Goal: Communication & Community: Answer question/provide support

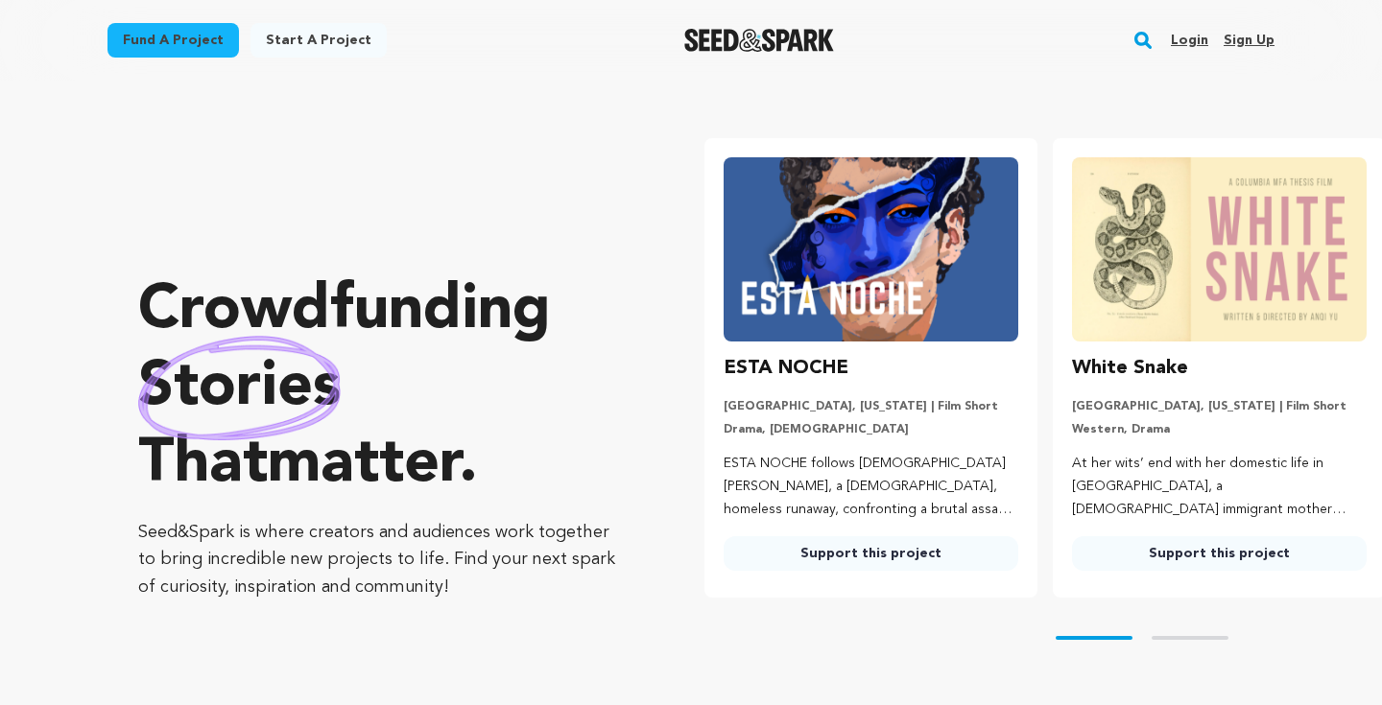
click at [1180, 35] on link "Login" at bounding box center [1188, 40] width 37 height 31
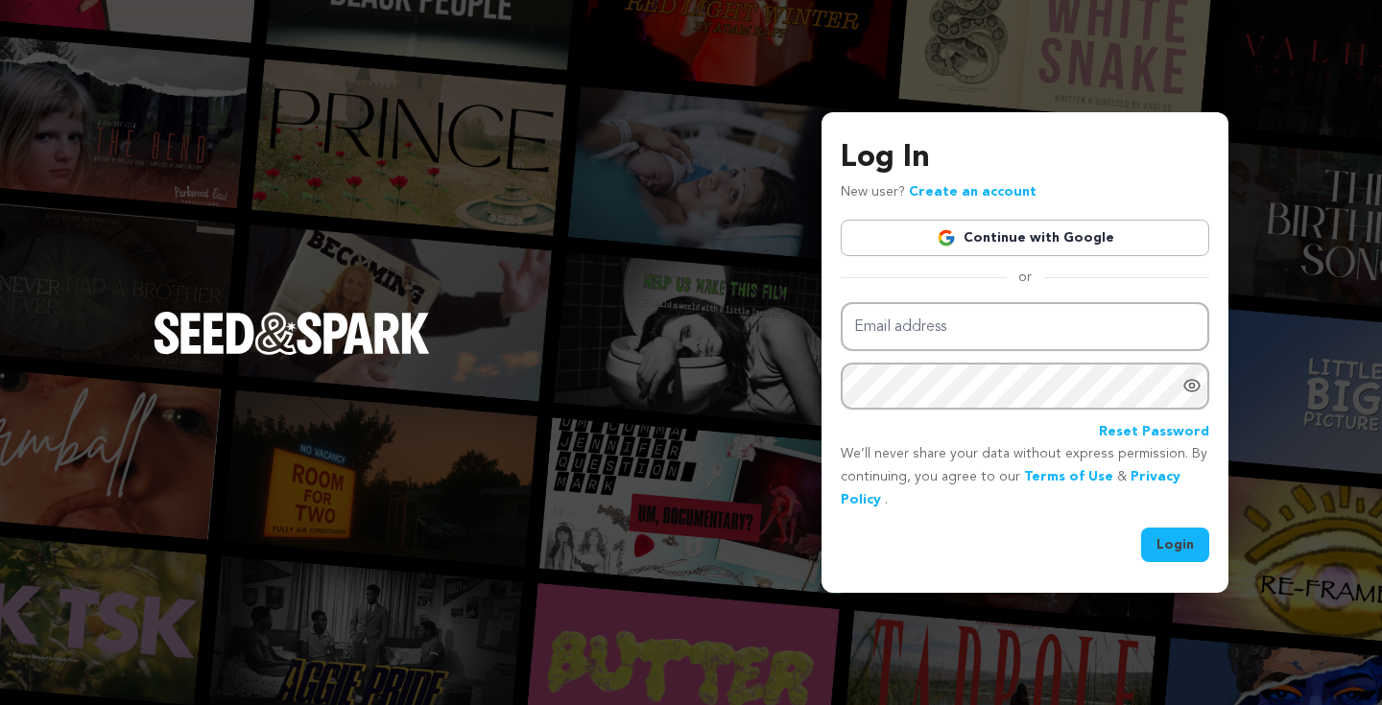
click at [981, 241] on link "Continue with Google" at bounding box center [1024, 238] width 368 height 36
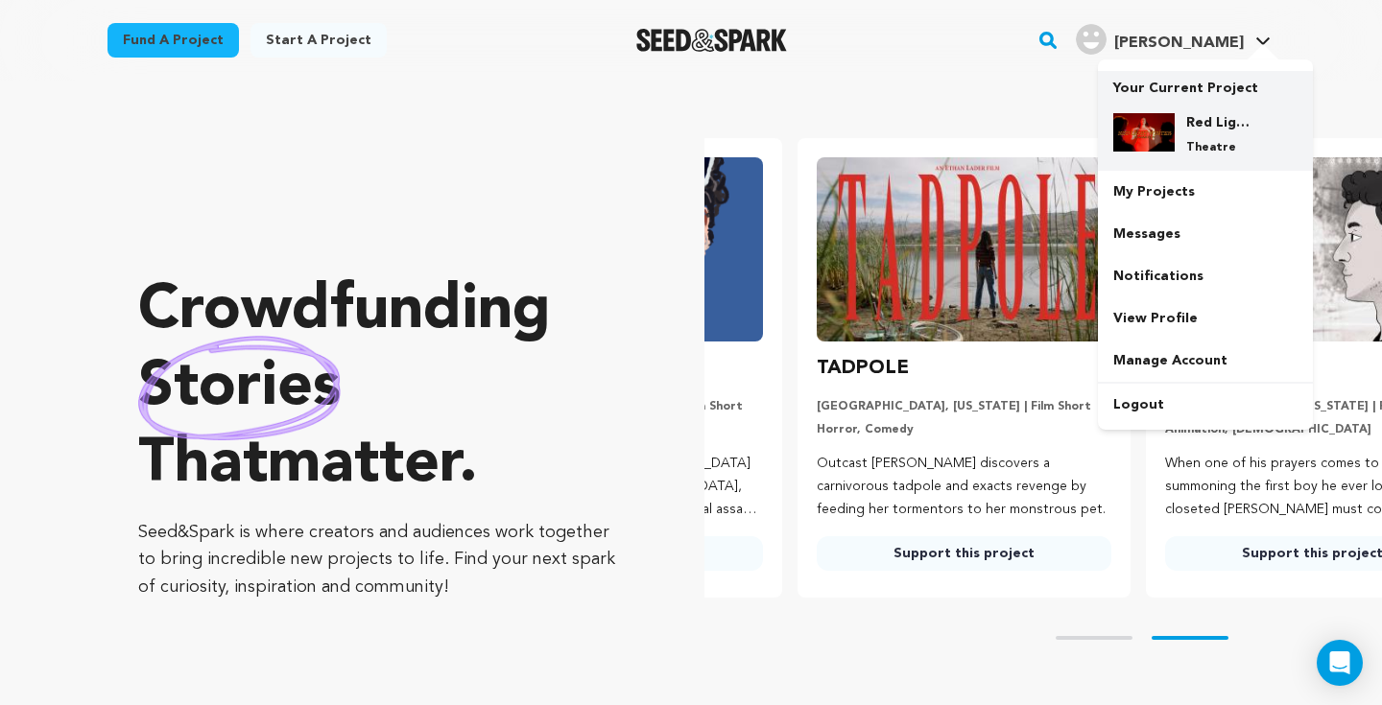
scroll to position [0, 364]
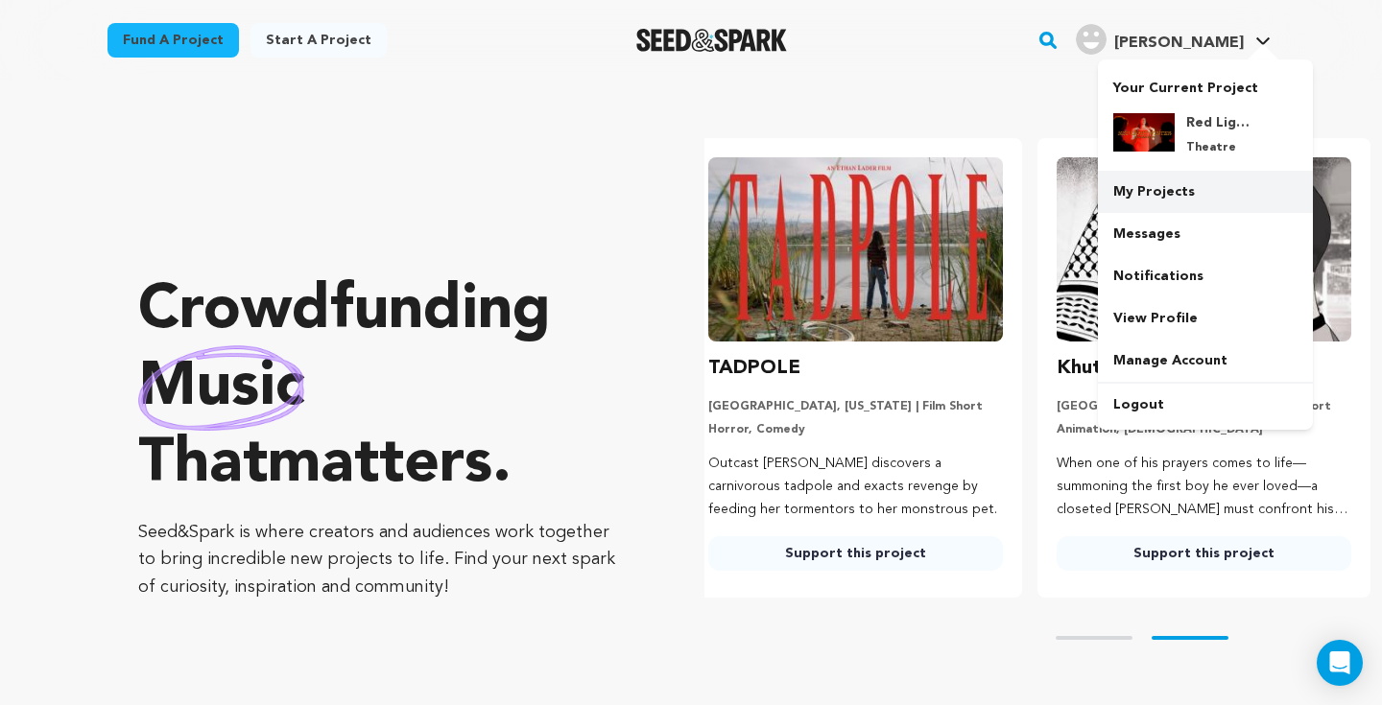
click at [1208, 200] on link "My Projects" at bounding box center [1205, 192] width 215 height 42
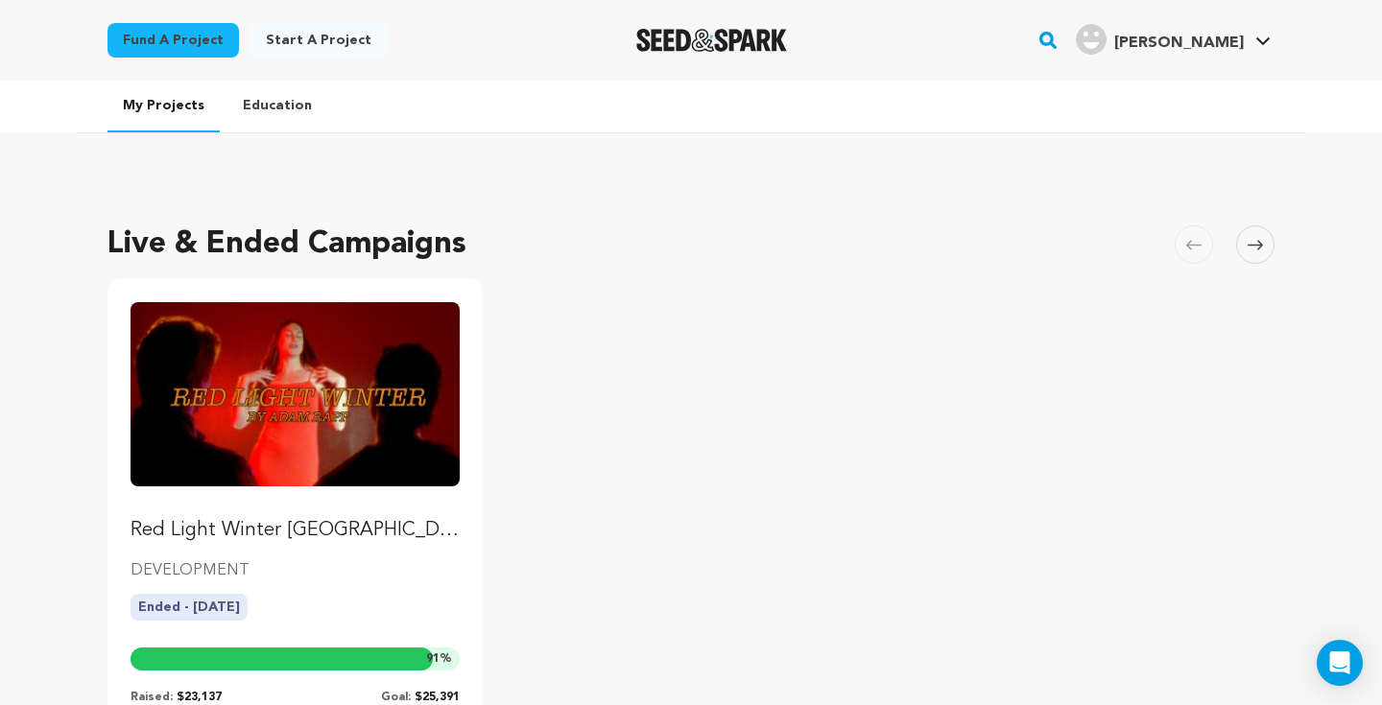
scroll to position [110, 0]
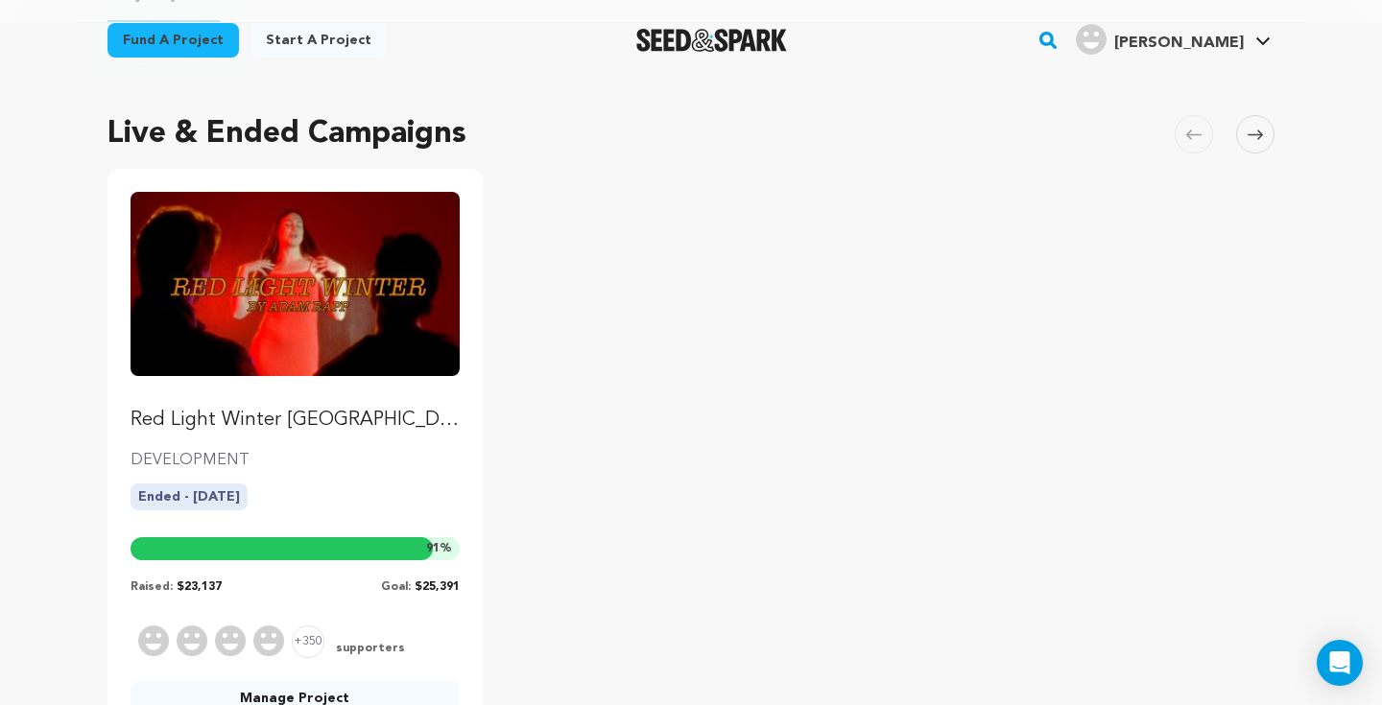
click at [315, 338] on img "Fund Red Light Winter Los Angeles" at bounding box center [294, 284] width 329 height 184
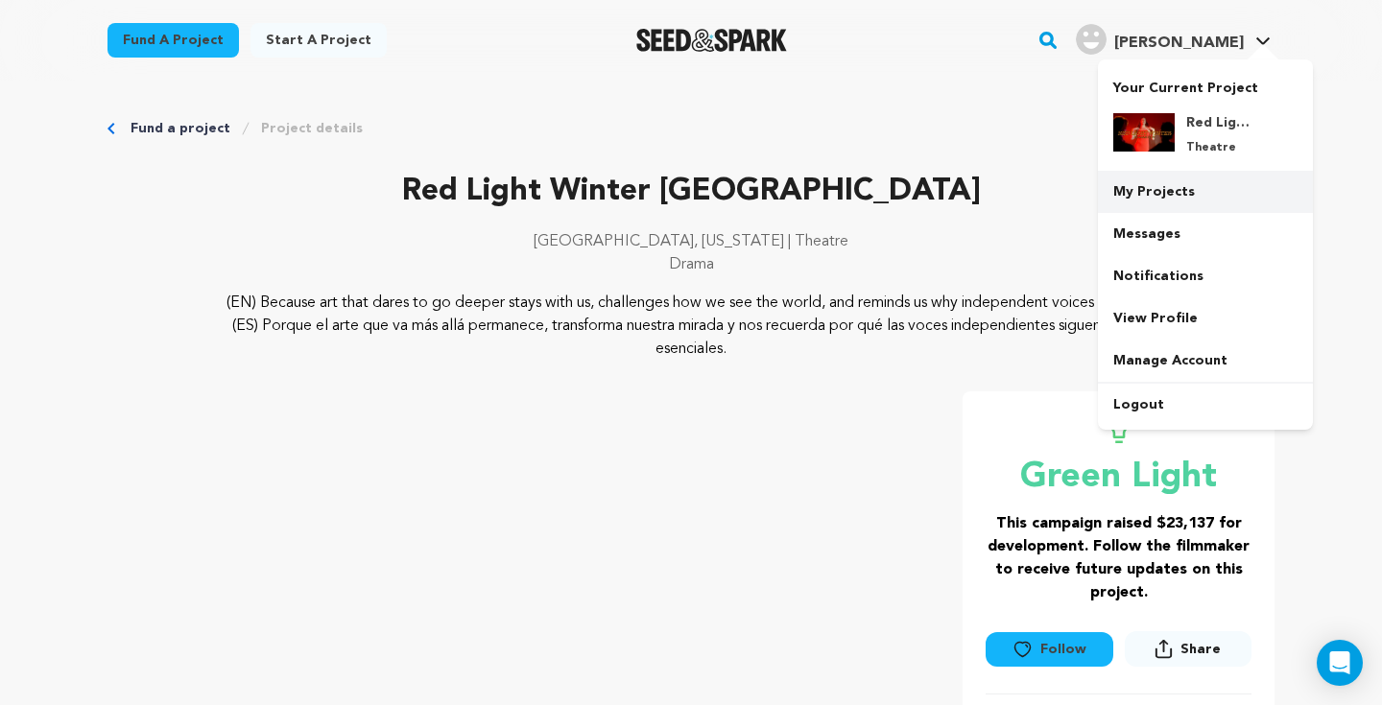
click at [1212, 191] on link "My Projects" at bounding box center [1205, 192] width 215 height 42
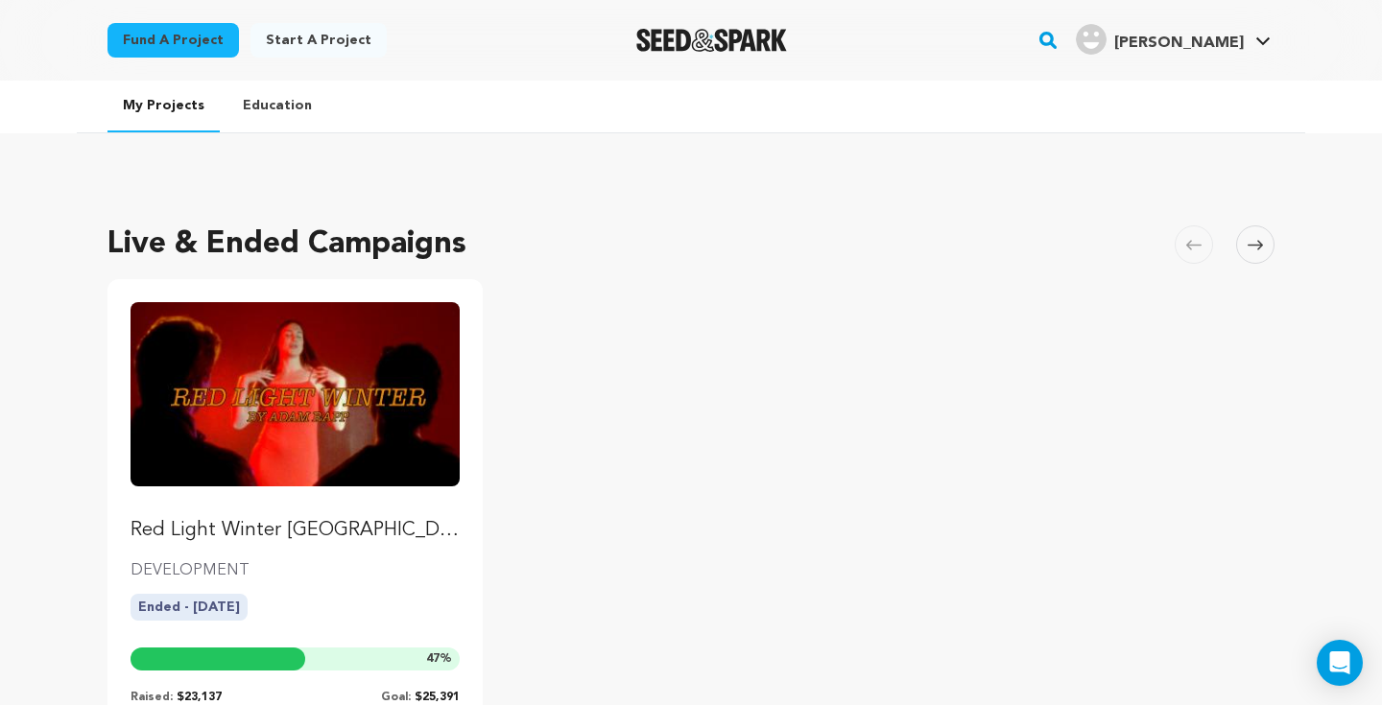
scroll to position [341, 0]
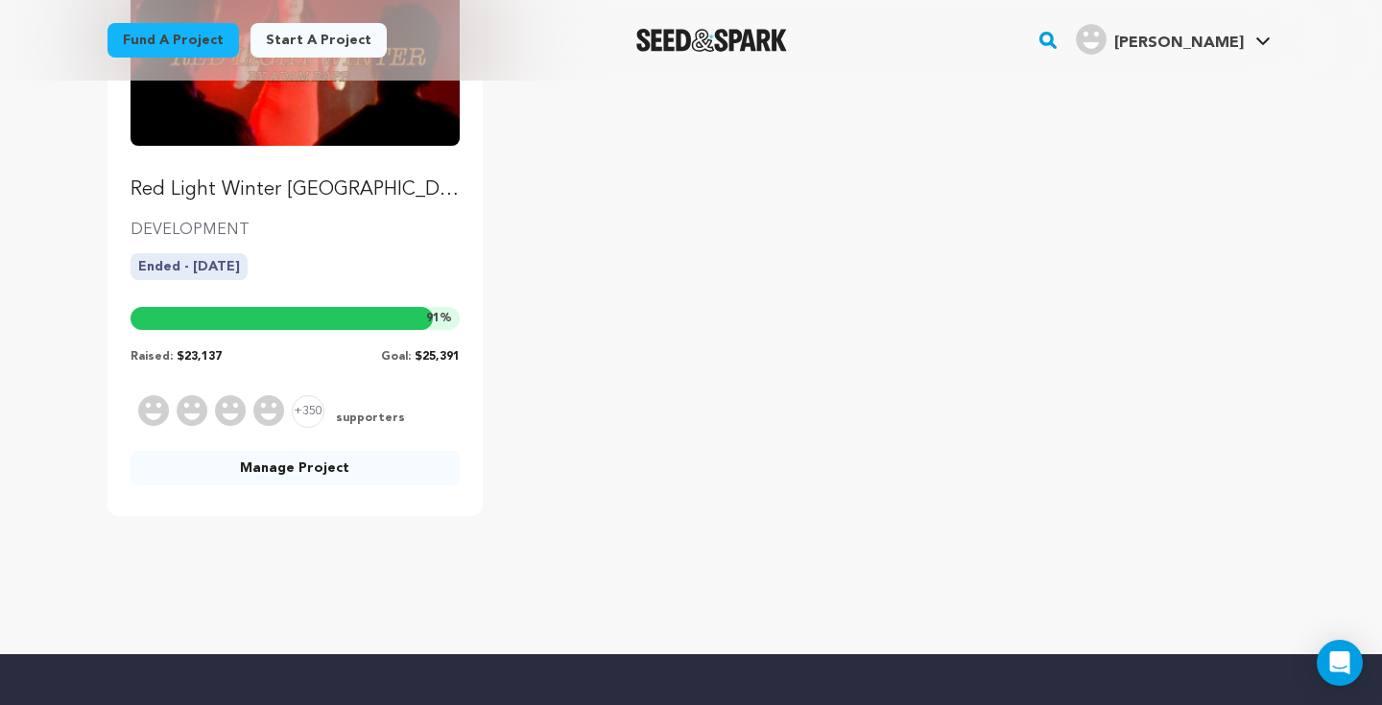
click at [289, 469] on link "Manage Project" at bounding box center [294, 468] width 329 height 35
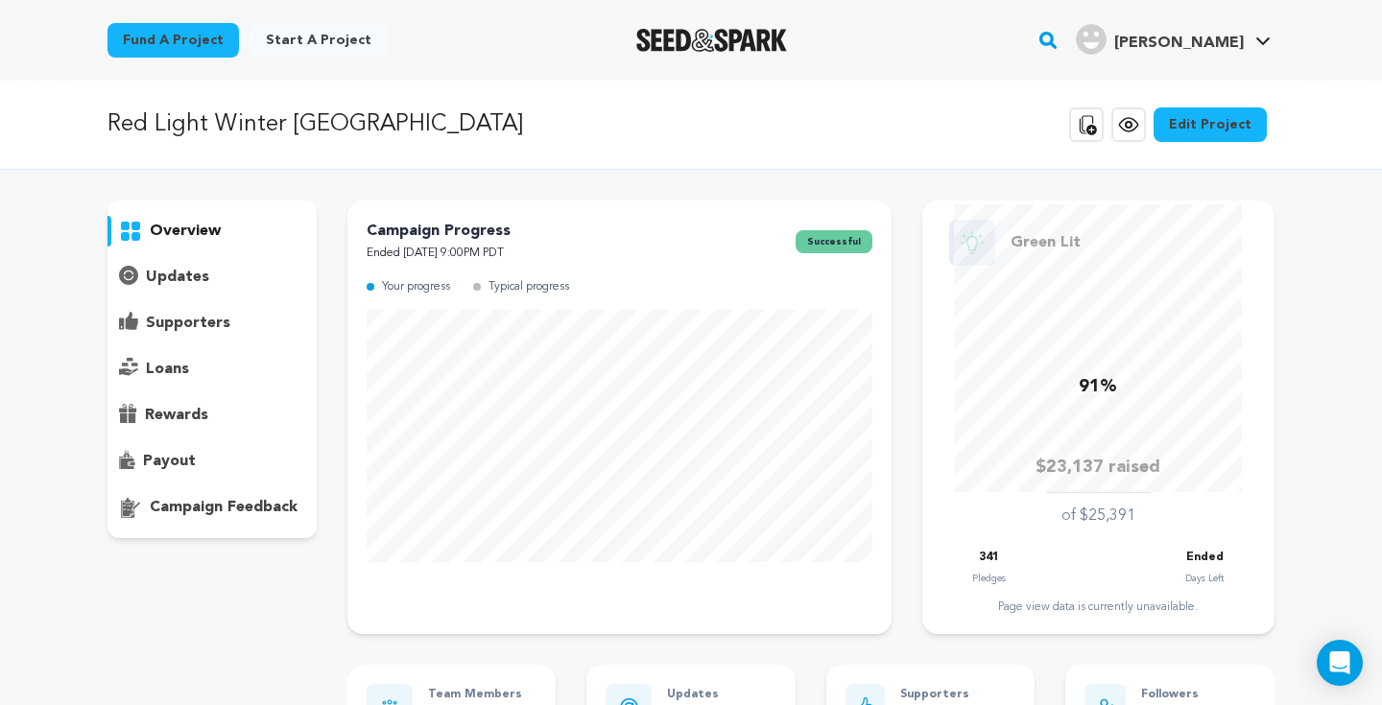
scroll to position [25, 0]
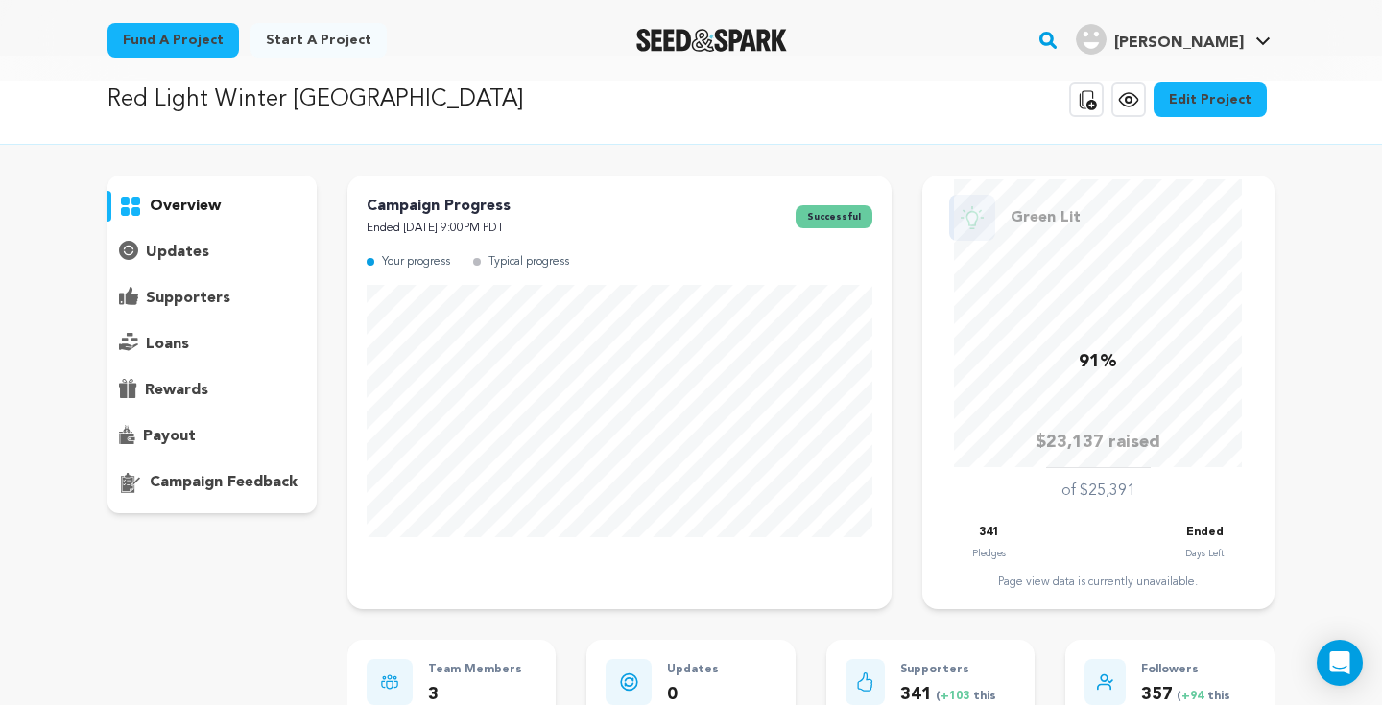
click at [219, 289] on p "supporters" at bounding box center [188, 298] width 84 height 23
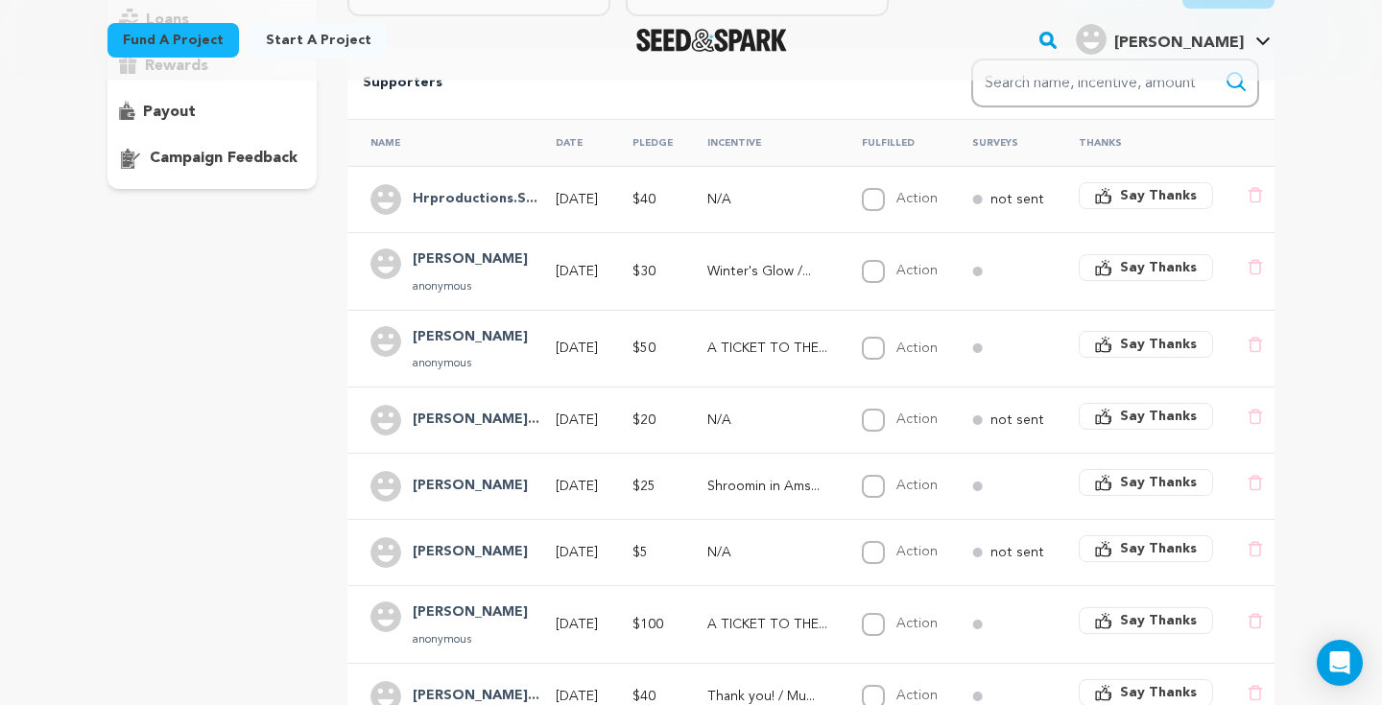
scroll to position [351, 0]
click at [503, 411] on h4 "Milette Louie S..." at bounding box center [476, 418] width 127 height 23
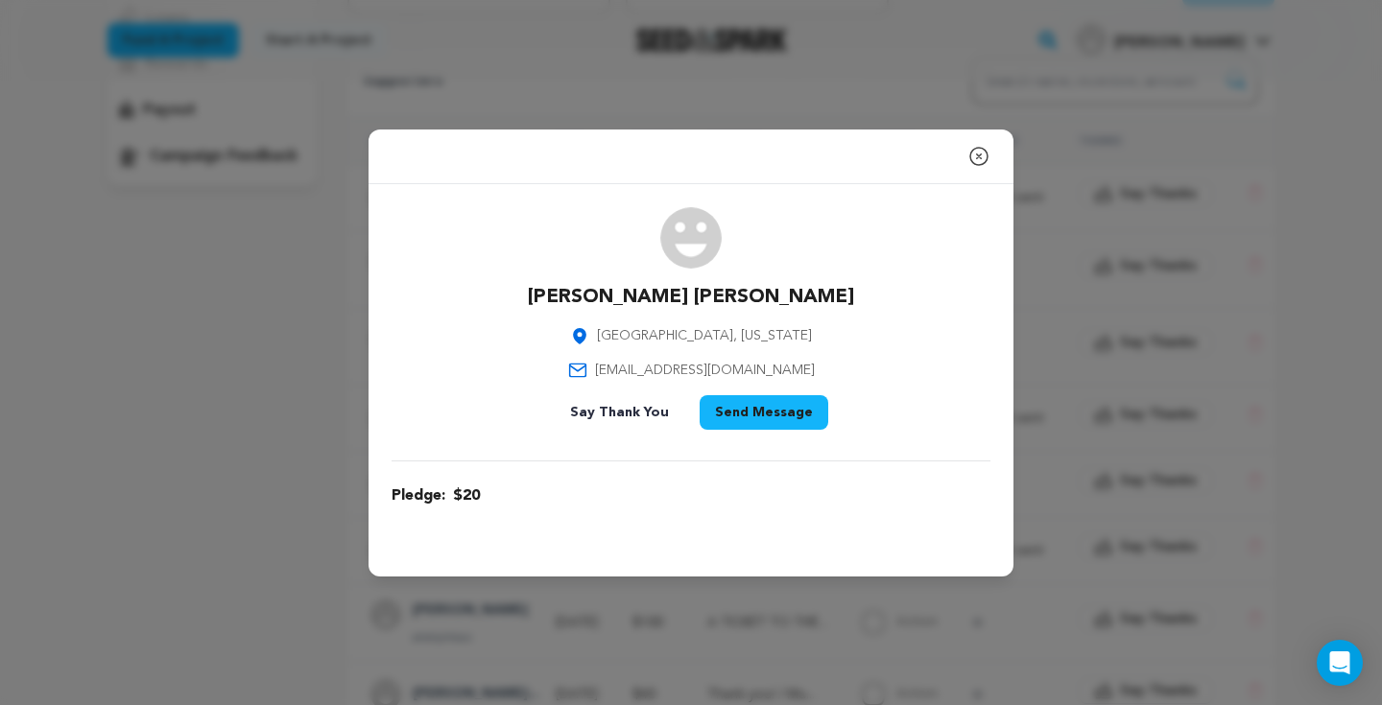
click at [614, 419] on button "Say Thank You" at bounding box center [620, 412] width 130 height 35
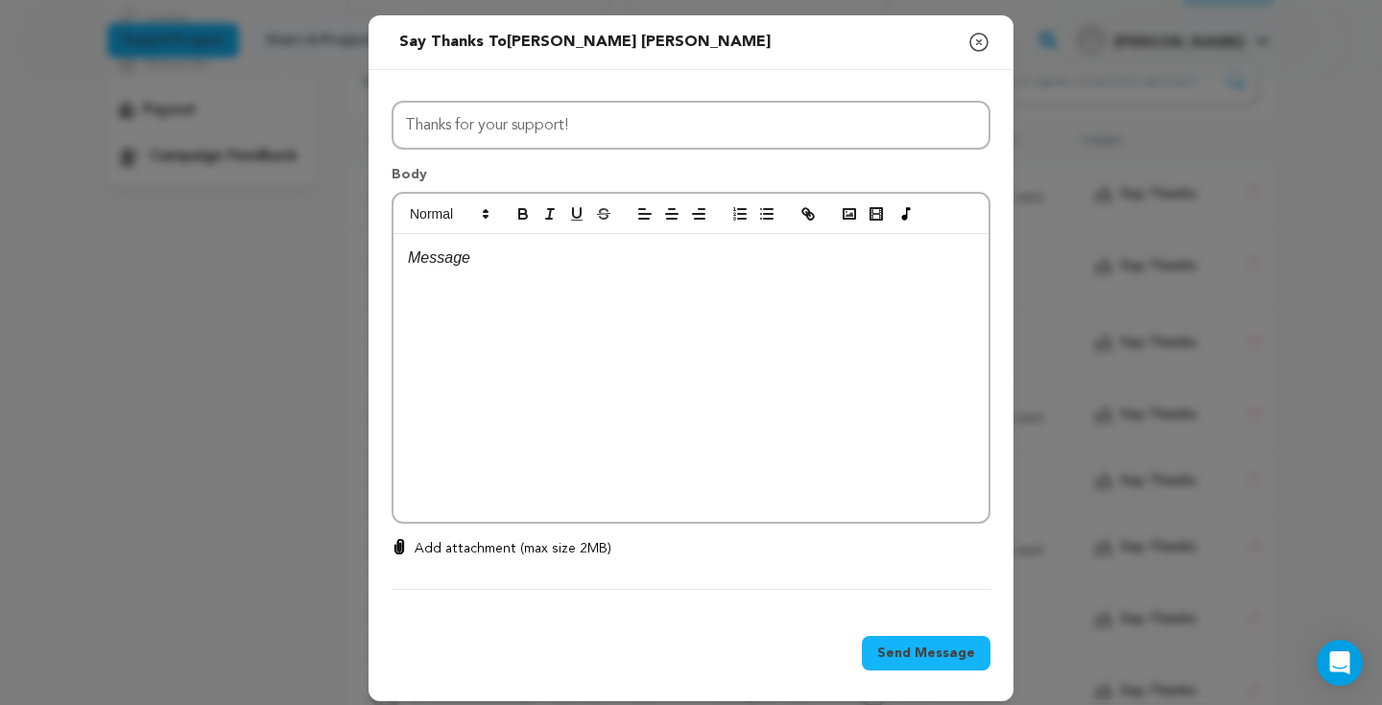
click at [544, 324] on div at bounding box center [690, 378] width 595 height 288
click at [958, 648] on span "Send Message" at bounding box center [926, 653] width 98 height 19
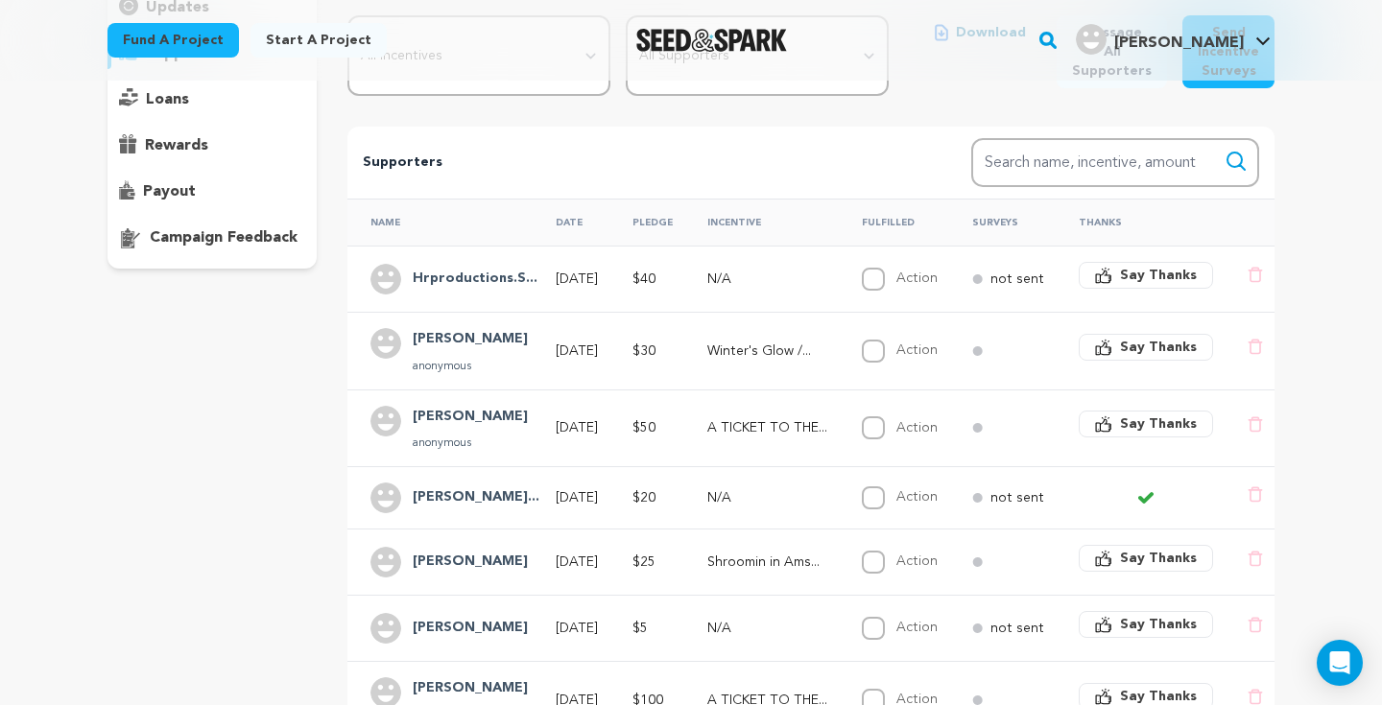
scroll to position [274, 0]
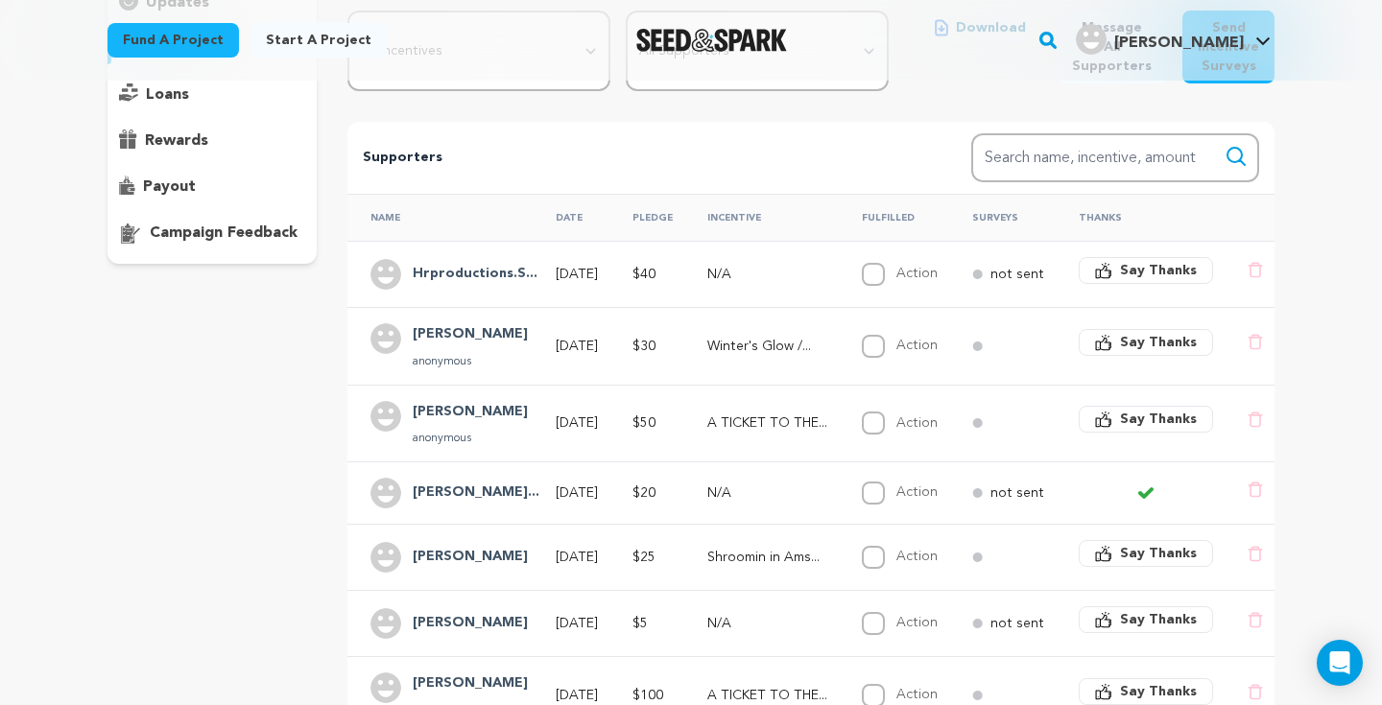
click at [425, 429] on div "Sean anonymous" at bounding box center [470, 424] width 138 height 46
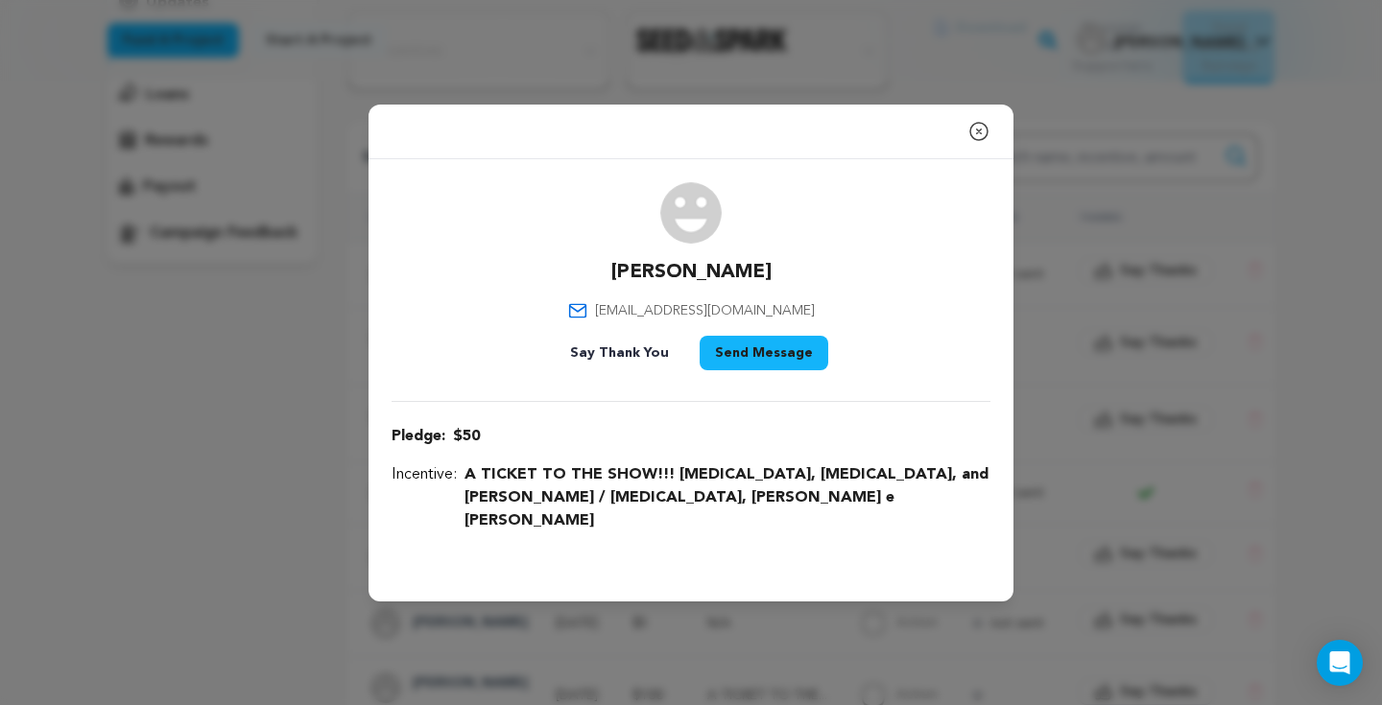
click at [983, 143] on icon "button" at bounding box center [978, 131] width 23 height 23
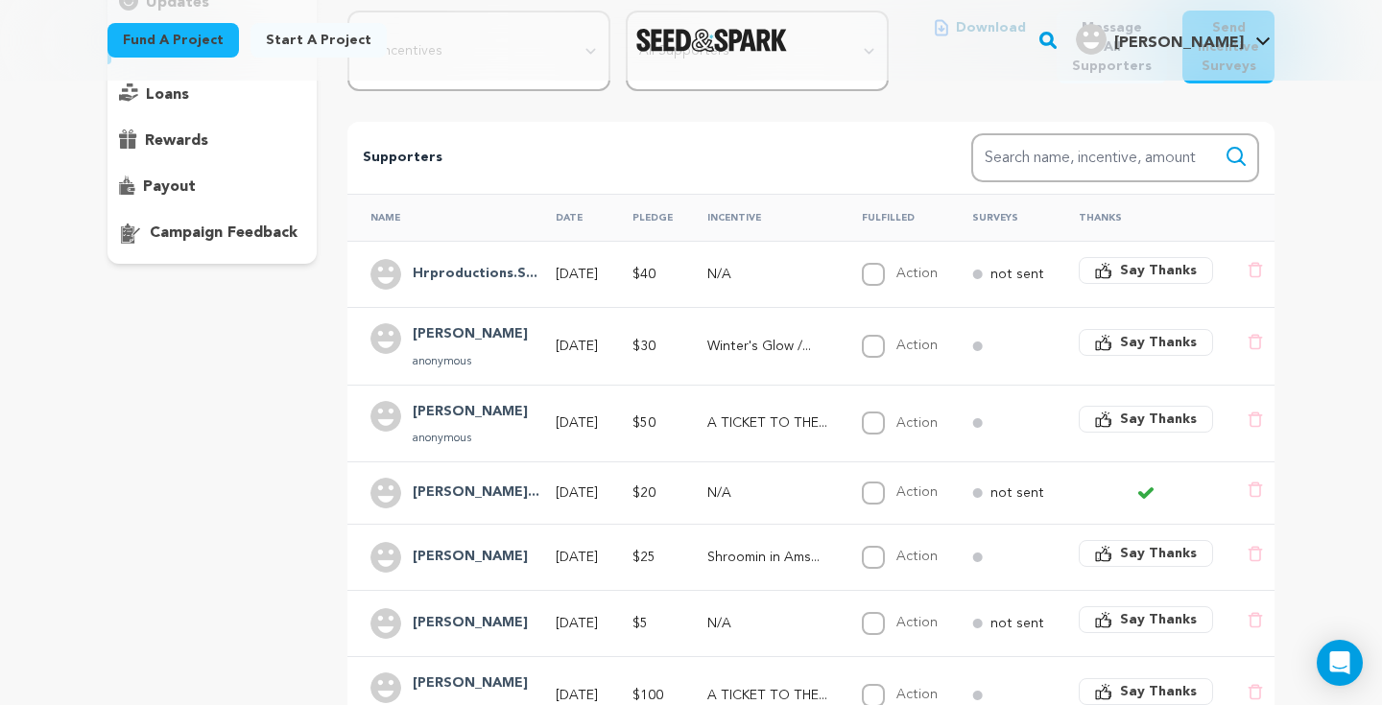
scroll to position [363, 0]
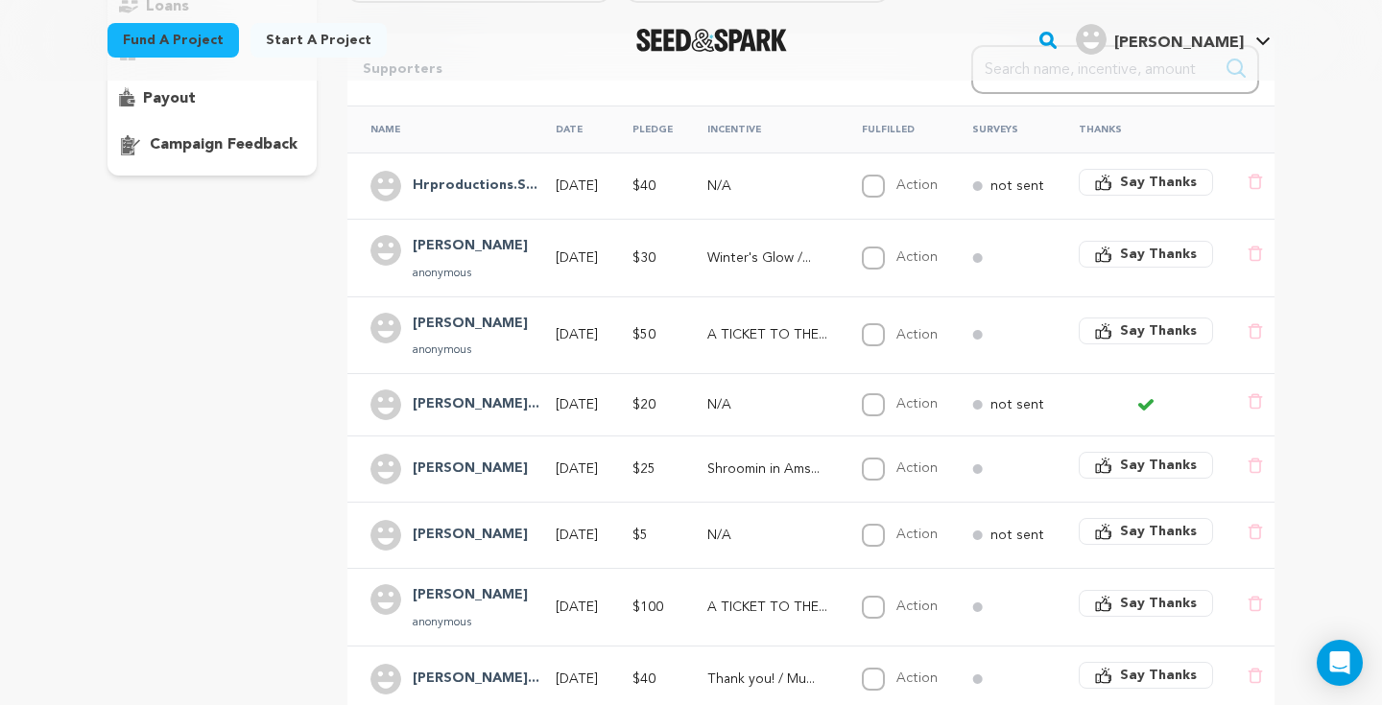
click at [470, 409] on h4 "Milette Louie S..." at bounding box center [476, 404] width 127 height 23
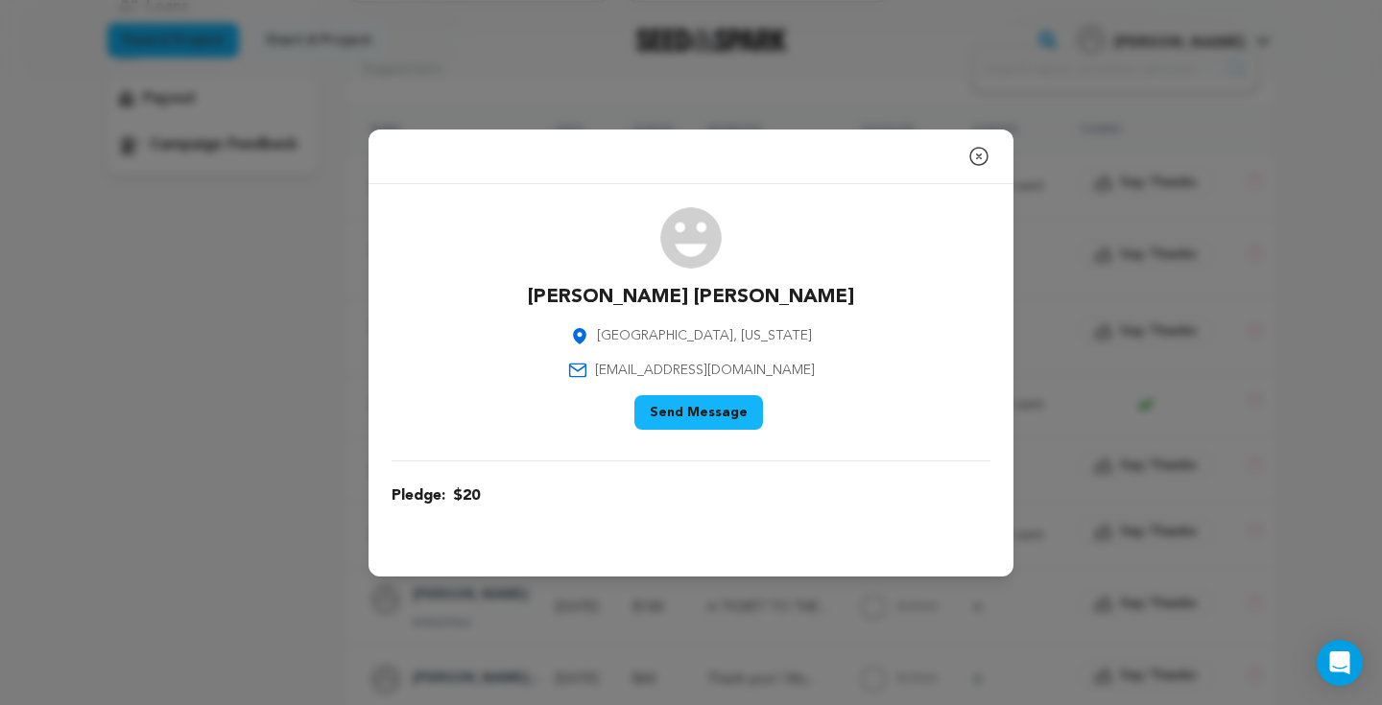
click at [981, 155] on icon "button" at bounding box center [978, 156] width 23 height 23
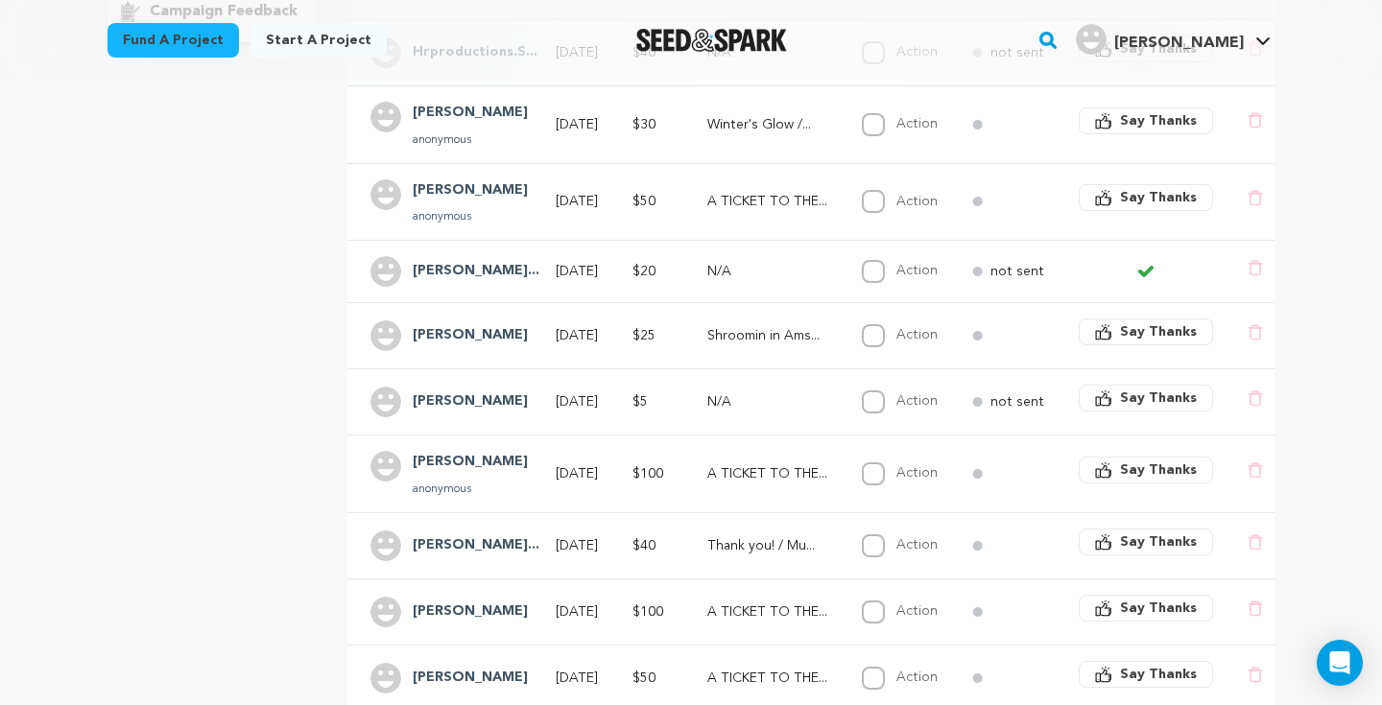
scroll to position [508, 0]
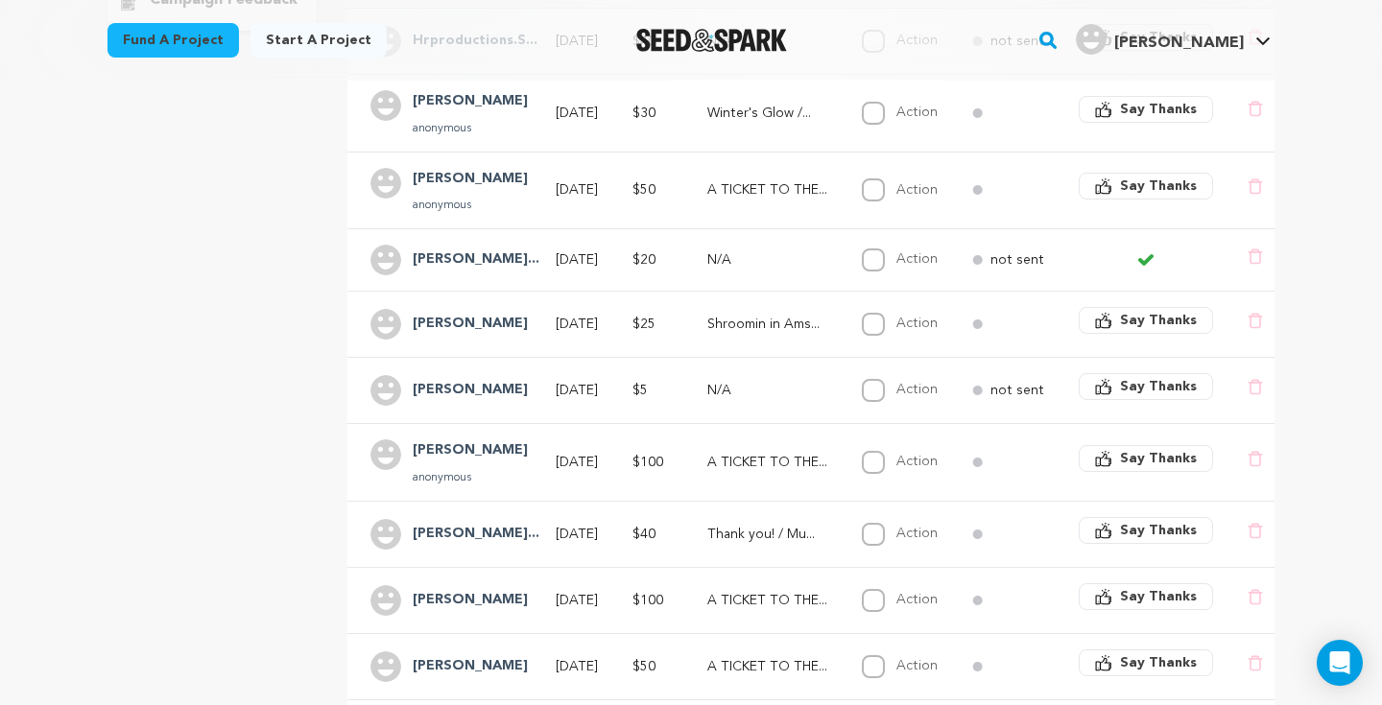
click at [431, 402] on div "[PERSON_NAME]" at bounding box center [470, 390] width 138 height 31
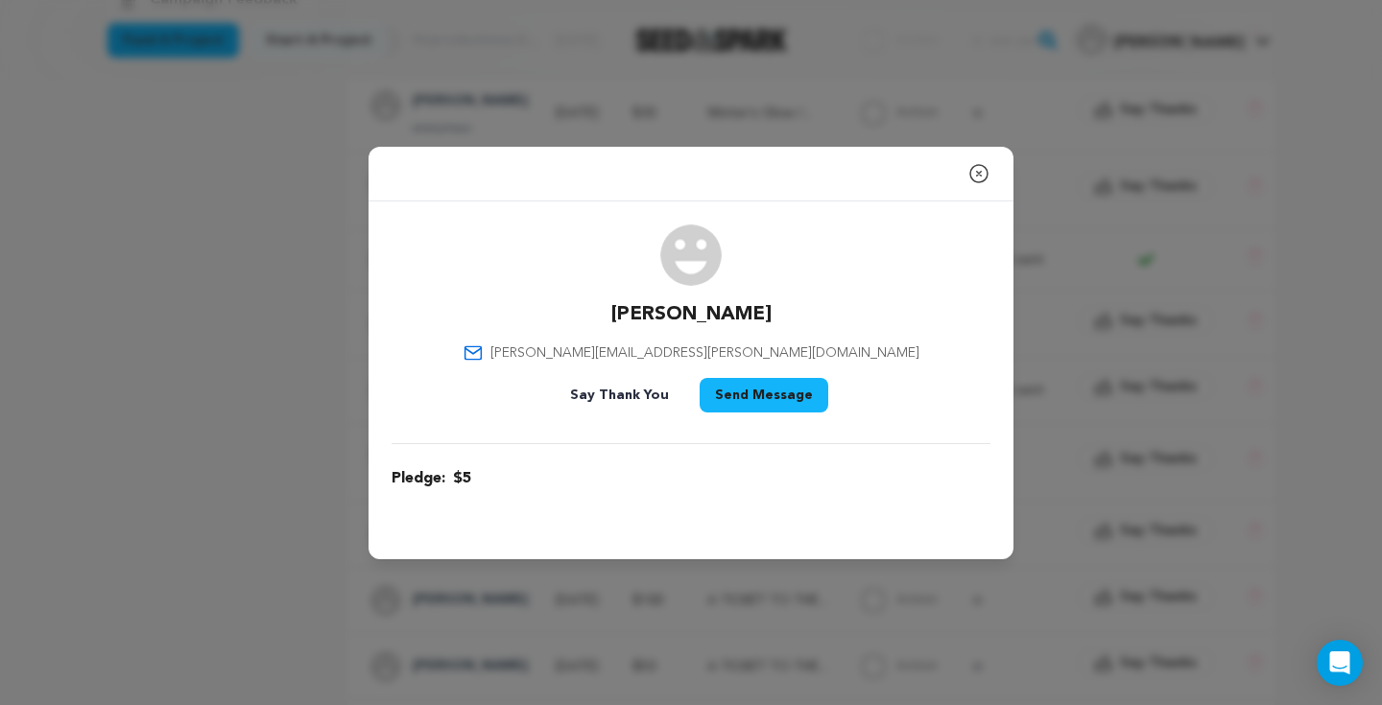
click at [661, 394] on button "Say Thank You" at bounding box center [620, 395] width 130 height 35
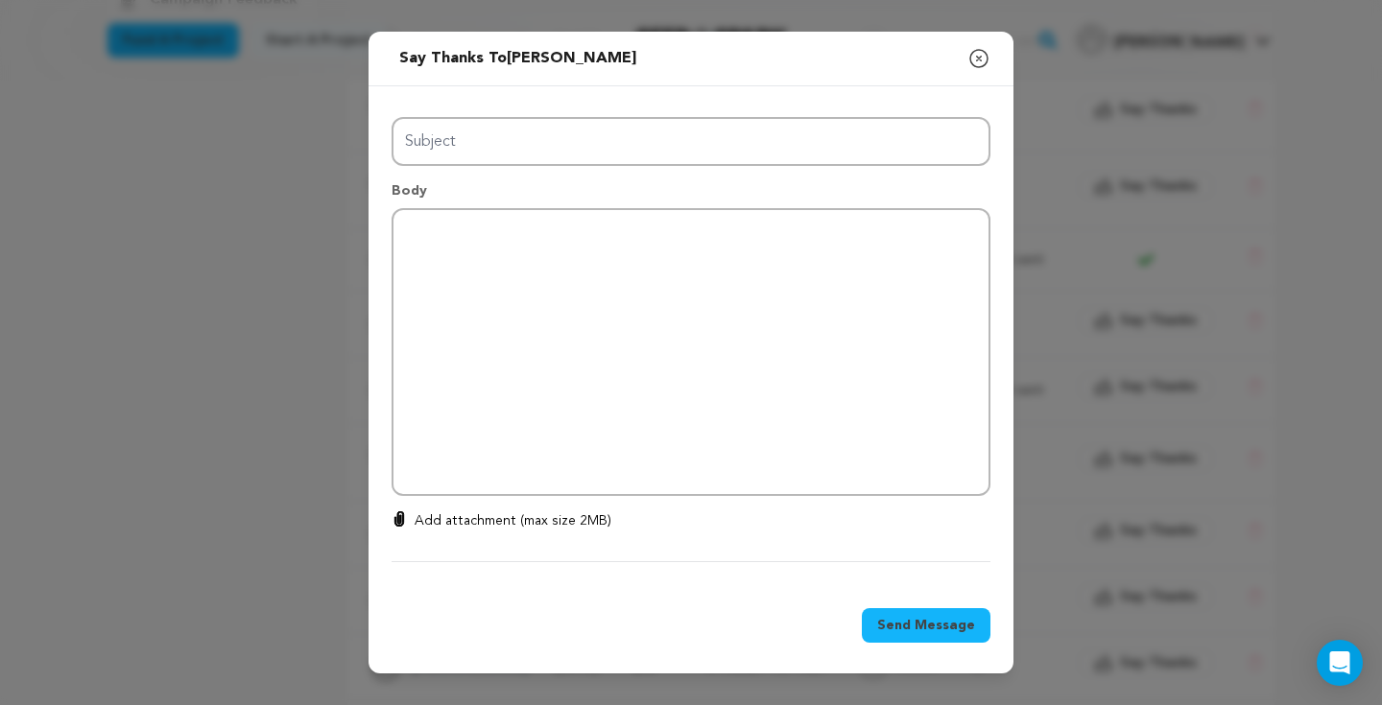
type input "Thanks for your support!"
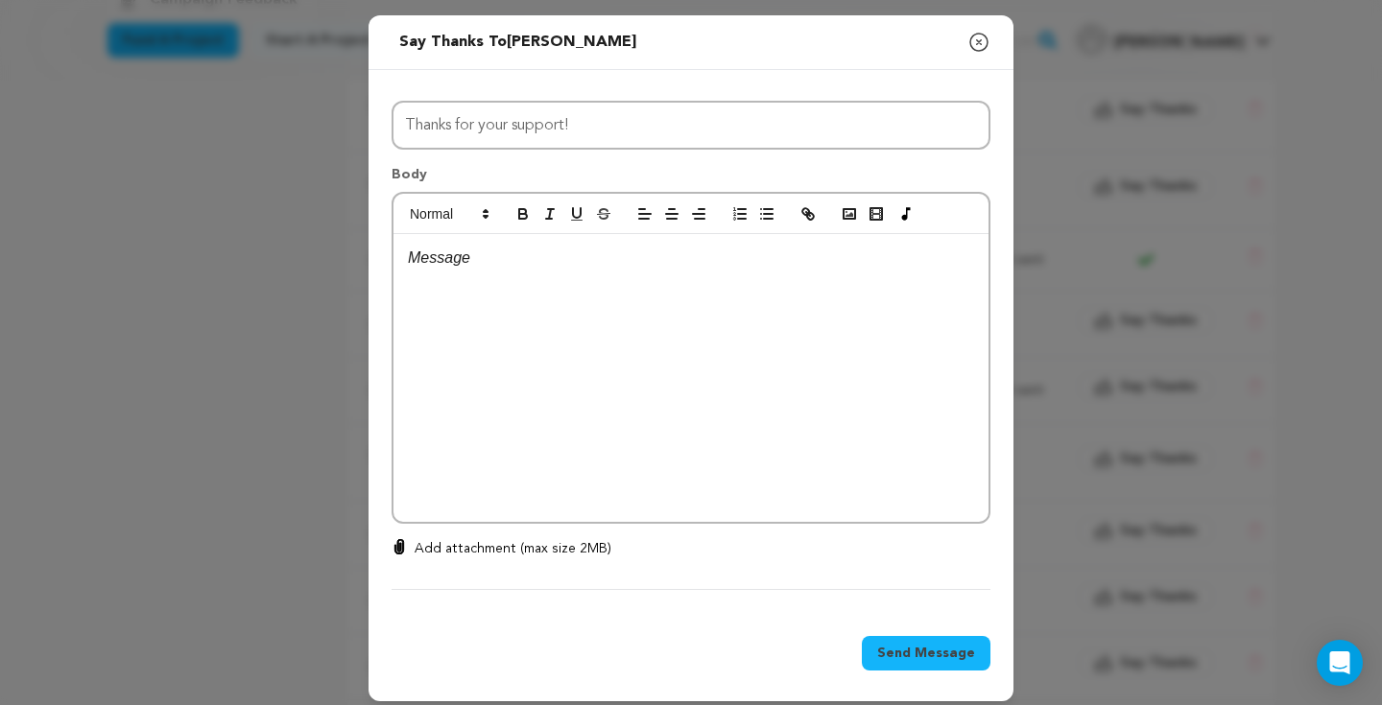
click at [578, 293] on div at bounding box center [690, 378] width 595 height 288
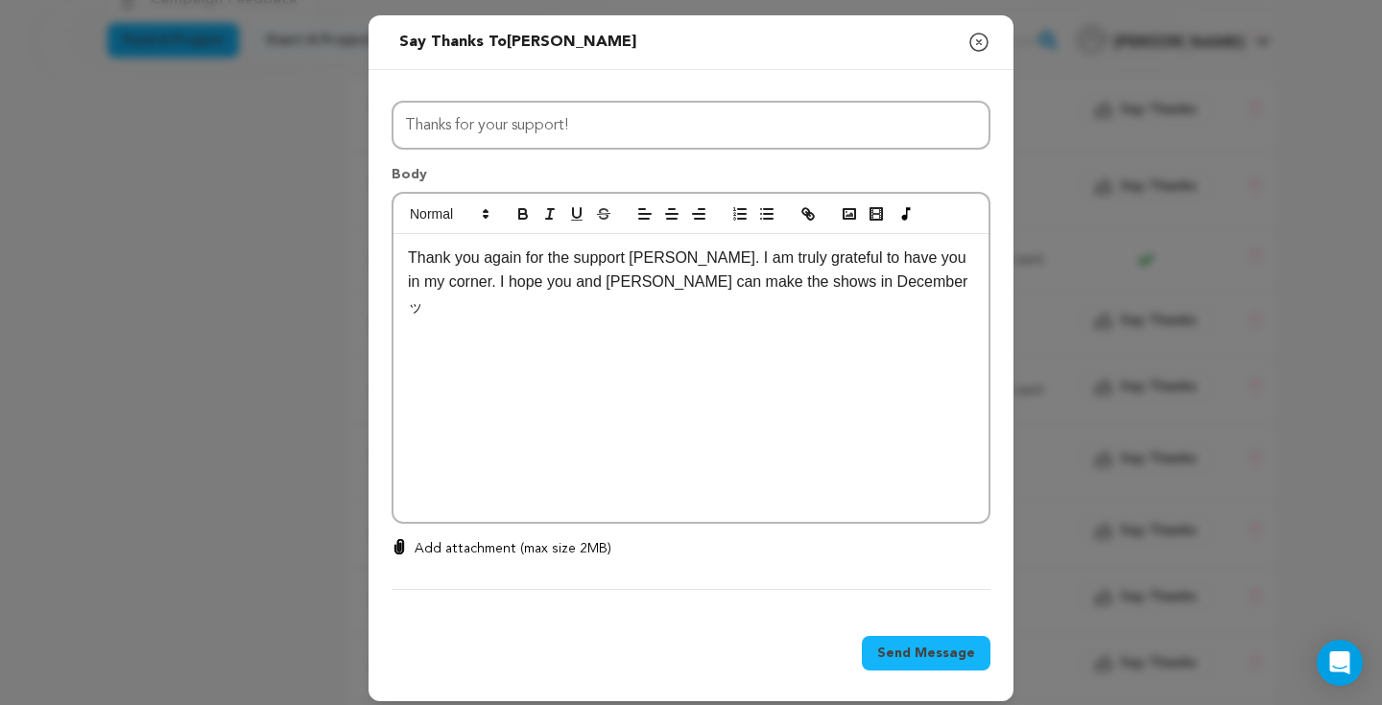
click at [716, 278] on p "Thank you again for the support Eli. I am truly grateful to have you in my corn…" at bounding box center [691, 283] width 566 height 74
click at [922, 275] on p "Thank you again for the support Eli. I am truly grateful to have you in my corn…" at bounding box center [691, 283] width 566 height 74
click at [940, 650] on span "Send Message" at bounding box center [926, 653] width 98 height 19
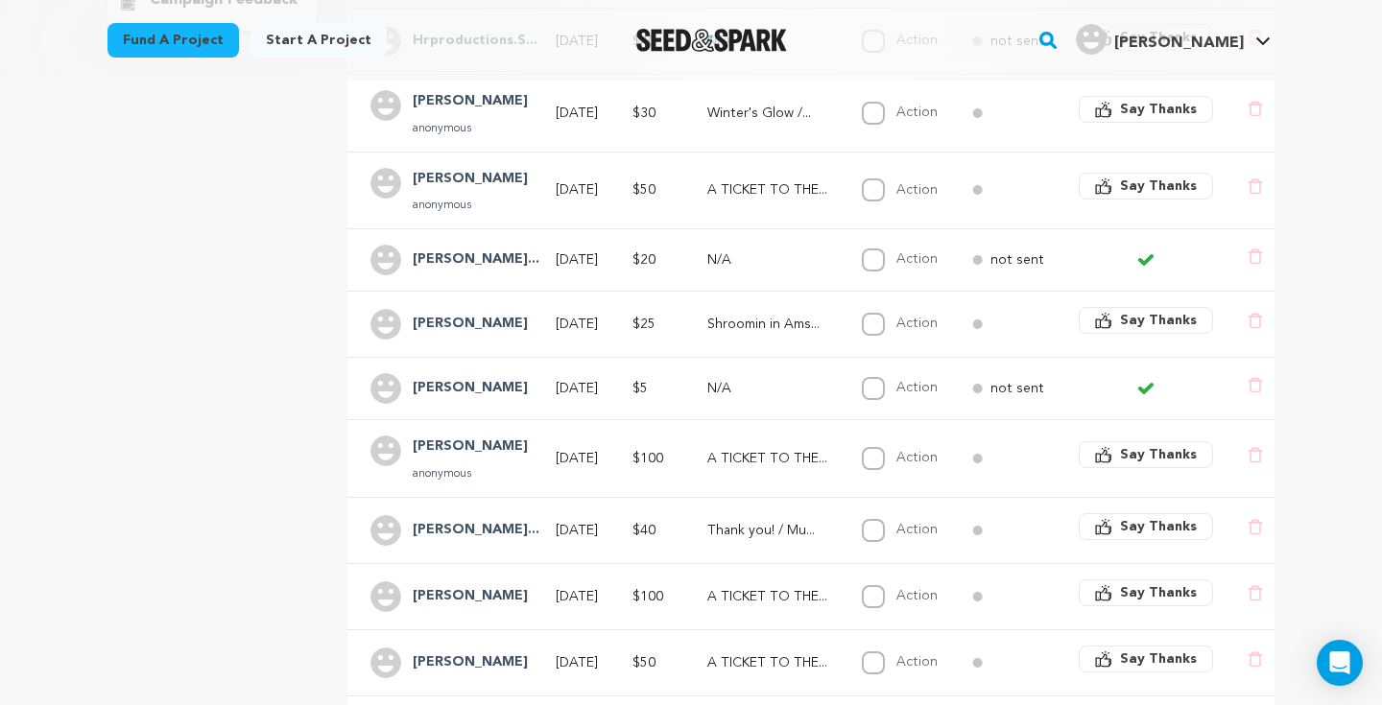
click at [466, 538] on h4 "[PERSON_NAME]..." at bounding box center [476, 530] width 127 height 23
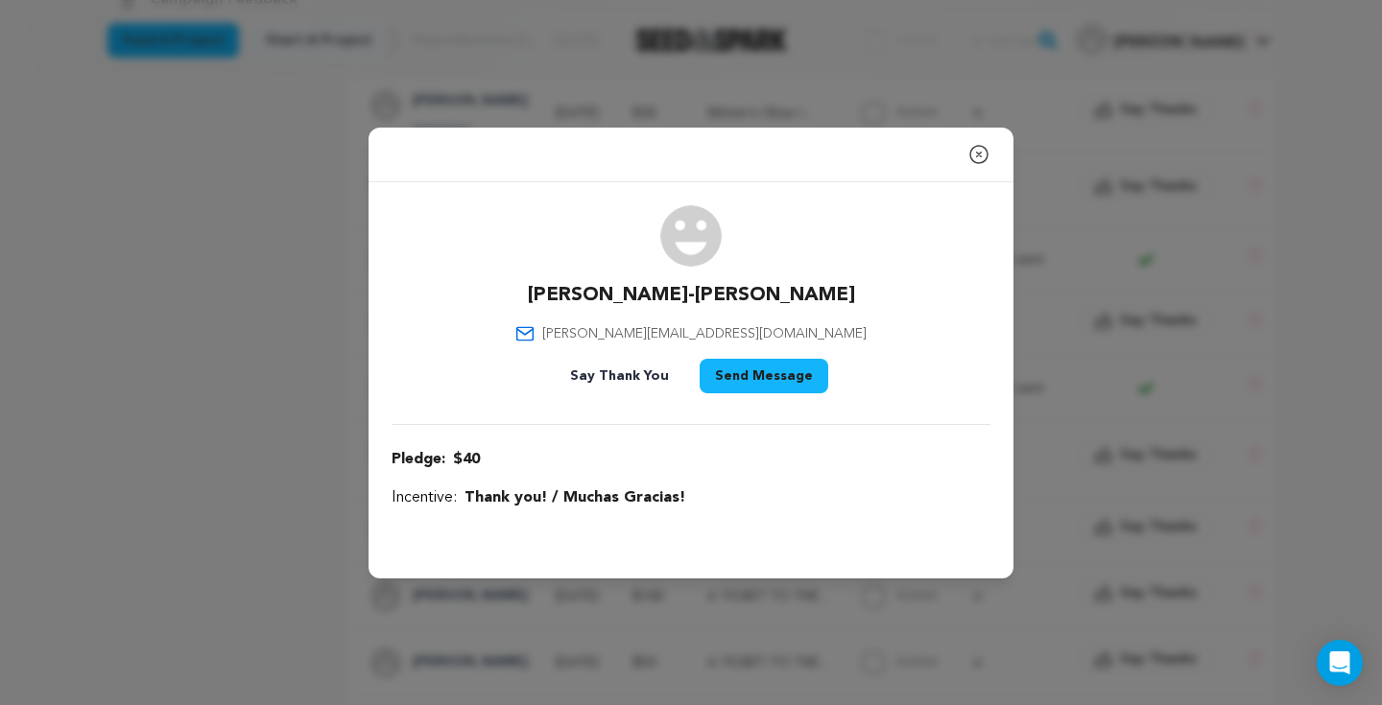
click at [977, 165] on button "Close modal" at bounding box center [978, 154] width 23 height 38
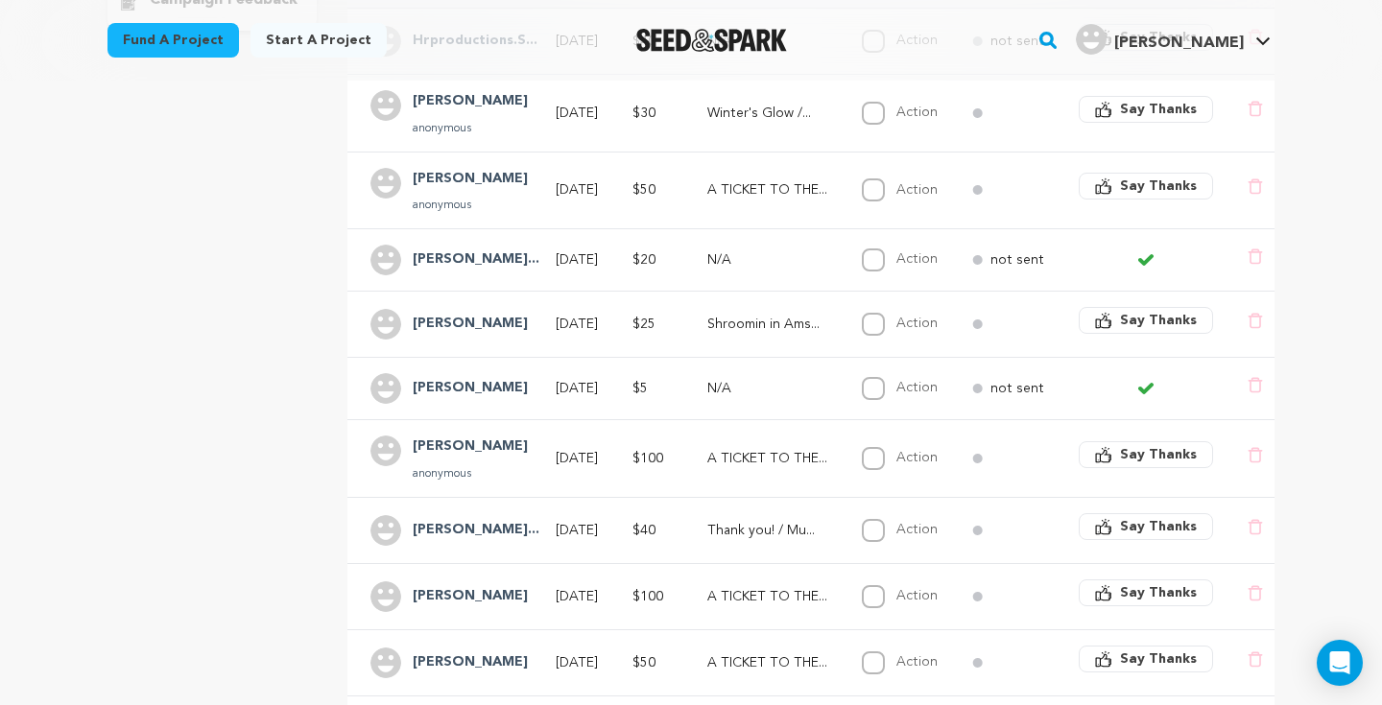
click at [1187, 532] on span "Say Thanks" at bounding box center [1158, 526] width 77 height 19
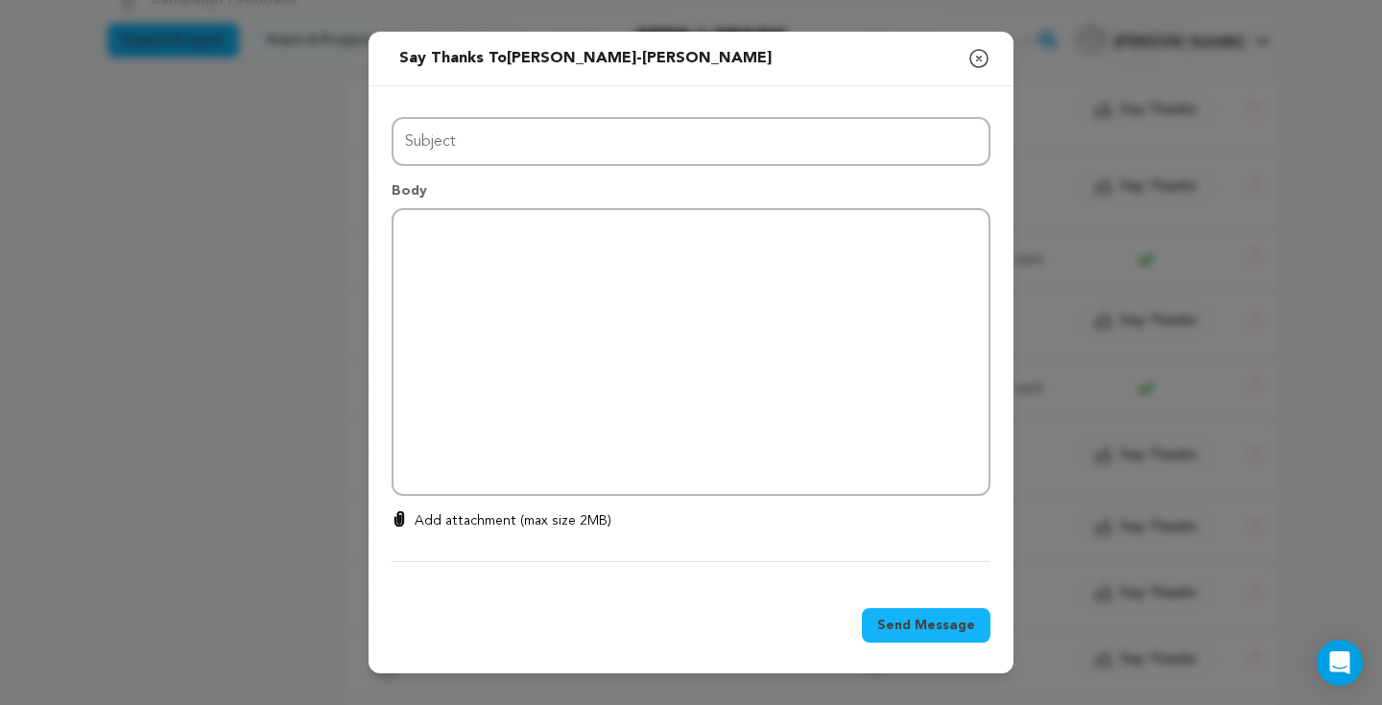
type input "Thanks for your support!"
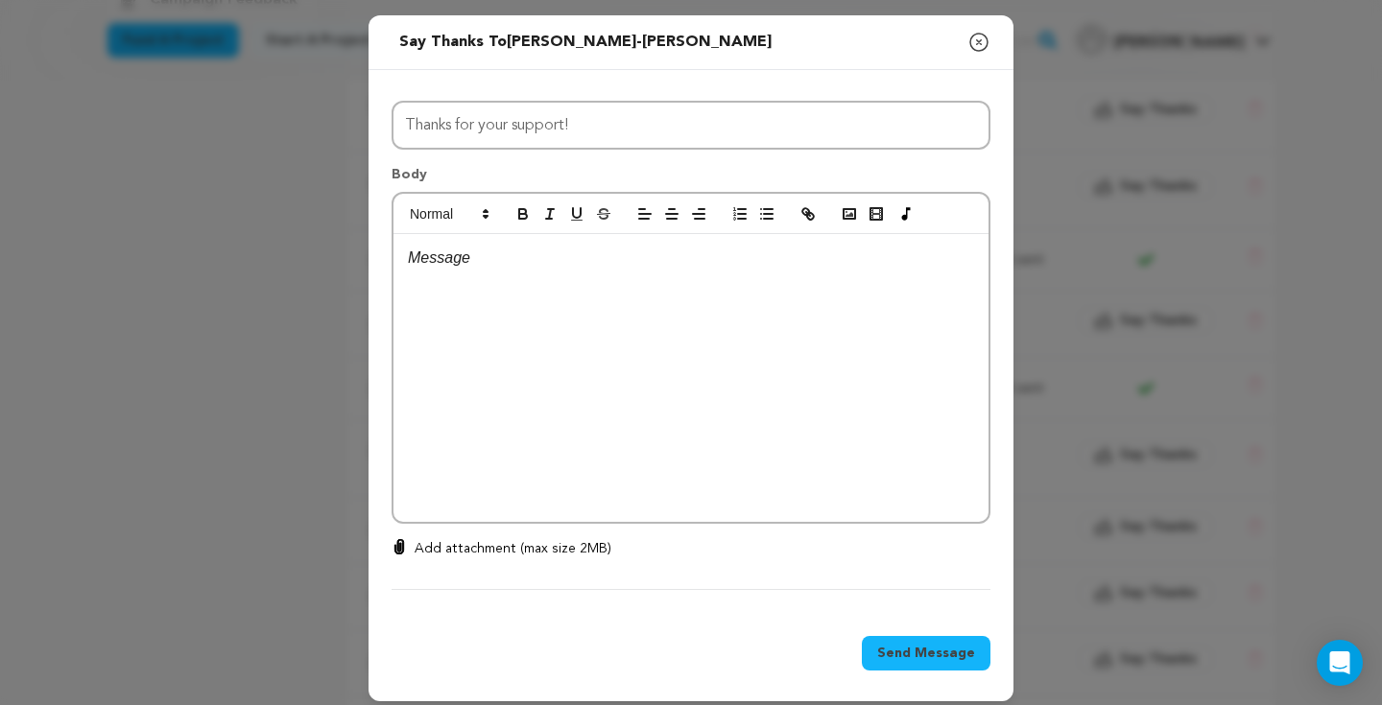
click at [677, 251] on p at bounding box center [691, 258] width 566 height 25
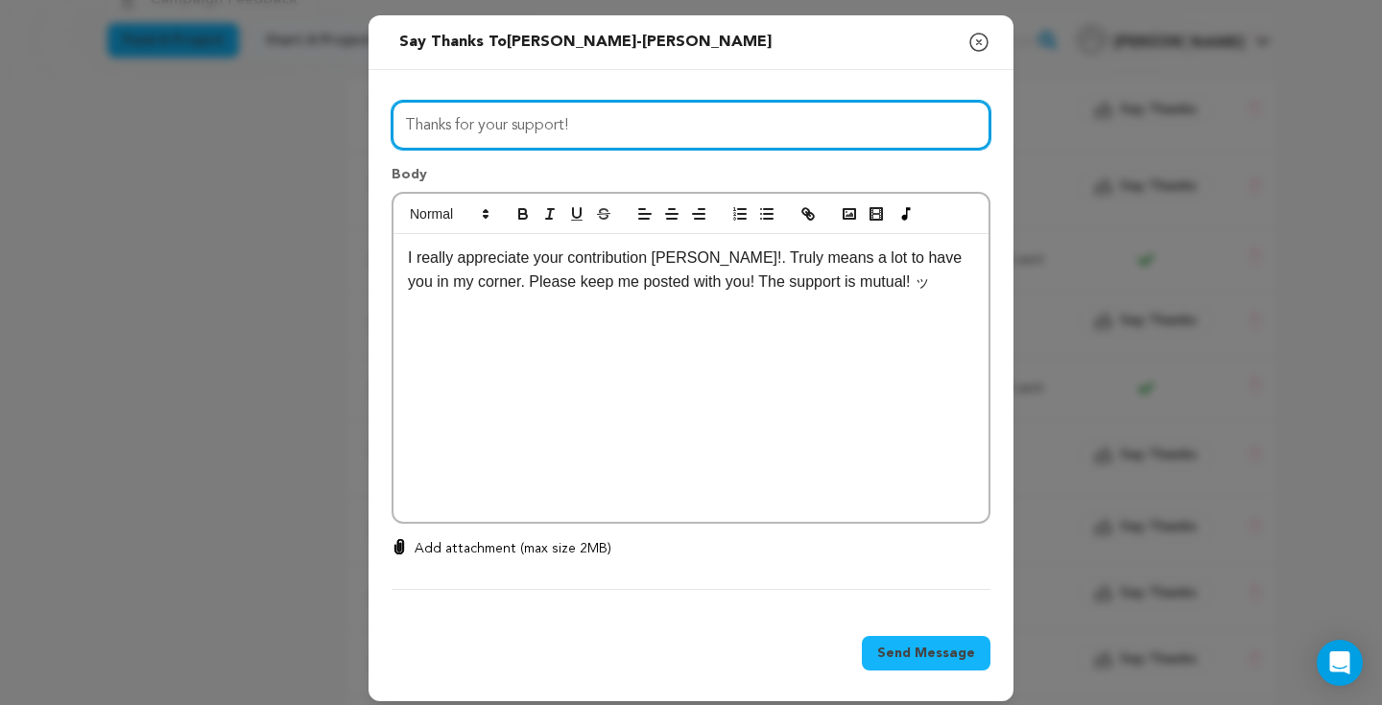
click at [611, 127] on input "Thanks for your support!" at bounding box center [690, 125] width 599 height 49
type input "Thanks for your support! WE DID IT! ♡"
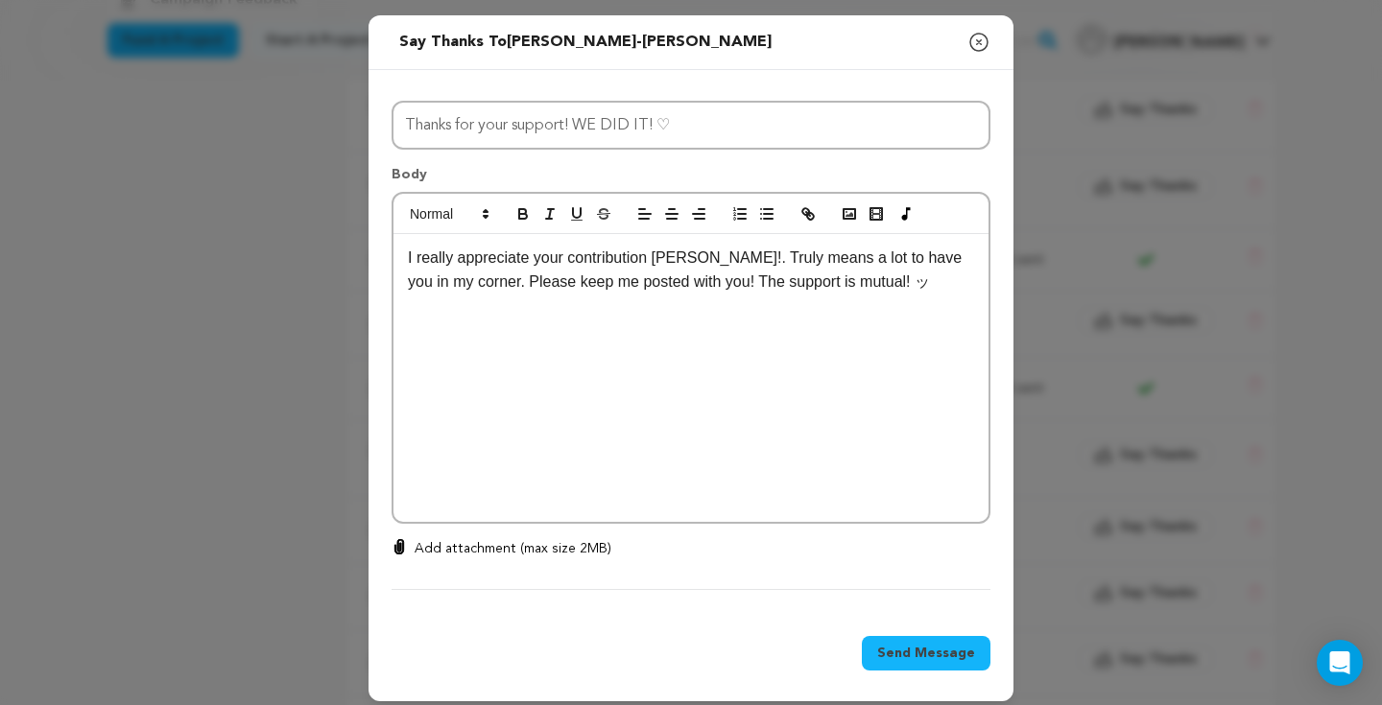
click at [963, 656] on span "Send Message" at bounding box center [926, 653] width 98 height 19
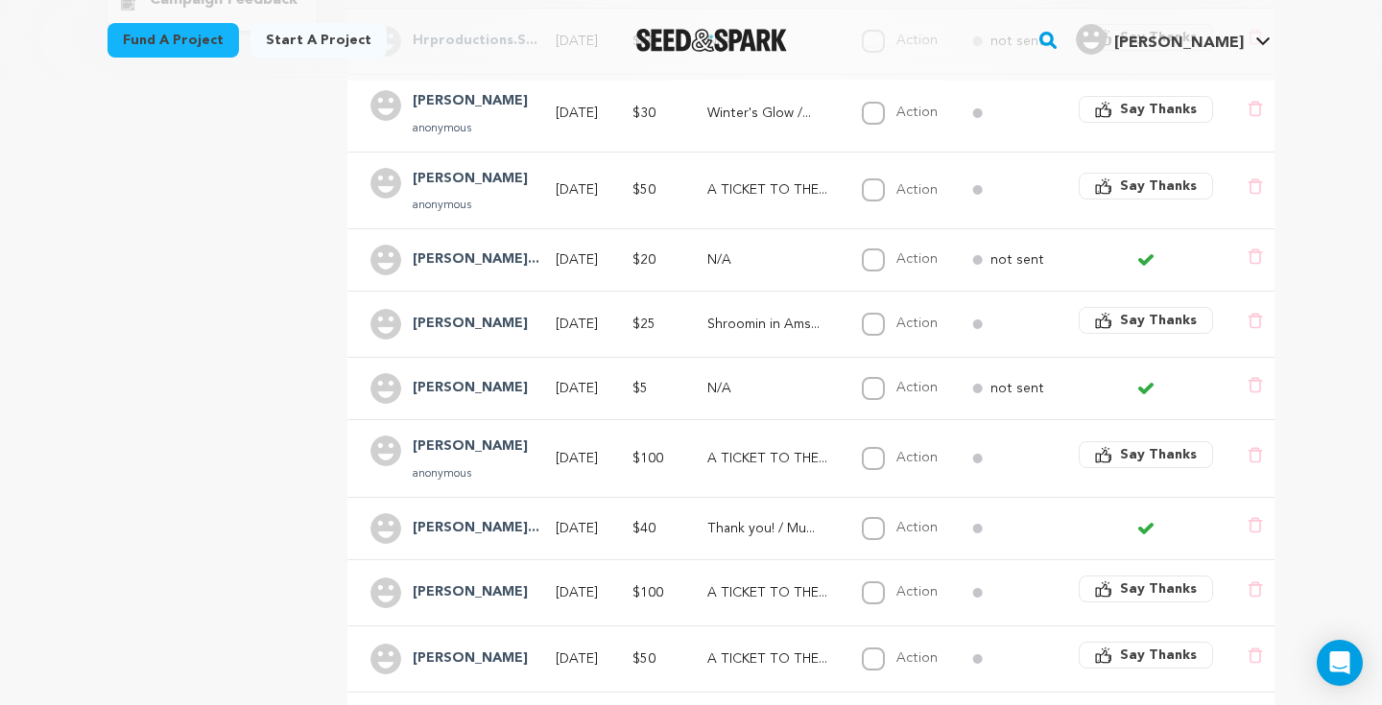
click at [1141, 531] on div at bounding box center [1146, 528] width 46 height 15
click at [464, 515] on div "[PERSON_NAME]..." at bounding box center [476, 528] width 150 height 31
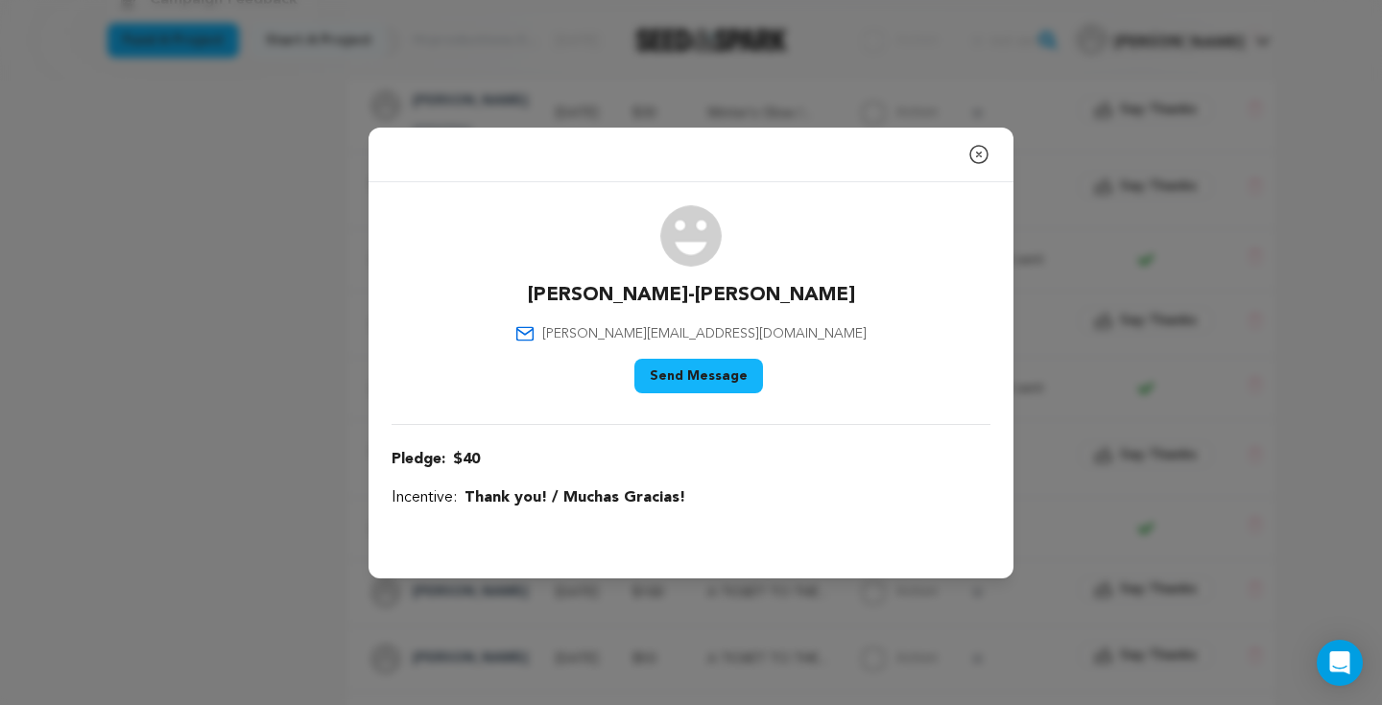
click at [980, 144] on icon "button" at bounding box center [978, 154] width 23 height 23
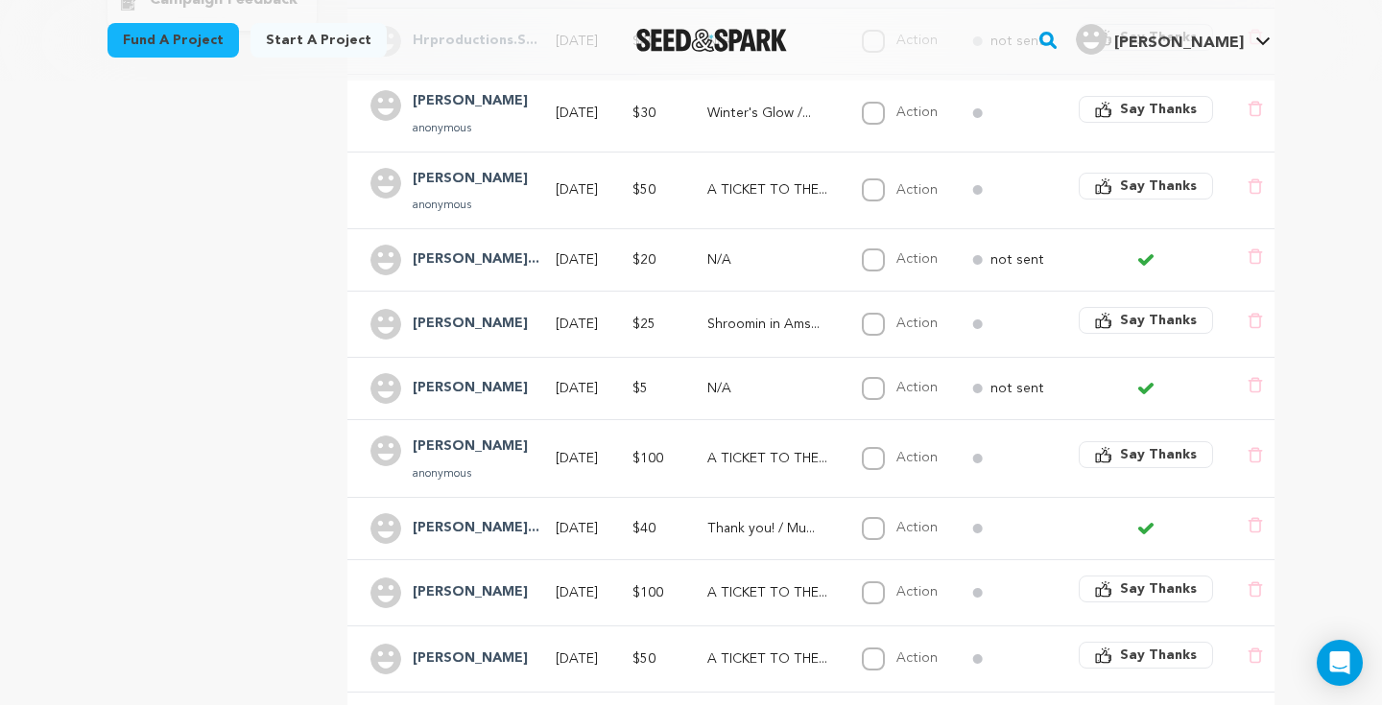
click at [755, 538] on td "Thank you! / Mu..." at bounding box center [761, 529] width 154 height 62
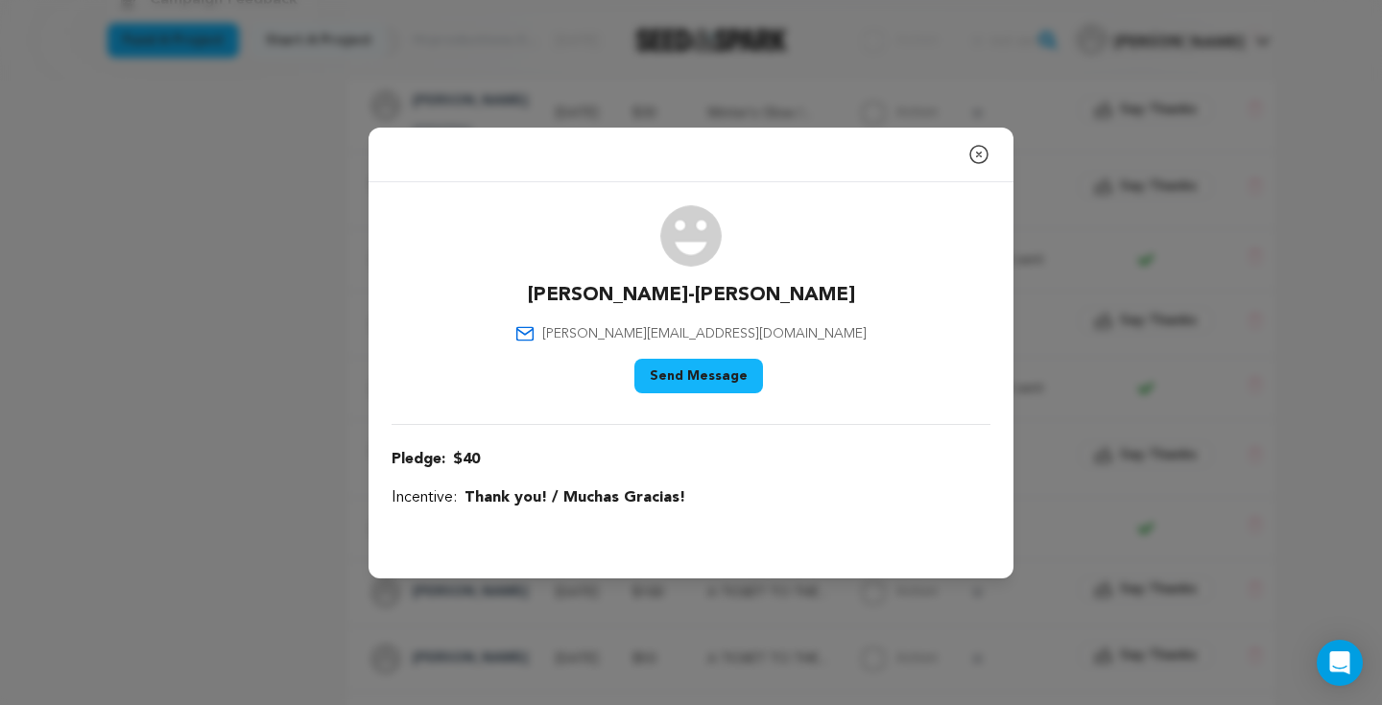
click at [980, 156] on icon "button" at bounding box center [978, 154] width 17 height 17
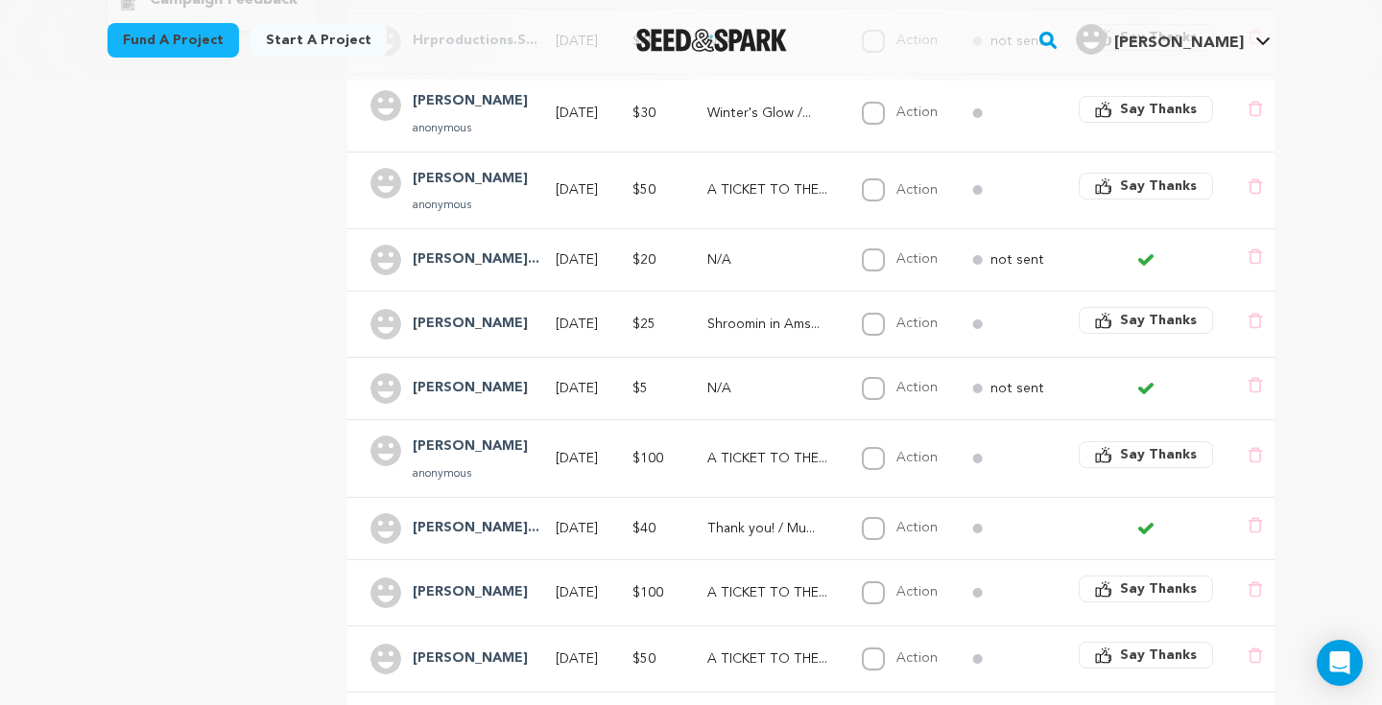
click at [225, 152] on div "overview updates" at bounding box center [211, 225] width 209 height 1065
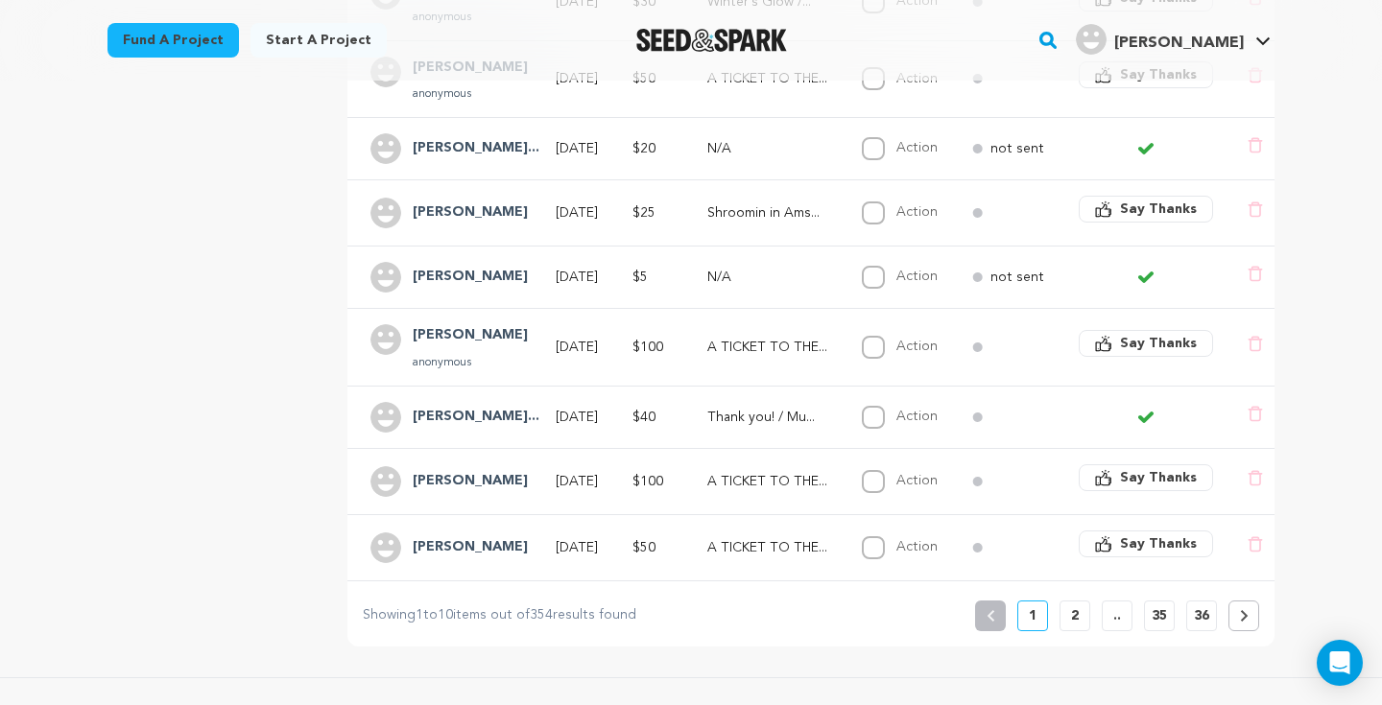
scroll to position [624, 0]
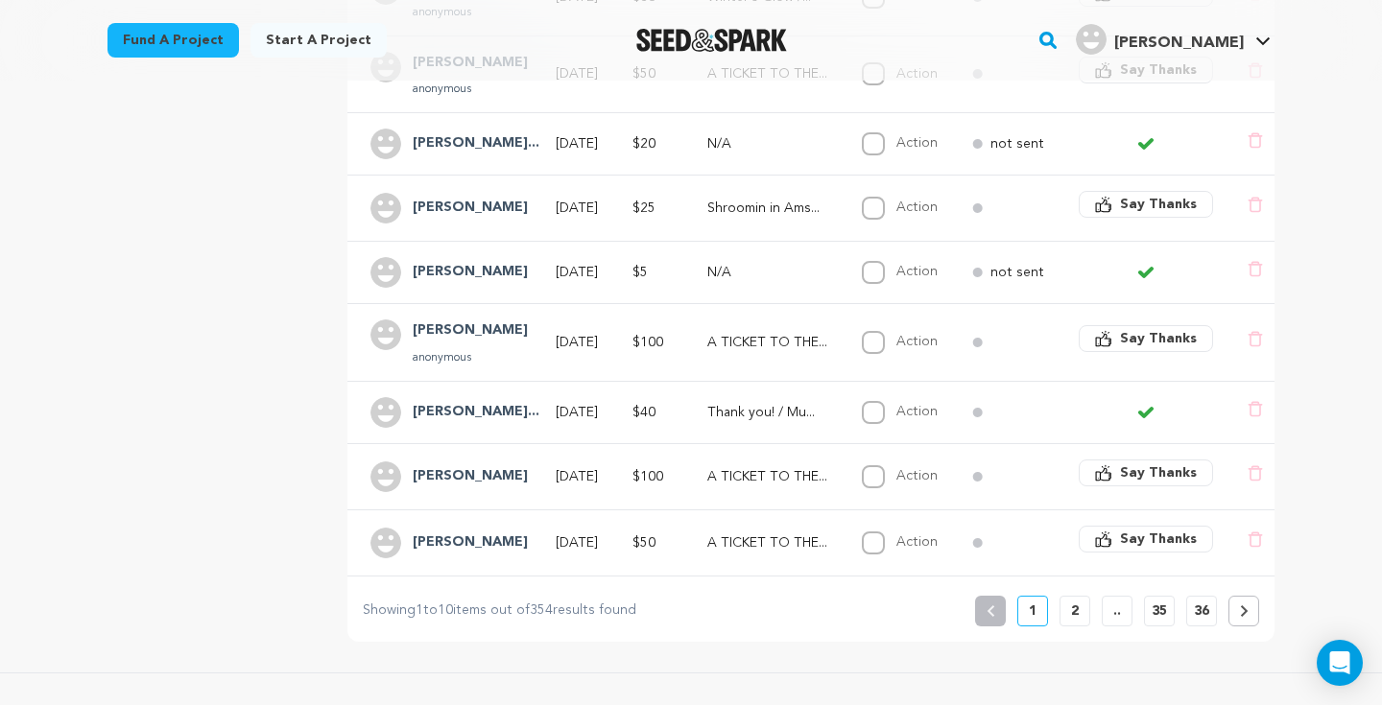
click at [1251, 621] on button at bounding box center [1243, 611] width 31 height 31
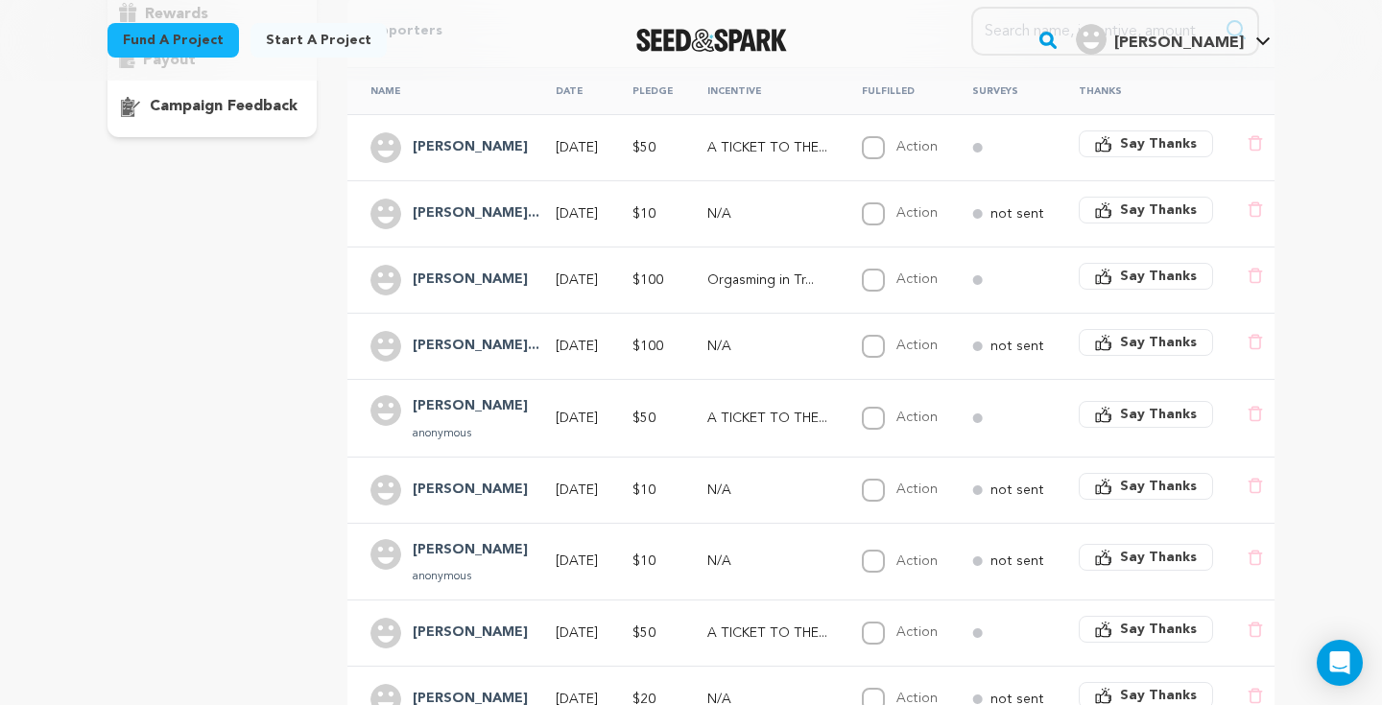
scroll to position [403, 0]
click at [1165, 555] on span "Say Thanks" at bounding box center [1158, 555] width 77 height 19
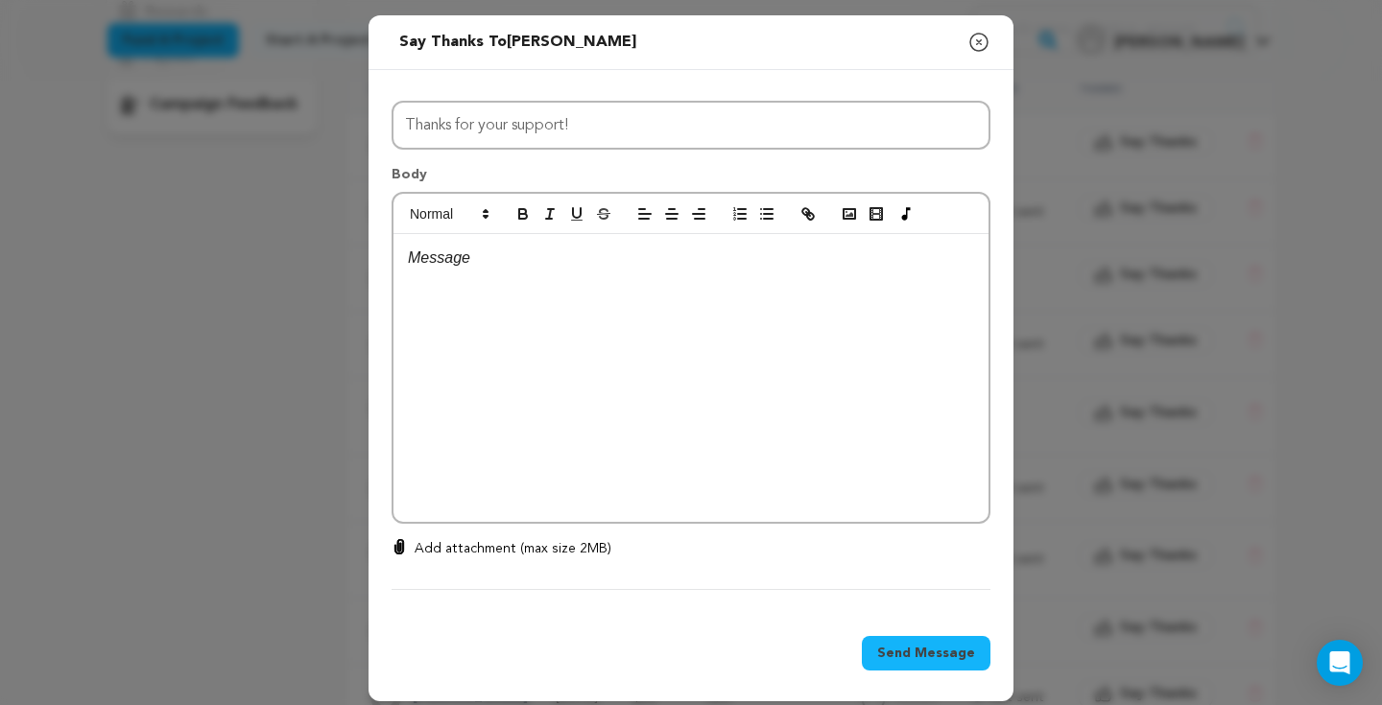
click at [981, 46] on icon "button" at bounding box center [978, 42] width 23 height 23
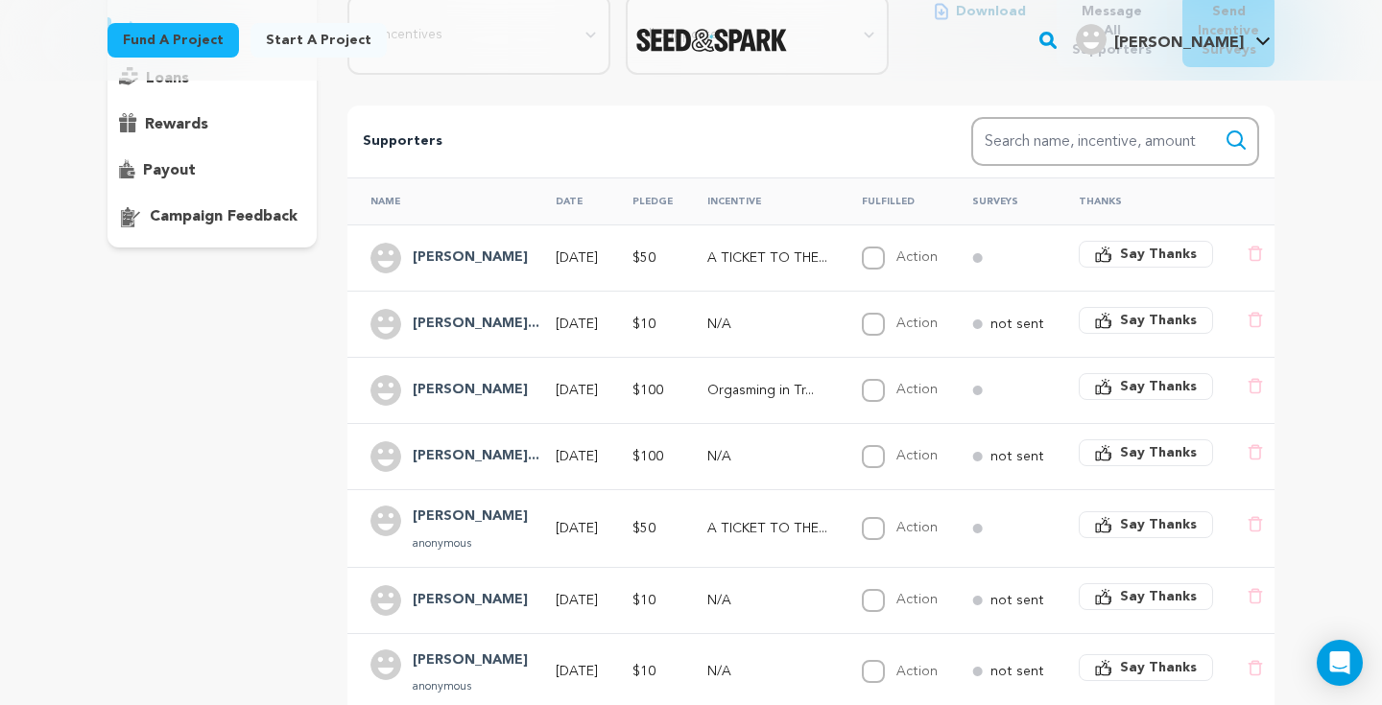
scroll to position [276, 0]
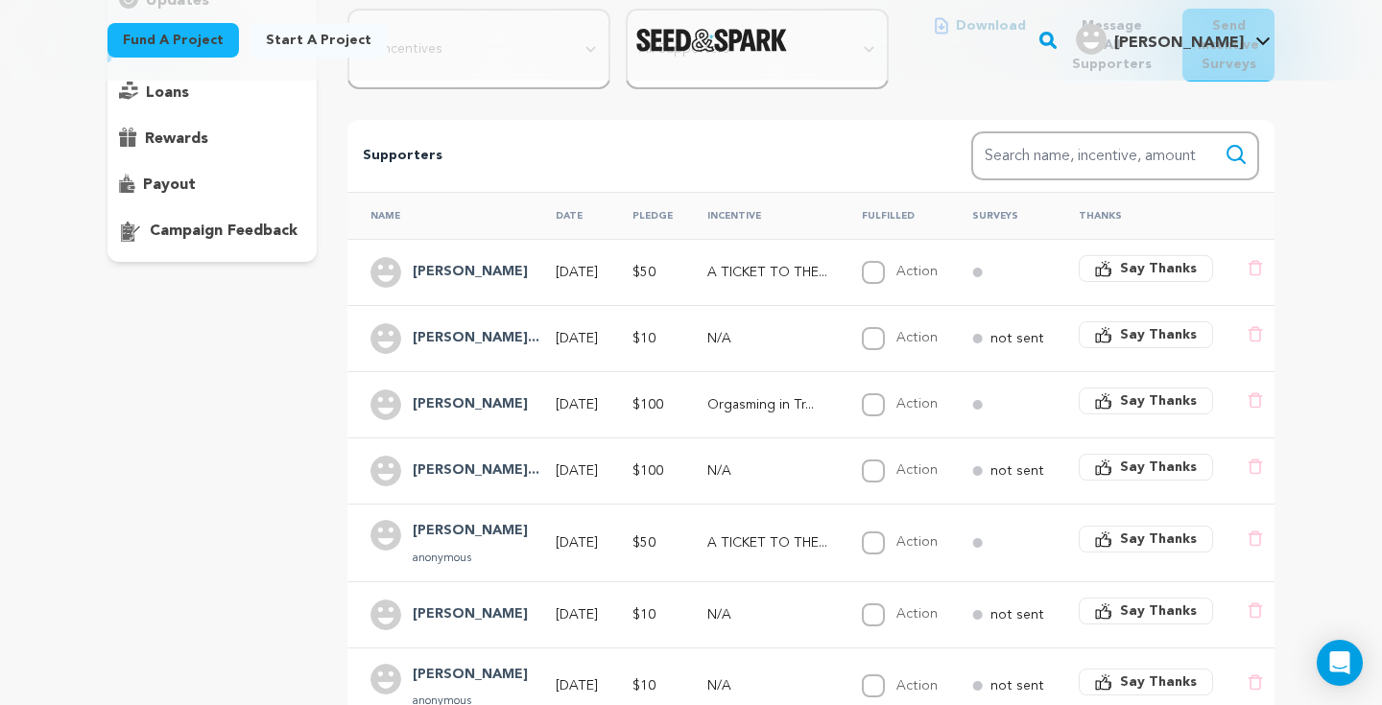
click at [1167, 337] on span "Say Thanks" at bounding box center [1158, 334] width 77 height 19
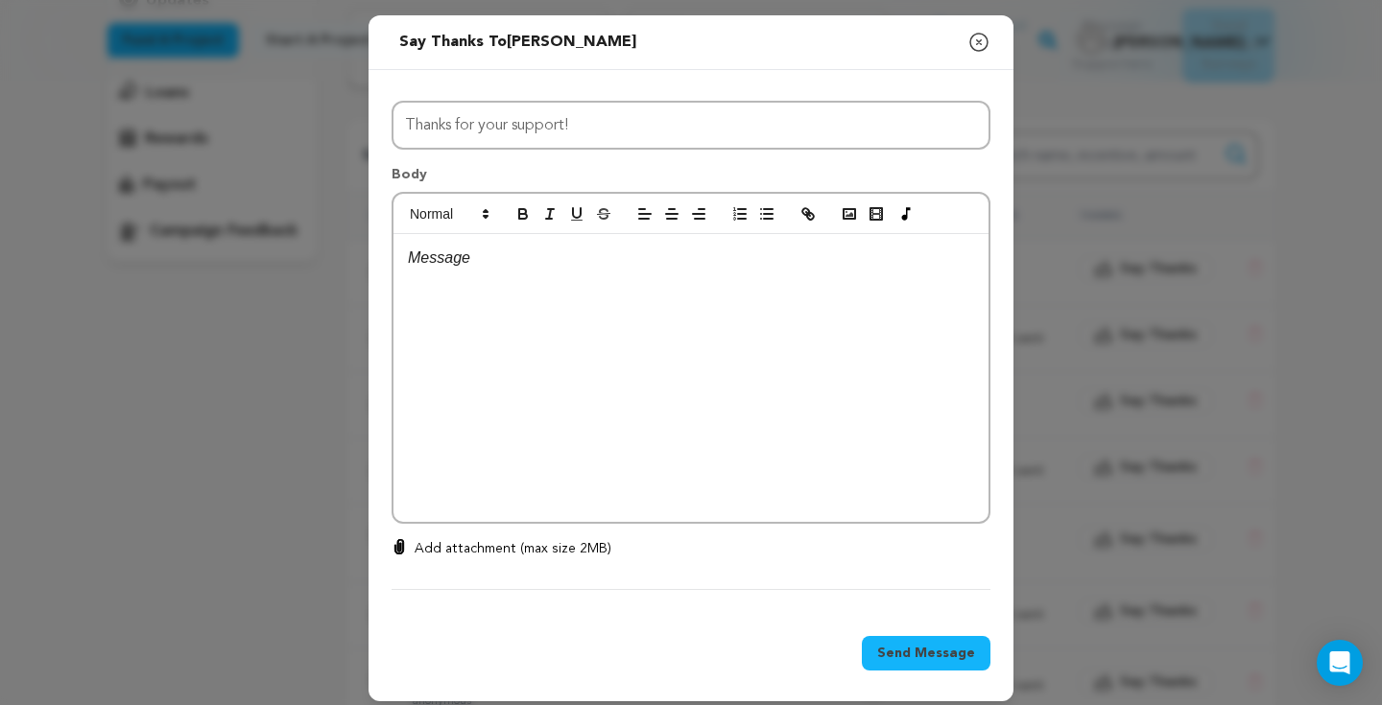
click at [500, 271] on div at bounding box center [690, 378] width 595 height 288
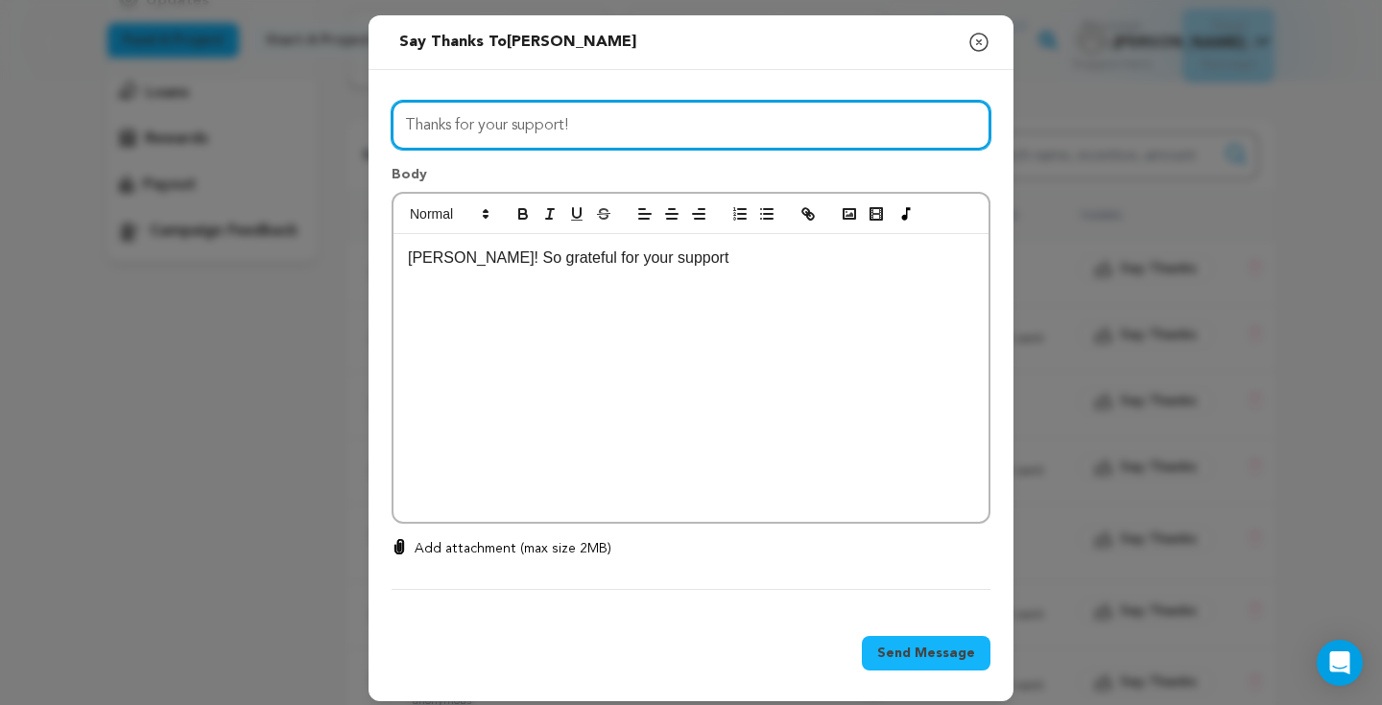
click at [608, 141] on input "Thanks for your support!" at bounding box center [690, 125] width 599 height 49
type input "Thanks for your support! WE DID IT ♡"
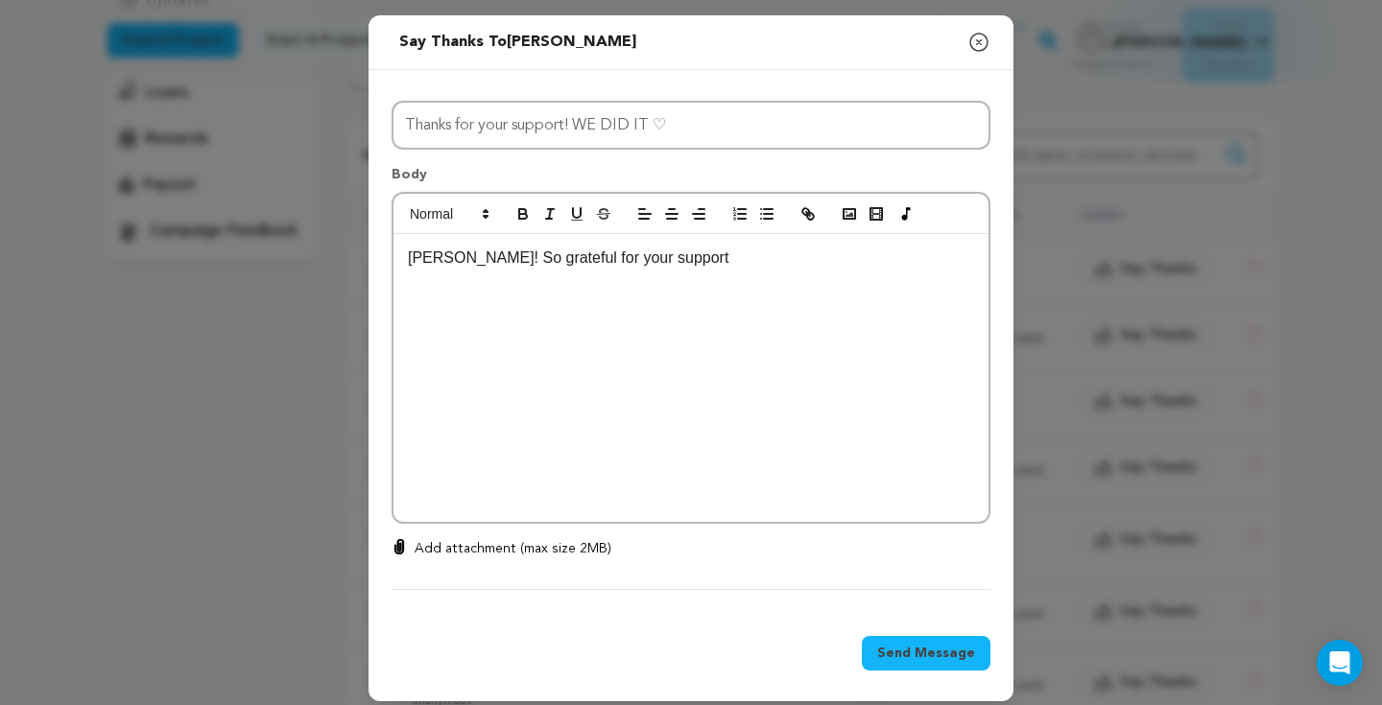
click at [714, 289] on div "Danielle! So grateful for your support" at bounding box center [690, 378] width 595 height 288
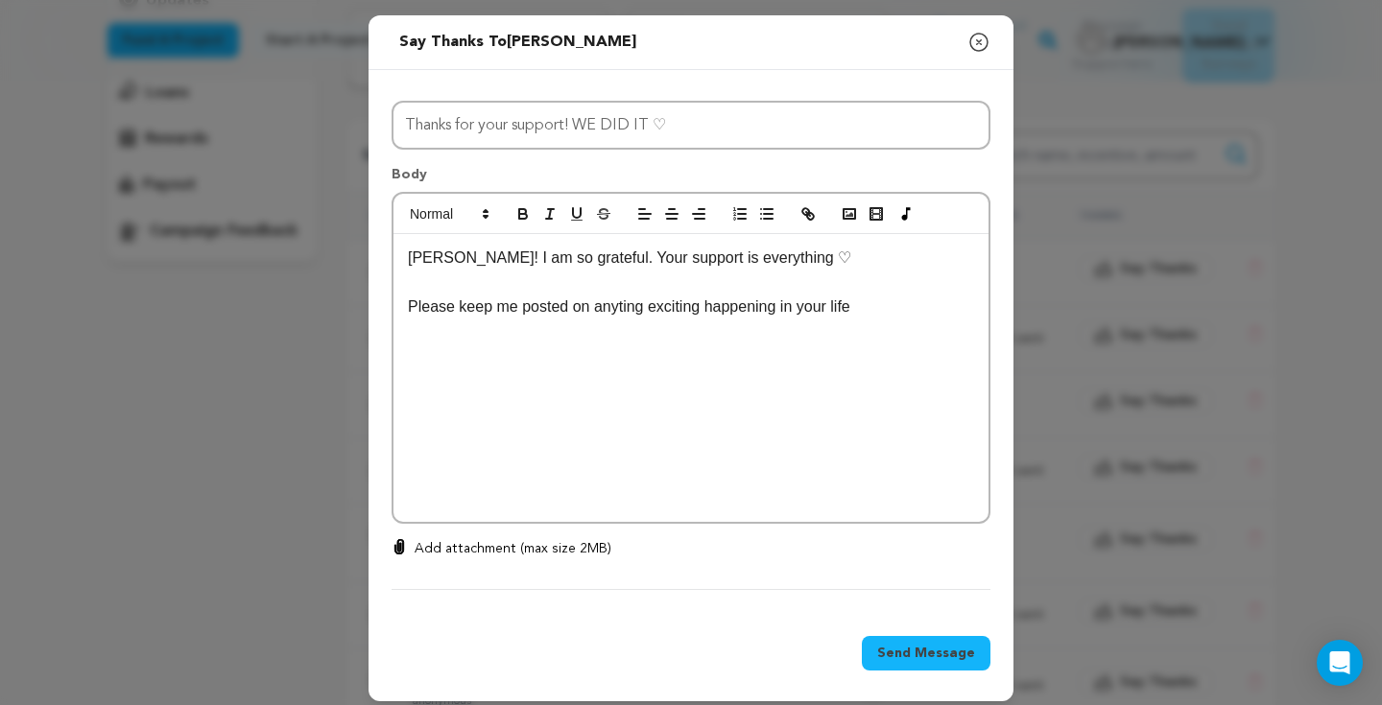
click at [614, 317] on p "Please keep me posted on anyting exciting happening in your life" at bounding box center [691, 307] width 566 height 25
click at [923, 316] on p "Please keep me posted on anything exciting happening in your life" at bounding box center [691, 307] width 566 height 25
click at [865, 265] on p "Danielle! I am so grateful. Your support is everything ♡" at bounding box center [691, 258] width 566 height 25
click at [595, 340] on p "Please keep me posted on anything exciting happening in your life. The support …" at bounding box center [691, 319] width 566 height 49
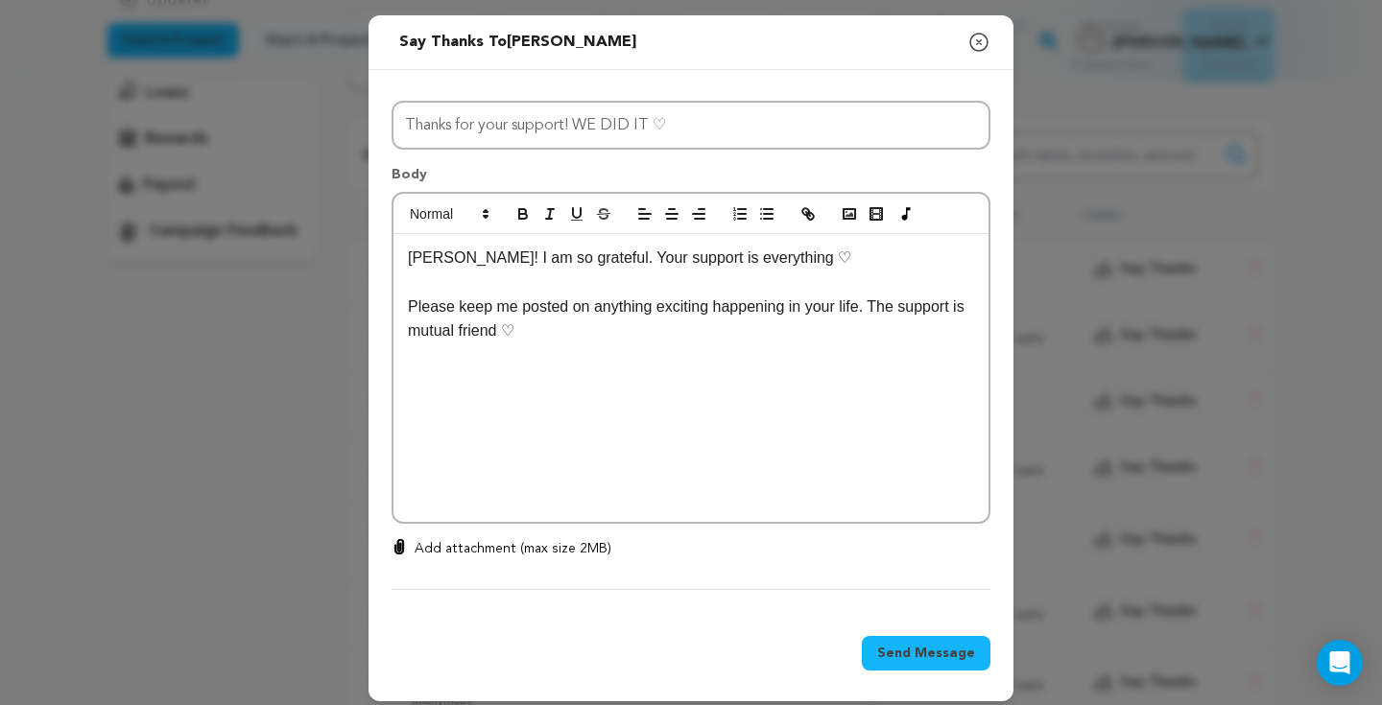
click at [411, 302] on p "Please keep me posted on anything exciting happening in your life. The support …" at bounding box center [691, 319] width 566 height 49
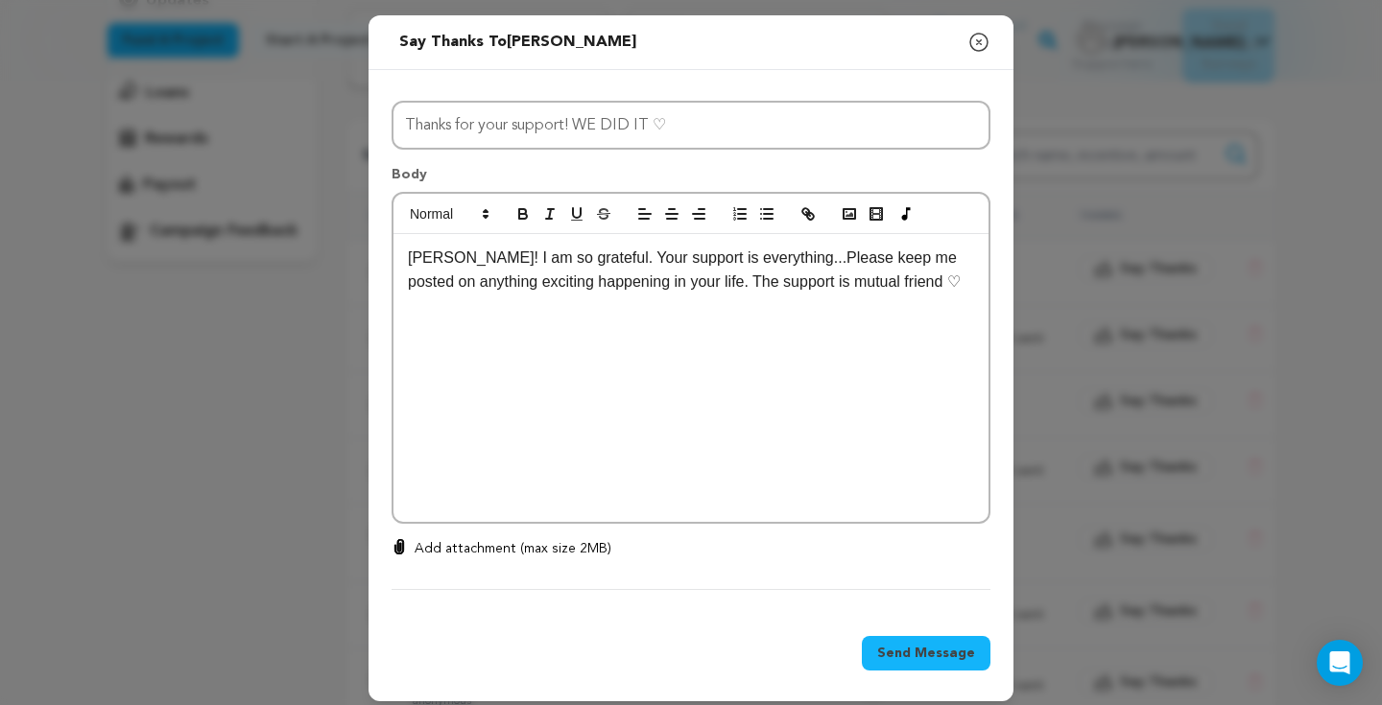
click at [773, 361] on div "Danielle! I am so grateful. Your support is everything...Please keep me posted …" at bounding box center [690, 378] width 595 height 288
click at [943, 646] on span "Send Message" at bounding box center [926, 653] width 98 height 19
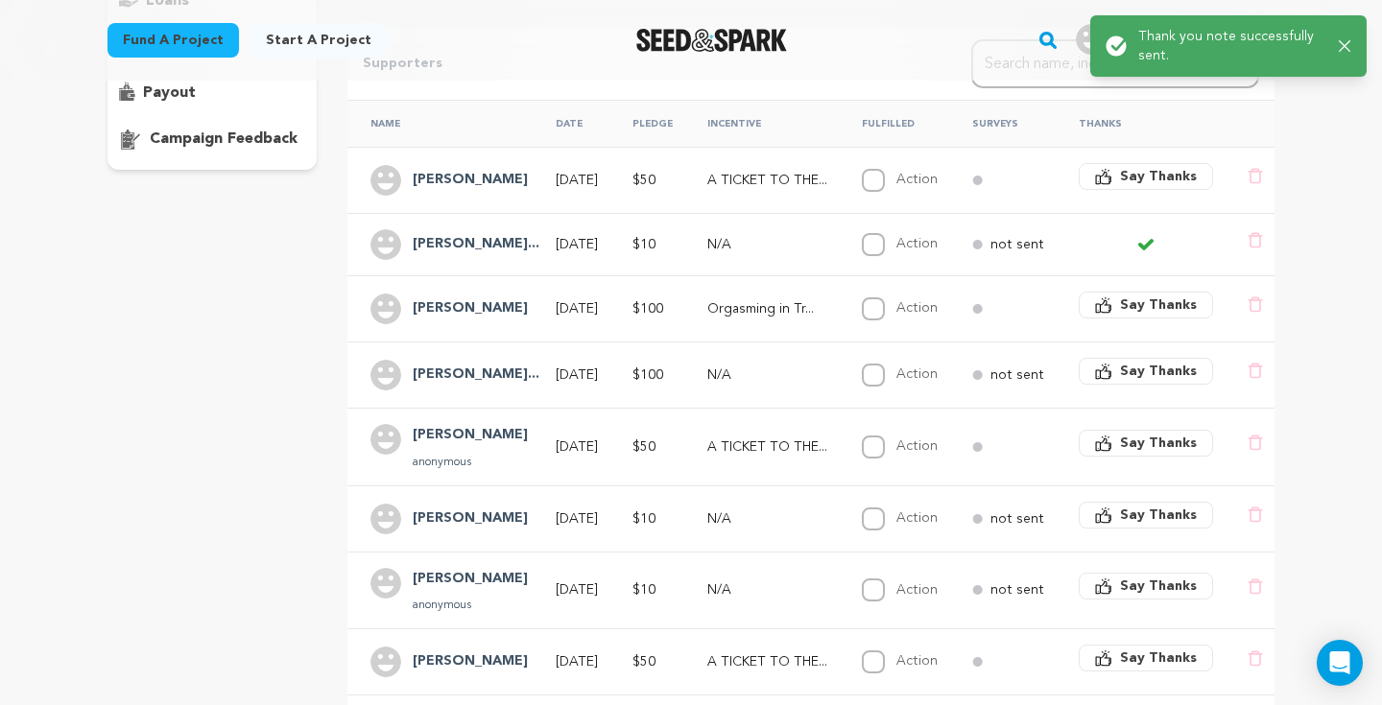
scroll to position [370, 0]
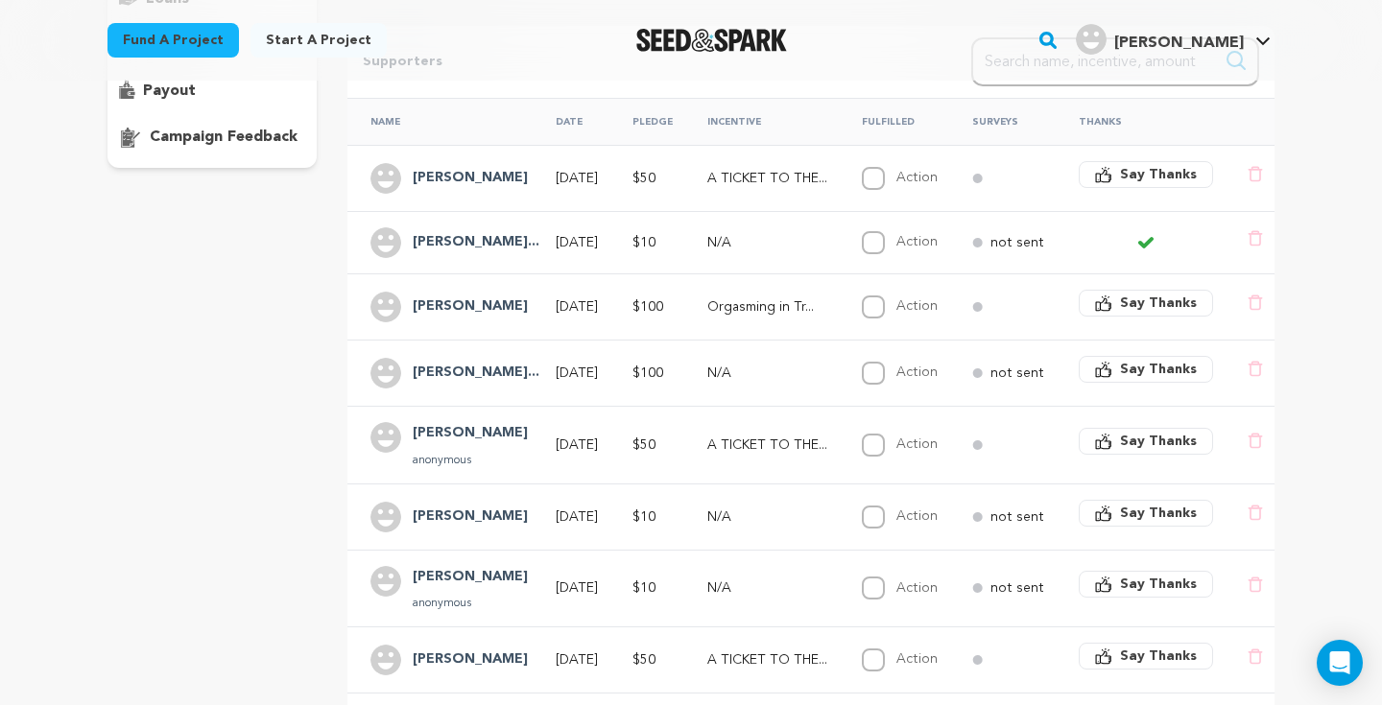
click at [1112, 299] on icon "button" at bounding box center [1103, 303] width 17 height 17
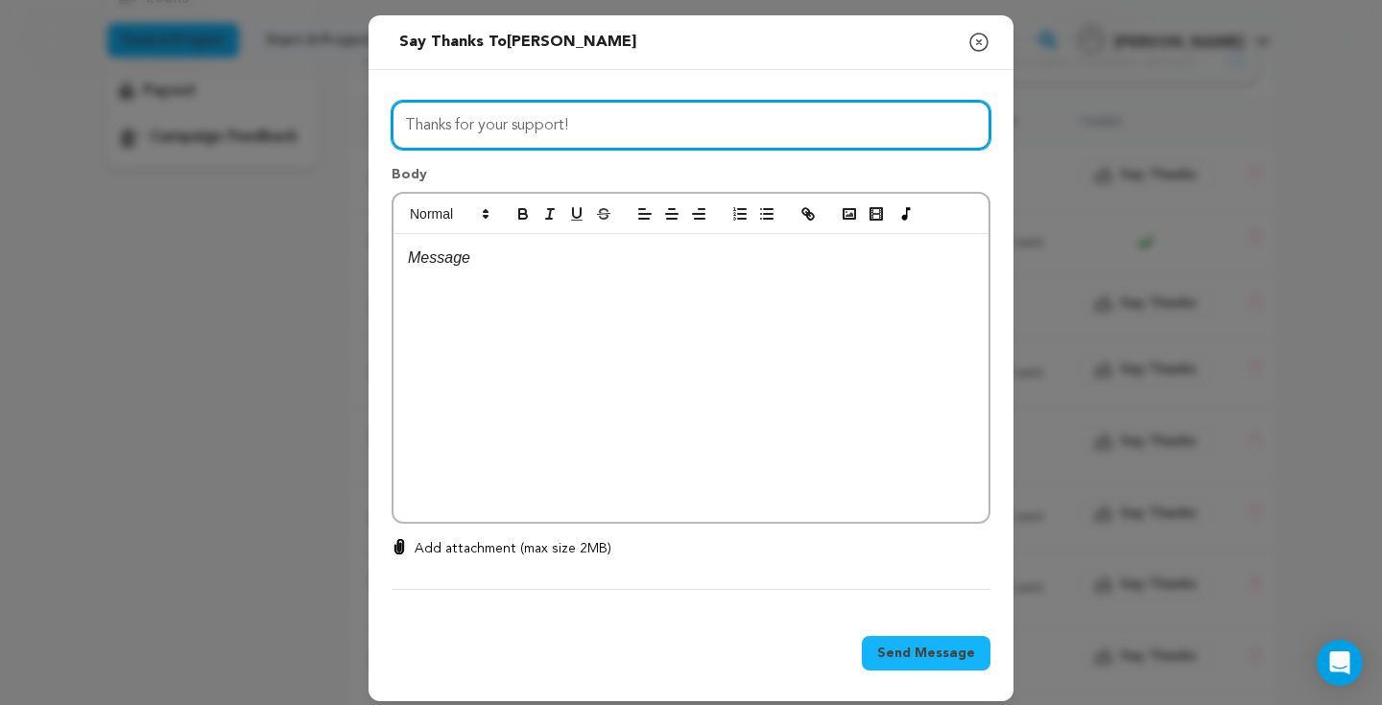
click at [568, 128] on input "Thanks for your support!" at bounding box center [690, 125] width 599 height 49
type input "Thanks for your support! WE DID IT! ♡"
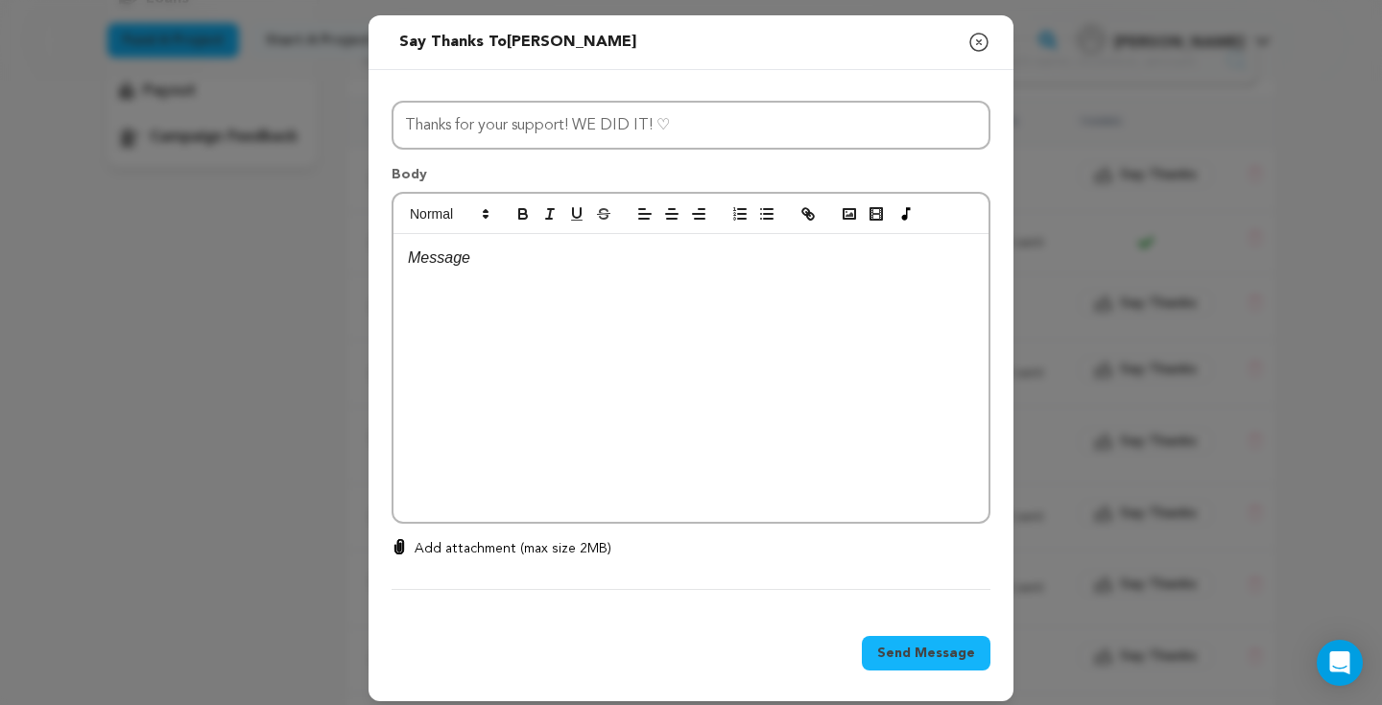
click at [622, 275] on div at bounding box center [690, 378] width 595 height 288
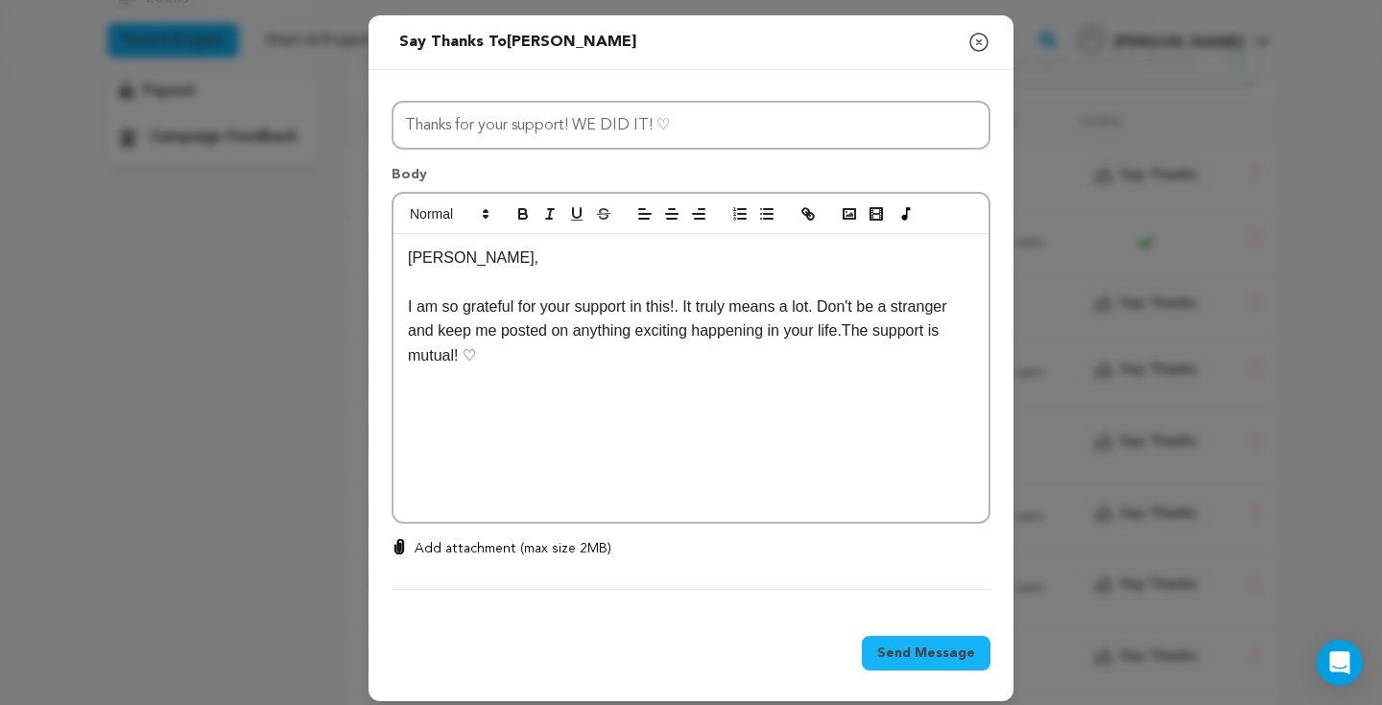
click at [847, 329] on p "I am so grateful for your support in this!. It truly means a lot. Don't be a st…" at bounding box center [691, 332] width 566 height 74
click at [850, 330] on p "I am so grateful for your support in this!. It truly means a lot. Don't be a st…" at bounding box center [691, 332] width 566 height 74
click at [915, 668] on button "Send Message" at bounding box center [926, 653] width 129 height 35
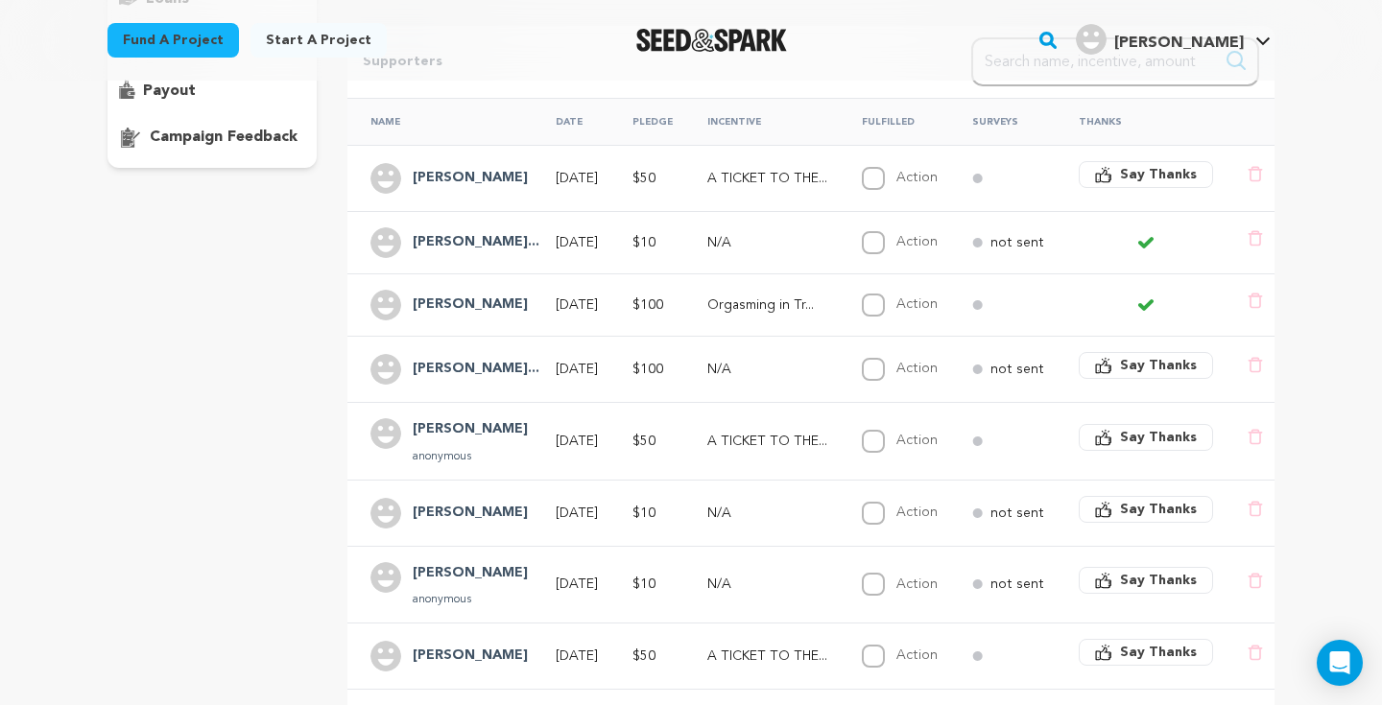
click at [429, 496] on td "Riley" at bounding box center [439, 513] width 185 height 66
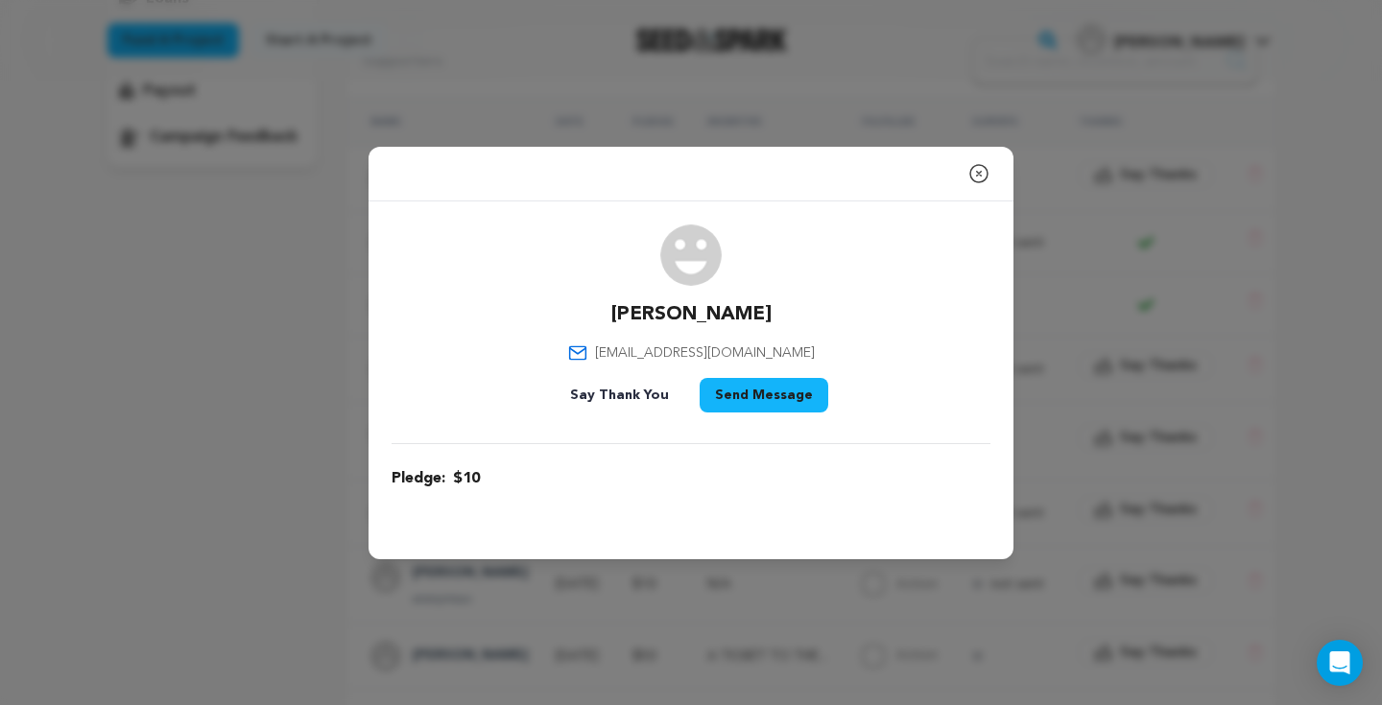
click at [985, 177] on icon "button" at bounding box center [978, 173] width 17 height 17
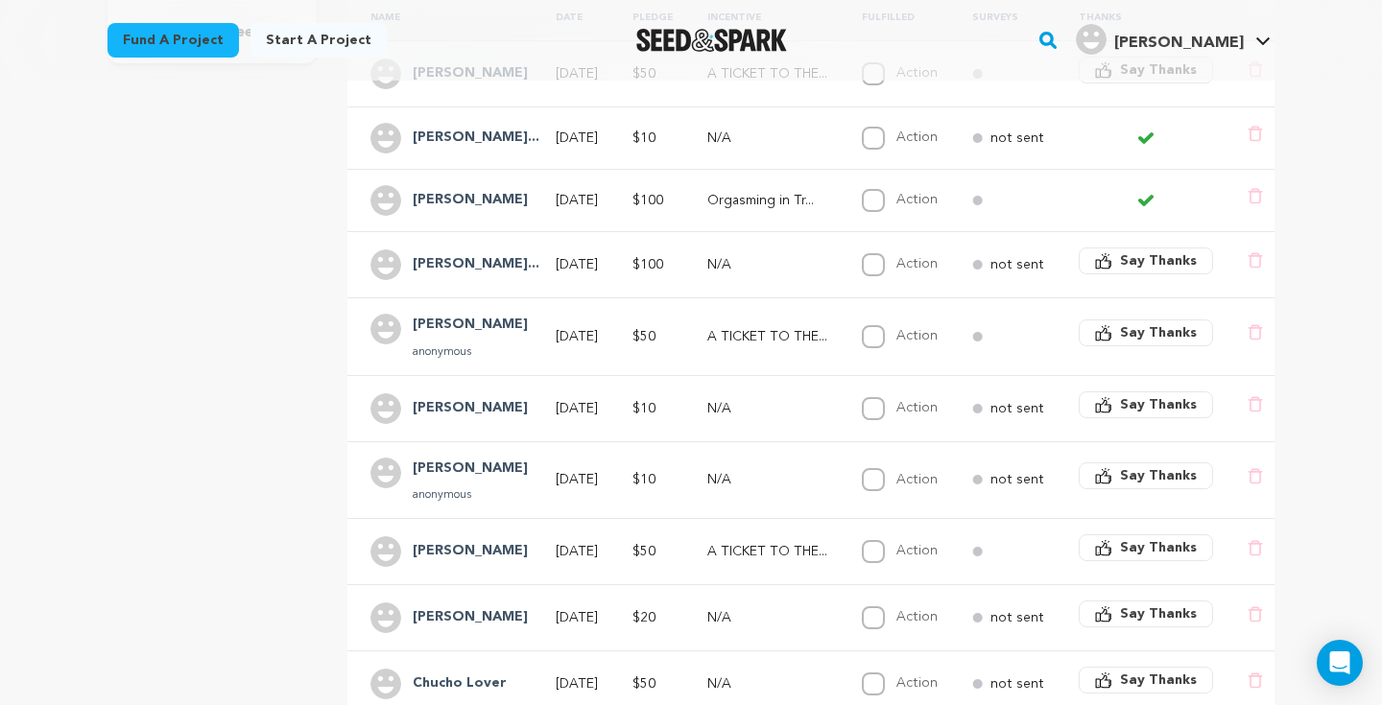
scroll to position [486, 0]
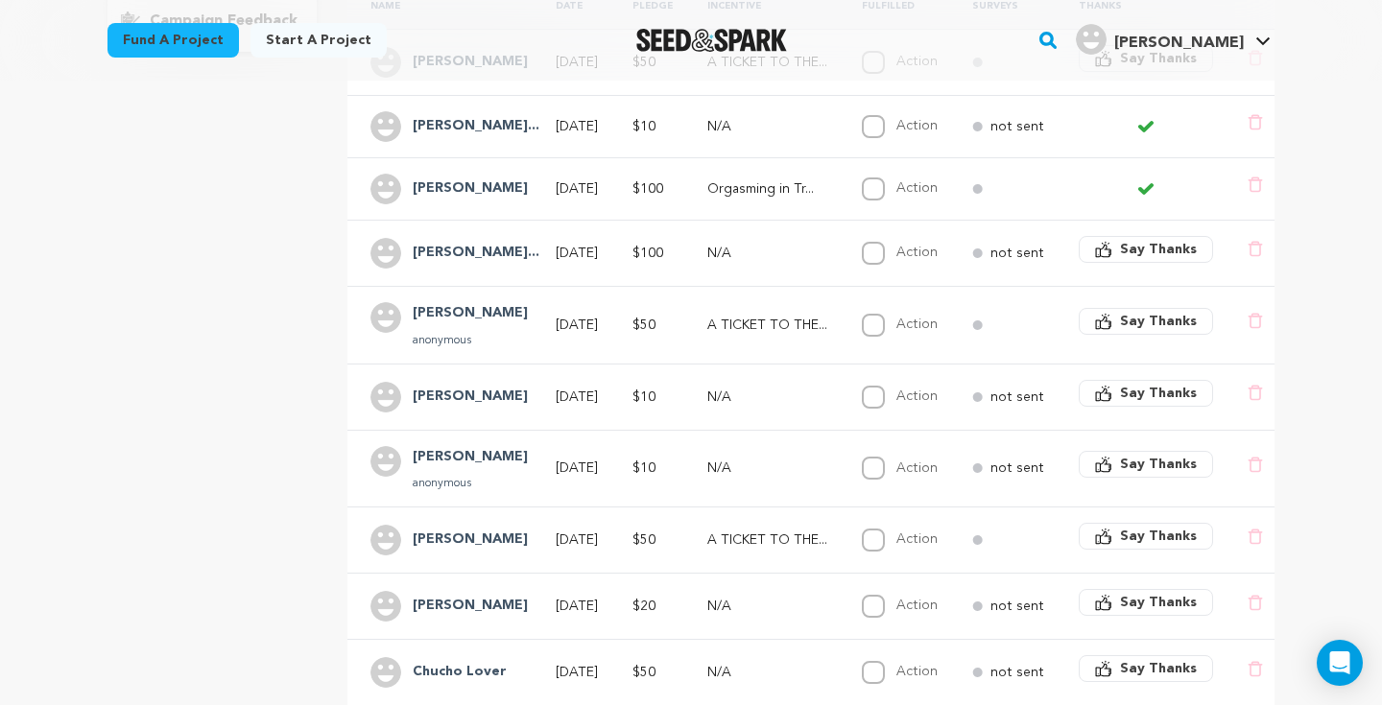
click at [1162, 455] on span "Say Thanks" at bounding box center [1158, 464] width 77 height 19
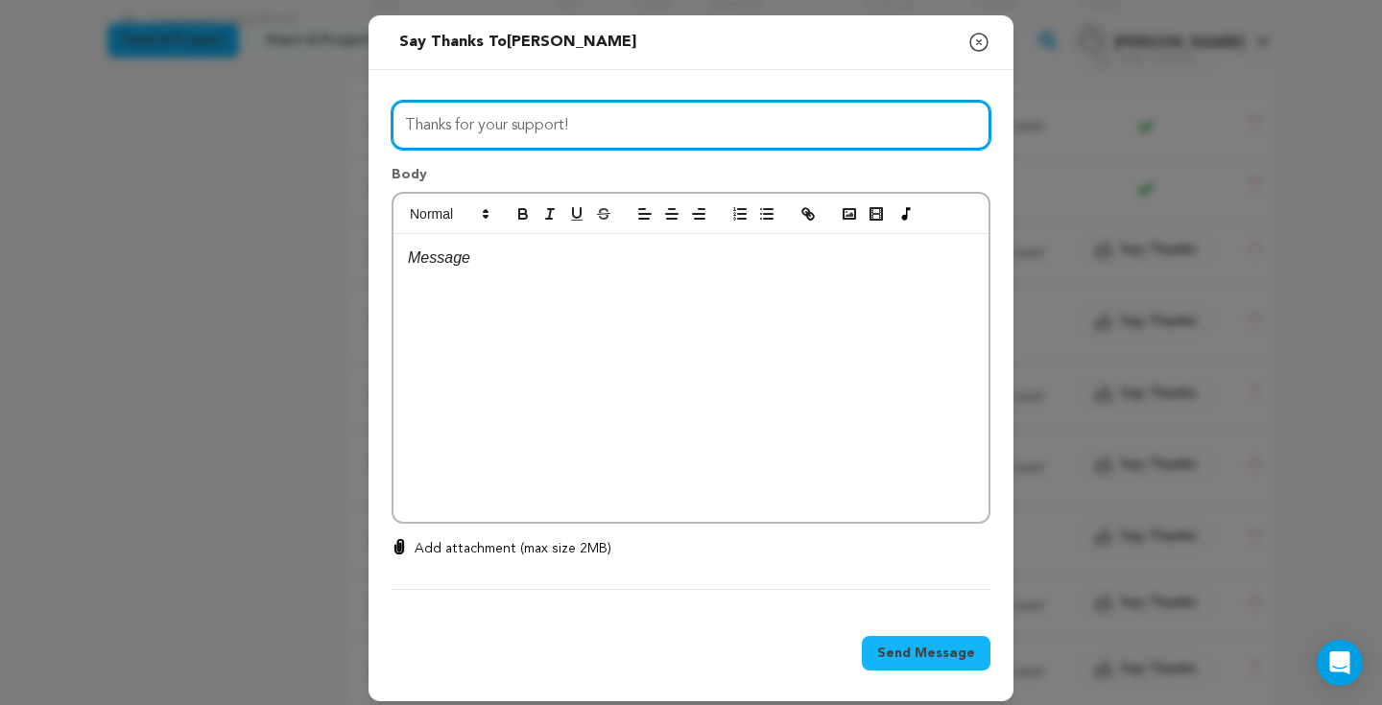
click at [608, 130] on input "Thanks for your support!" at bounding box center [690, 125] width 599 height 49
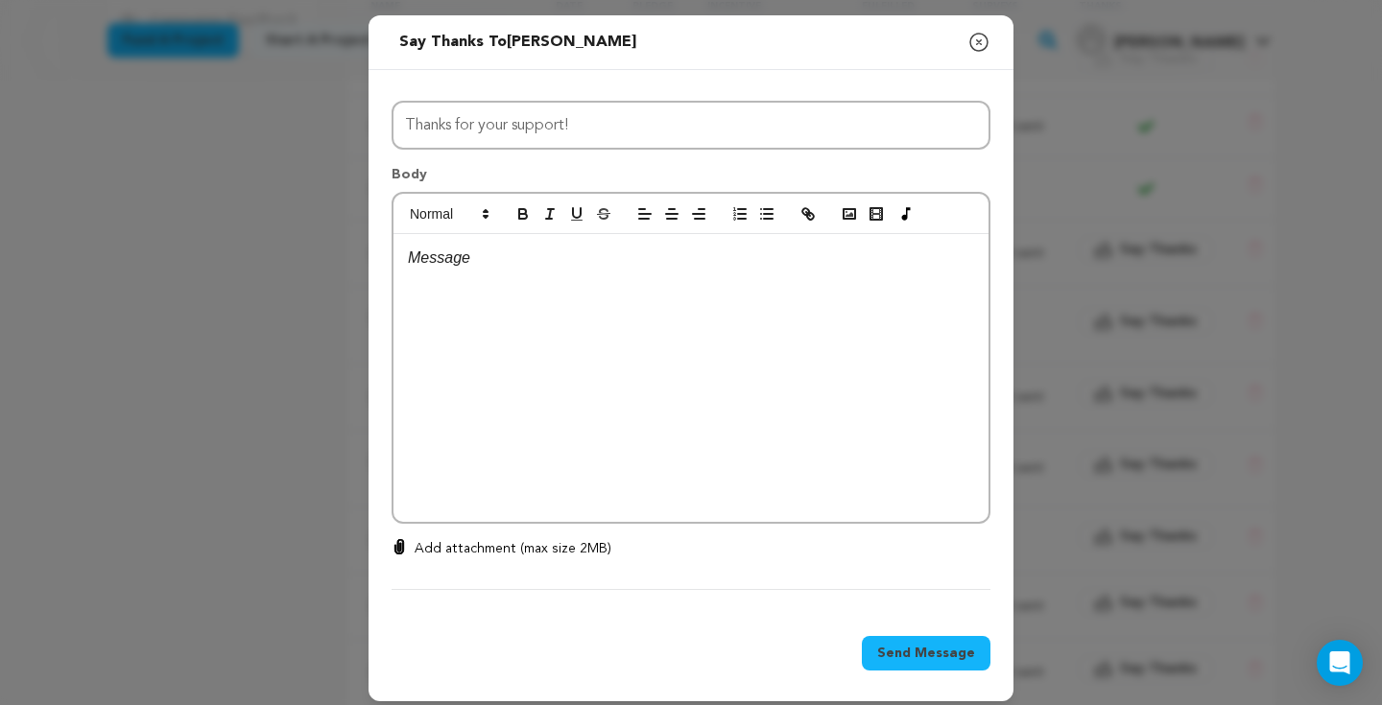
click at [475, 260] on p at bounding box center [691, 258] width 566 height 25
click at [976, 42] on icon "button" at bounding box center [978, 42] width 23 height 23
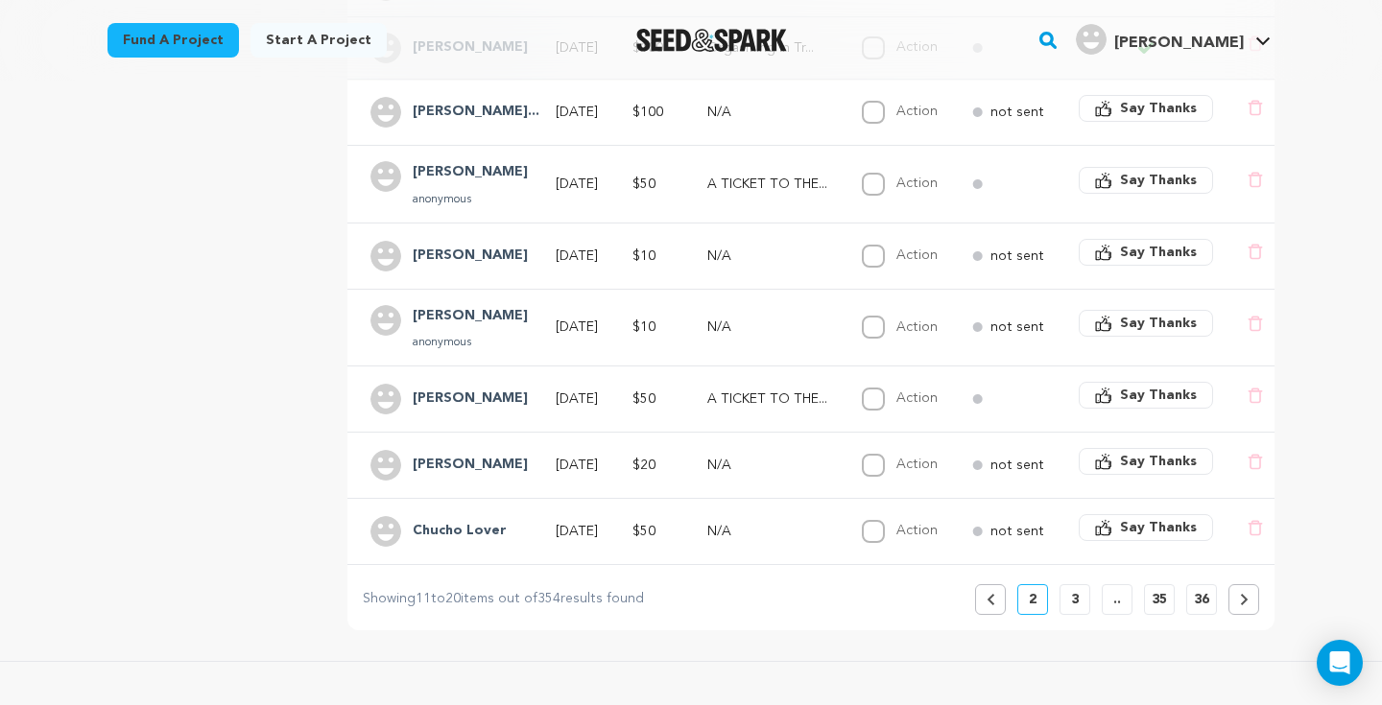
scroll to position [630, 0]
click at [428, 462] on h4 "Elise" at bounding box center [470, 462] width 115 height 23
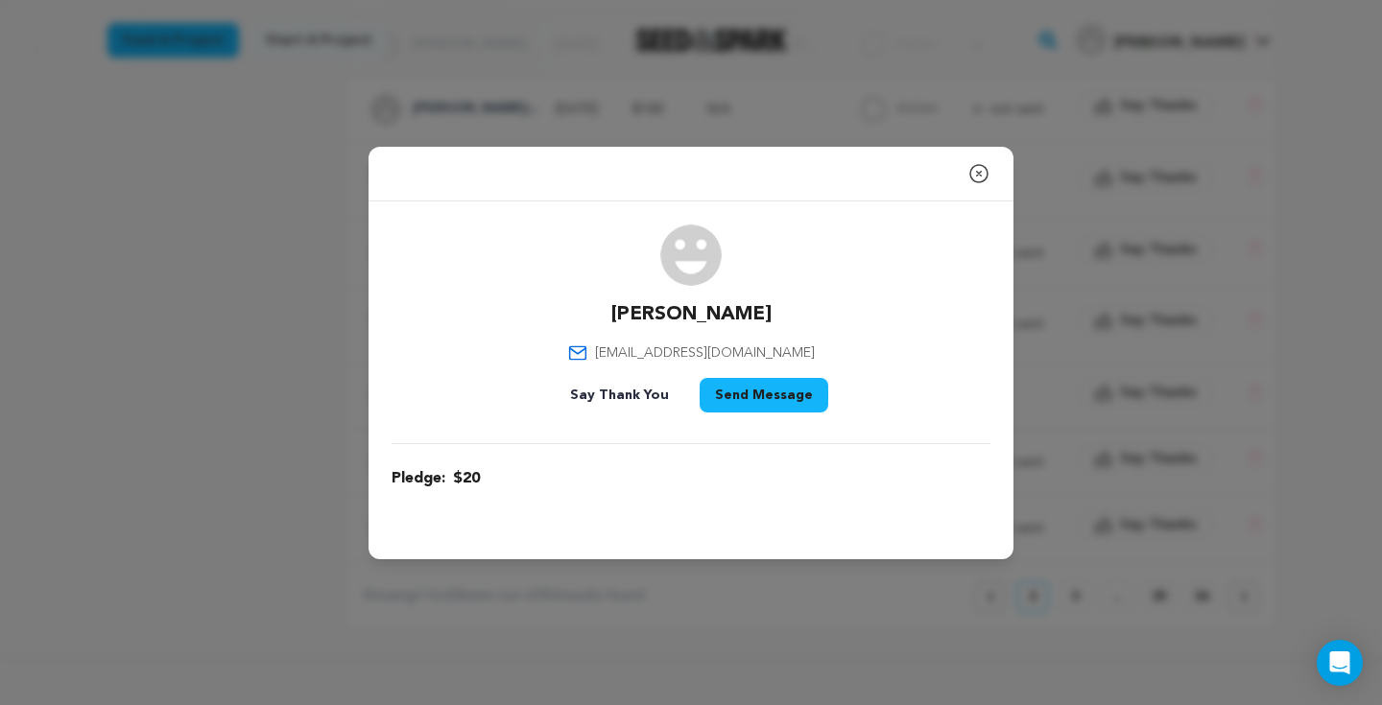
click at [975, 174] on icon "button" at bounding box center [978, 173] width 23 height 23
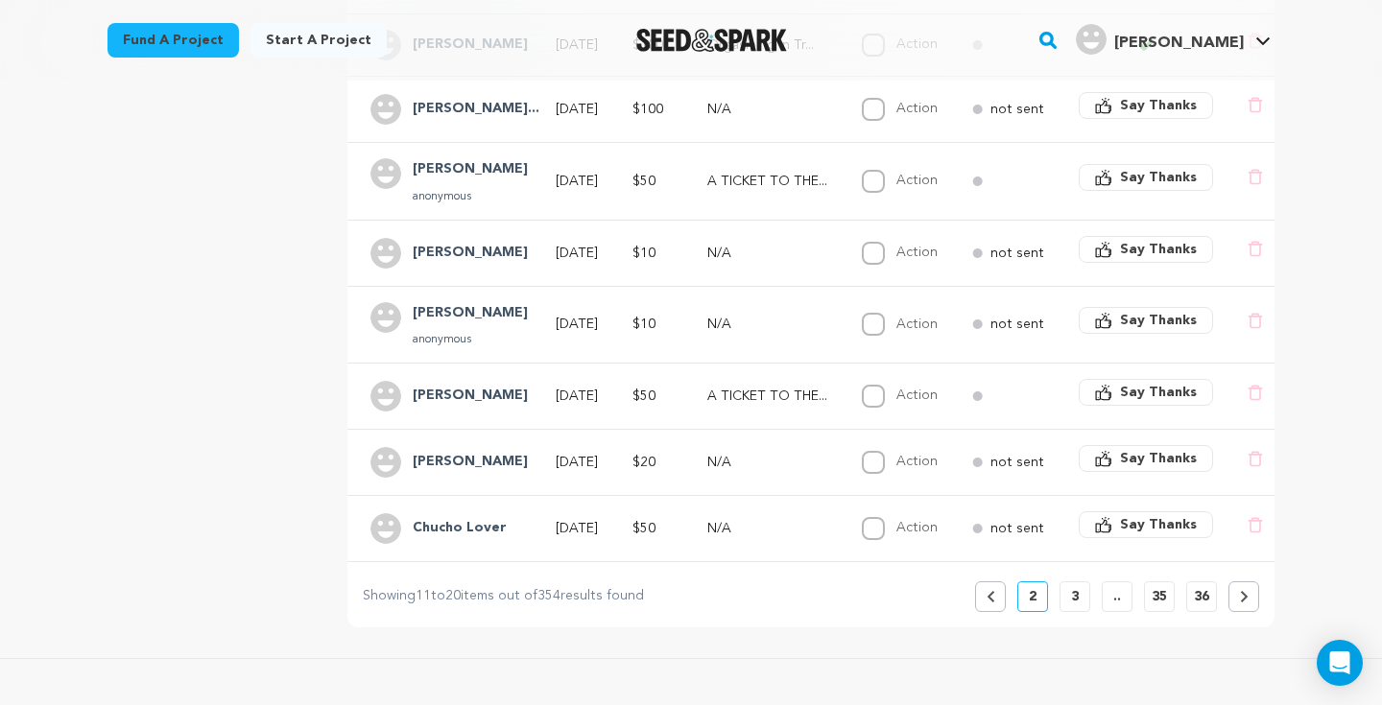
click at [1156, 461] on span "Say Thanks" at bounding box center [1158, 458] width 77 height 19
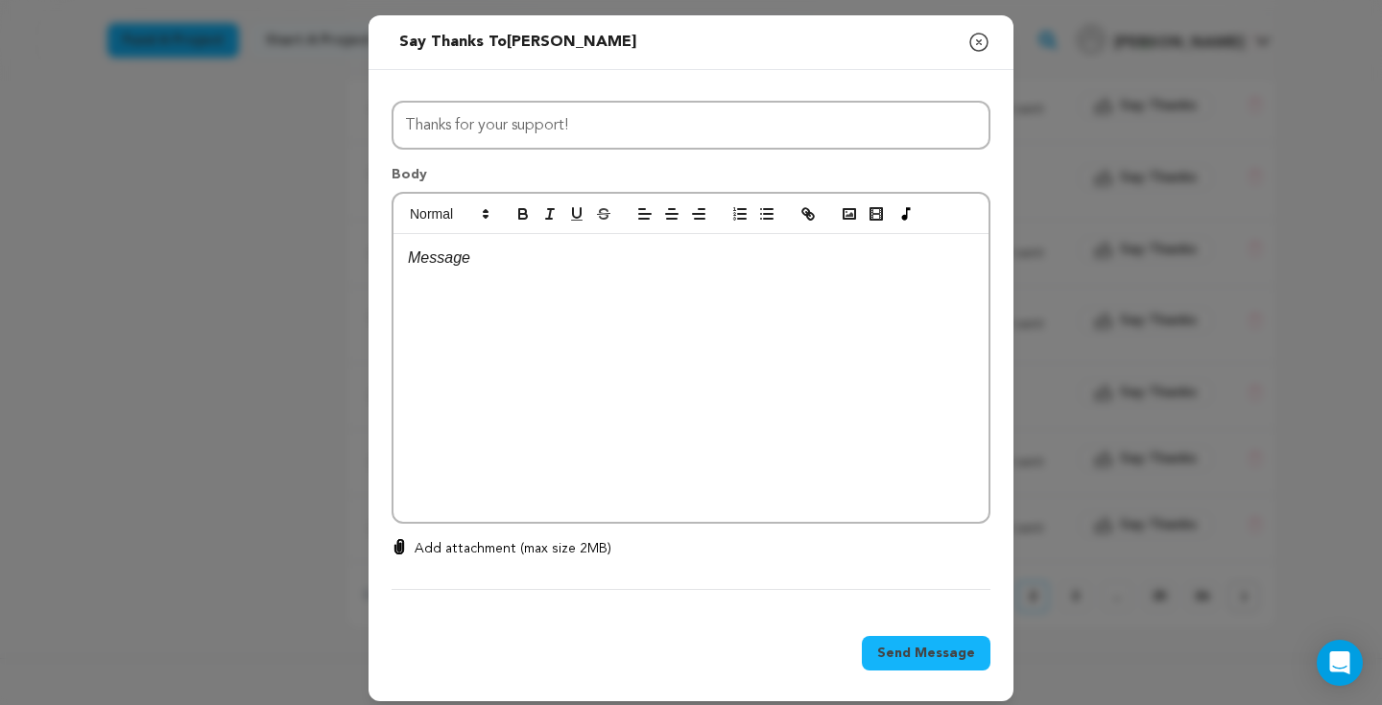
click at [507, 310] on div at bounding box center [690, 378] width 595 height 288
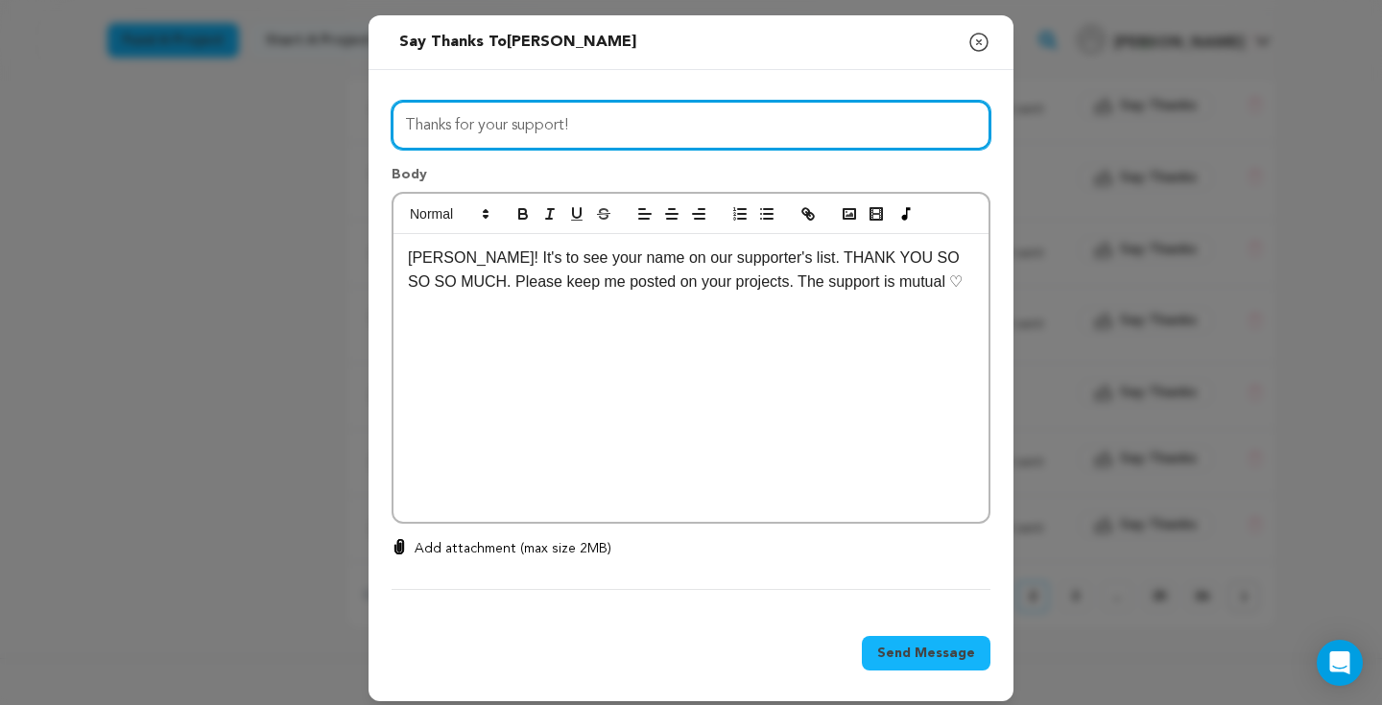
click at [628, 140] on input "Thanks for your support!" at bounding box center [690, 125] width 599 height 49
type input "Thanks for your support! WE DID IT!"
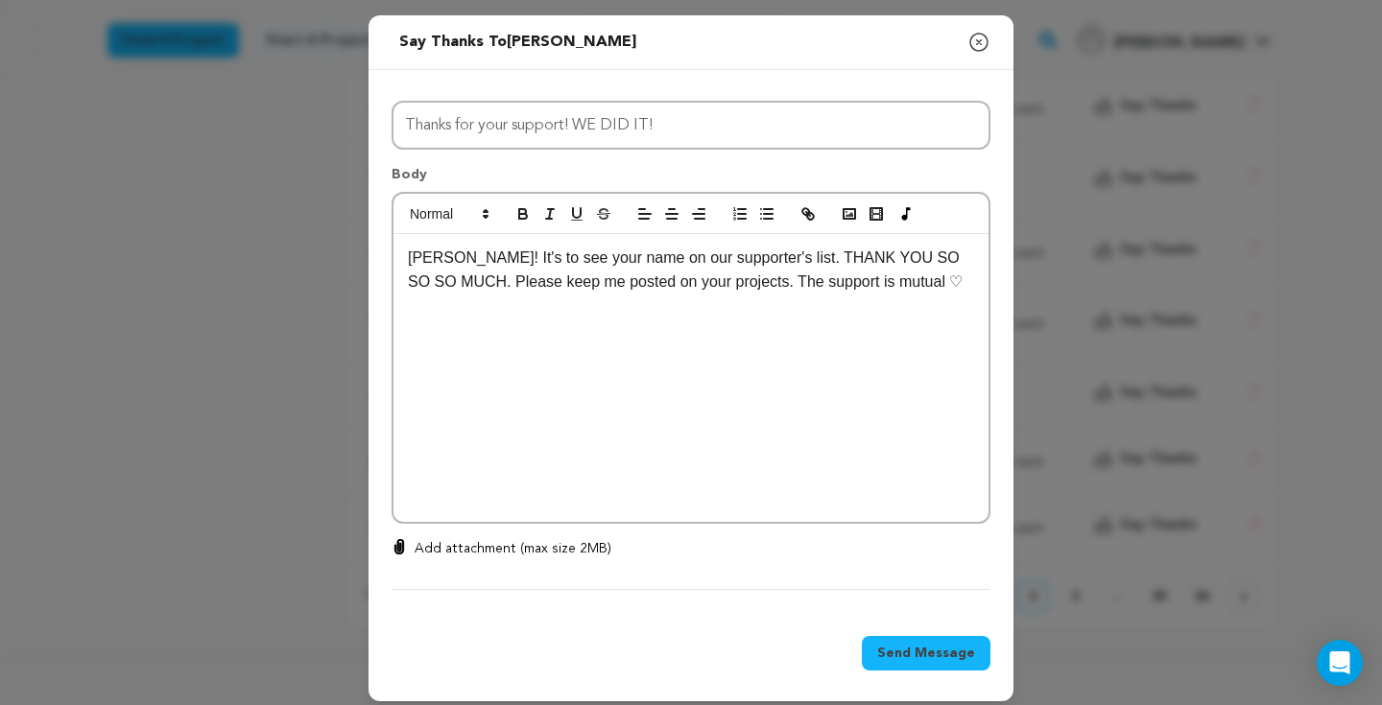
click at [493, 258] on p "ELISE! It's to see your name on our supporter's list. THANK YOU SO SO SO MUCH. …" at bounding box center [691, 270] width 566 height 49
drag, startPoint x: 774, startPoint y: 279, endPoint x: 821, endPoint y: 275, distance: 47.2
click at [774, 279] on p "ELISE! It's so lovely to see your name on our supporter's list. THANK YOU SO SO…" at bounding box center [691, 283] width 566 height 74
click at [924, 645] on span "Send Message" at bounding box center [926, 653] width 98 height 19
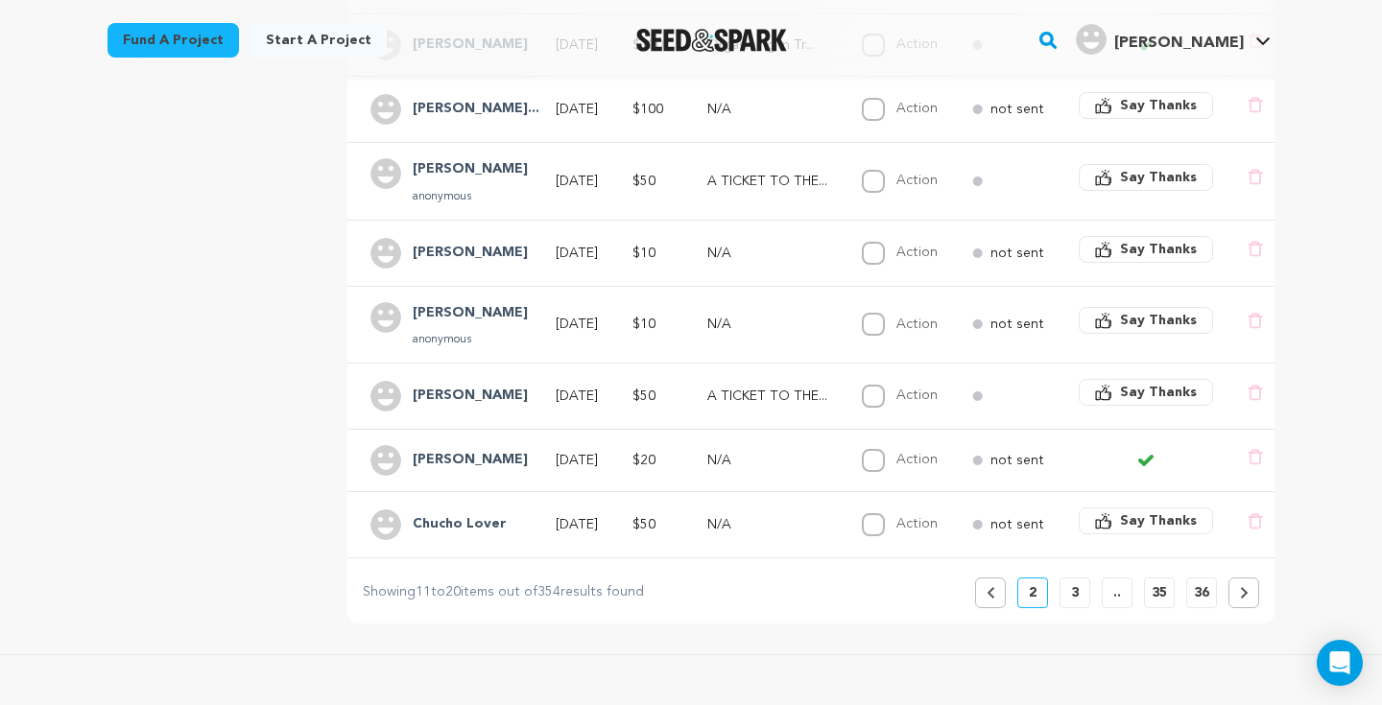
click at [448, 263] on div "Riley" at bounding box center [470, 253] width 138 height 31
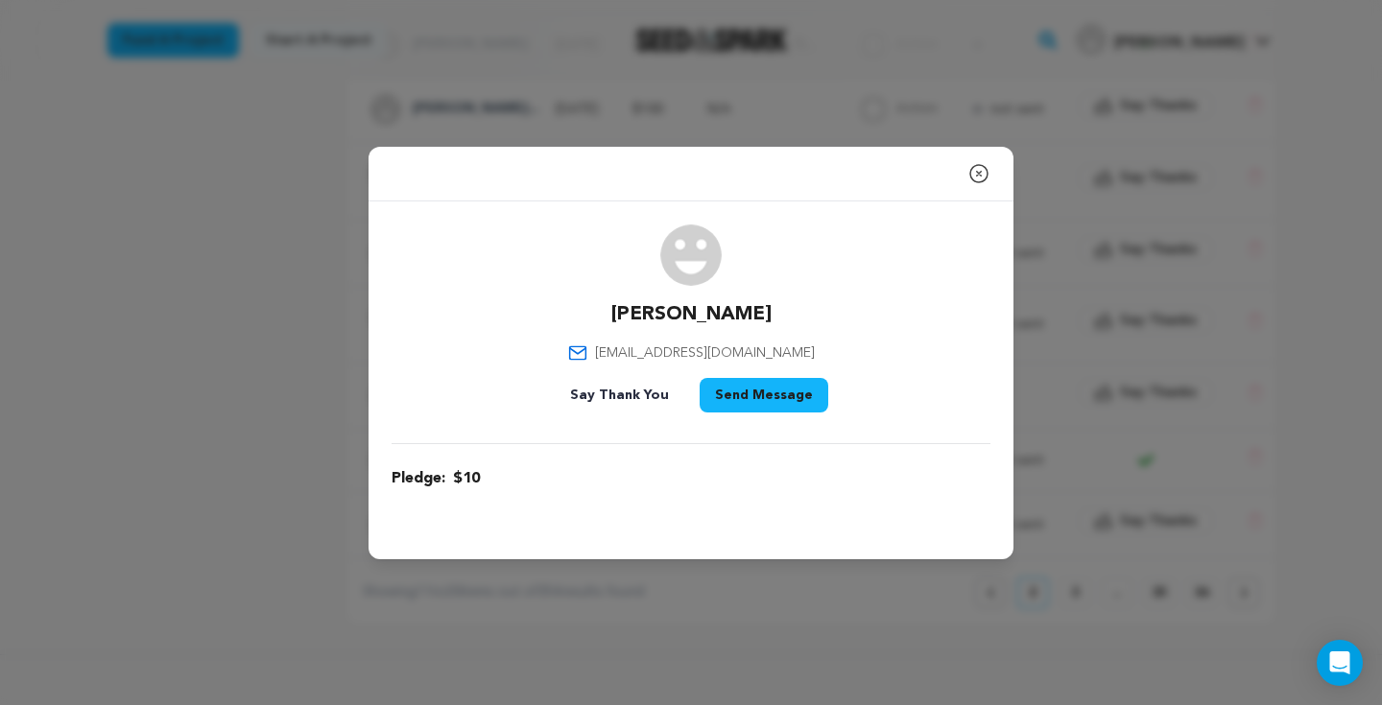
click at [980, 178] on icon "button" at bounding box center [978, 173] width 23 height 23
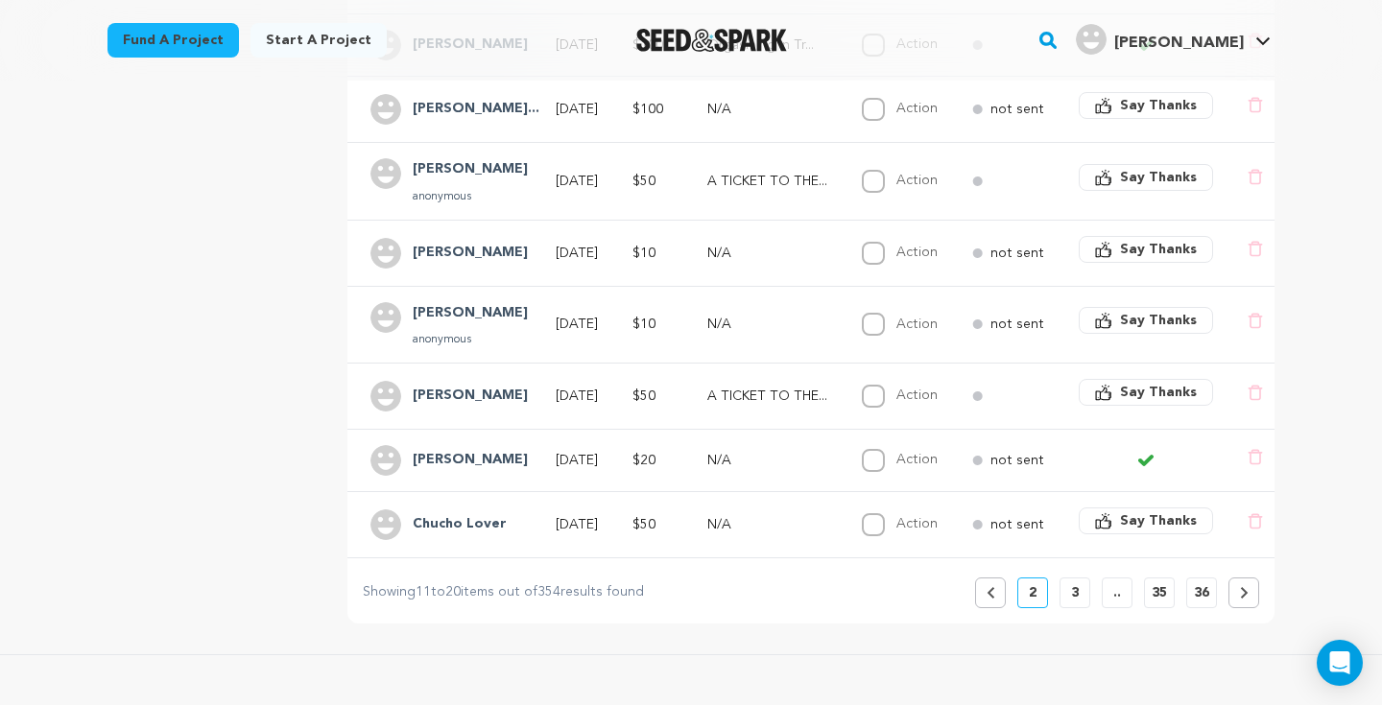
click at [429, 544] on td "Chucho Lover" at bounding box center [439, 525] width 185 height 66
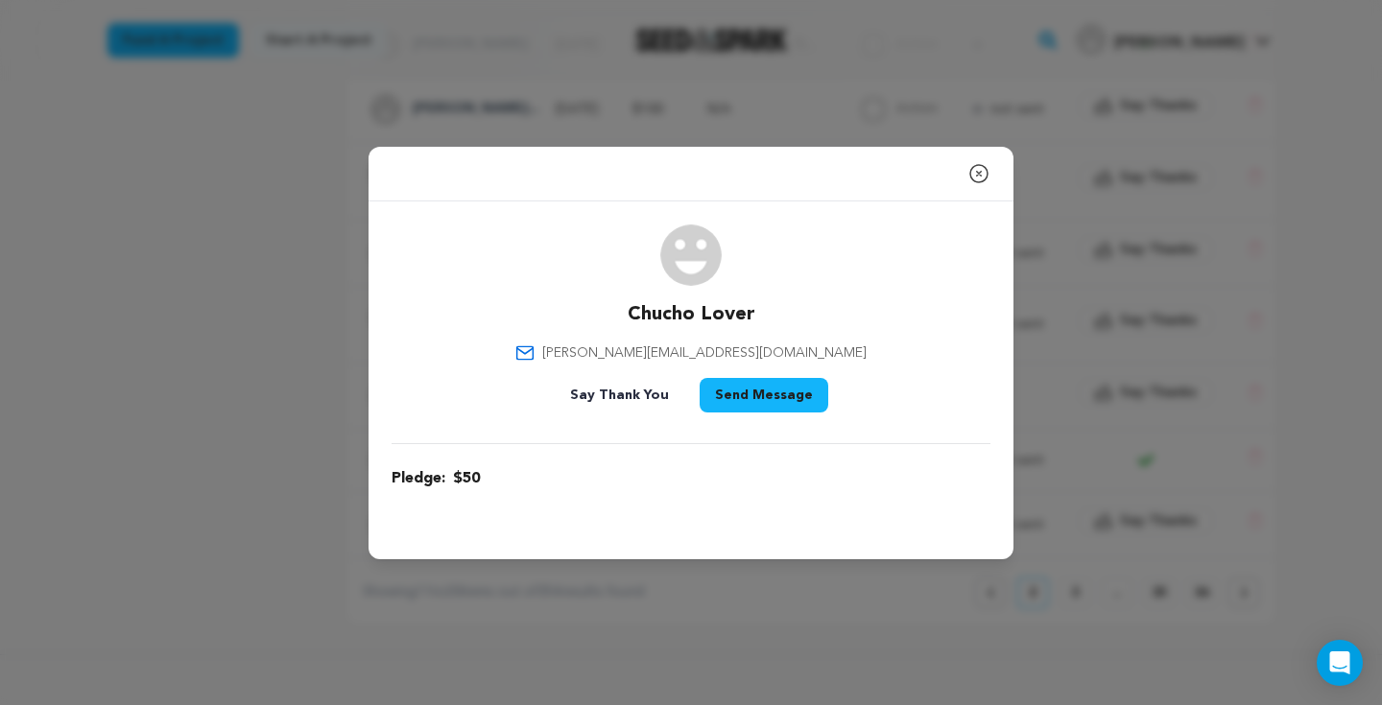
click at [979, 184] on button "Close modal" at bounding box center [978, 173] width 23 height 38
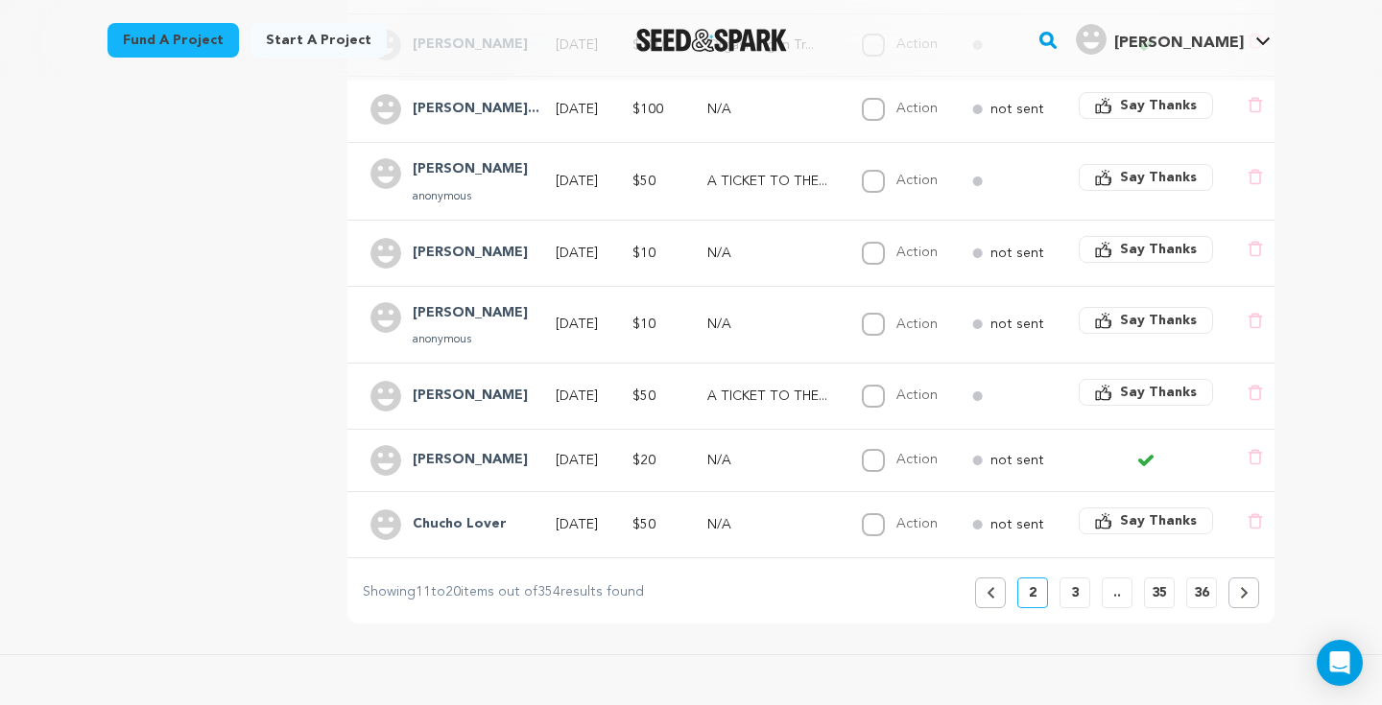
click at [1081, 590] on button "3" at bounding box center [1074, 593] width 31 height 31
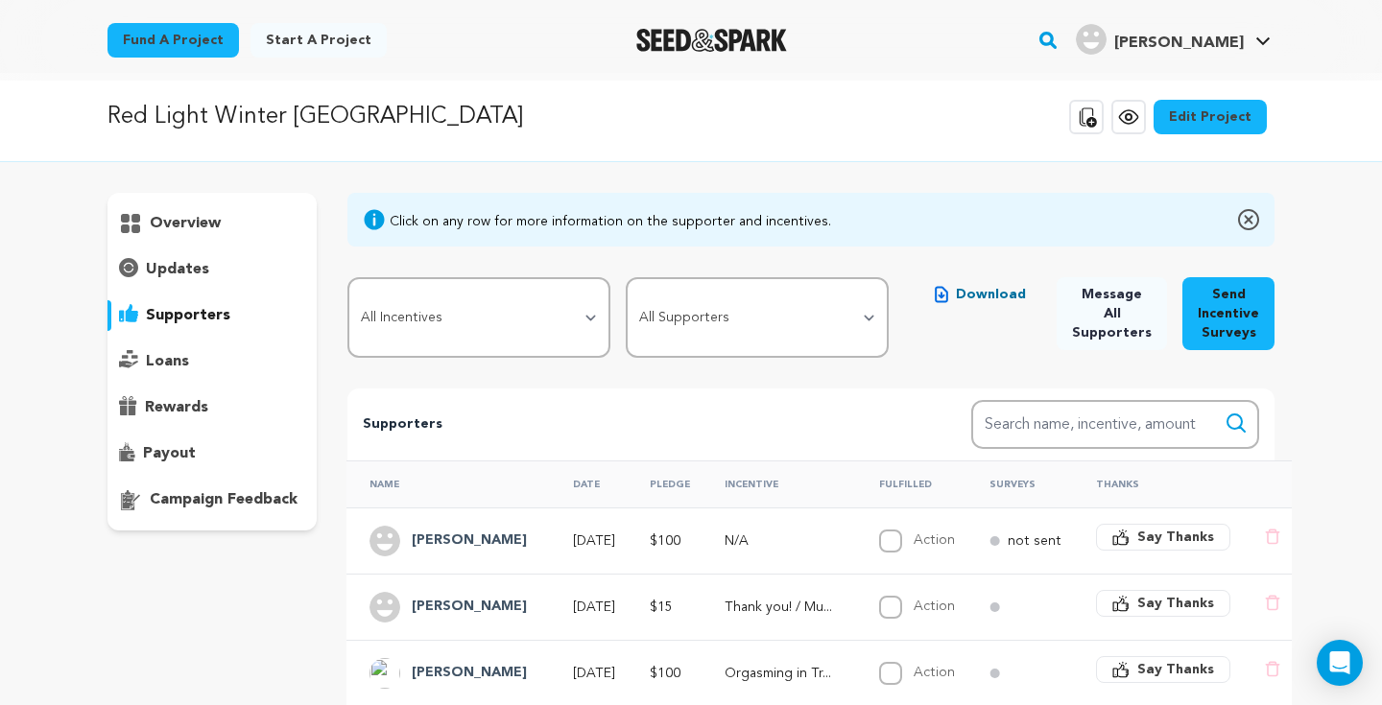
scroll to position [0, 0]
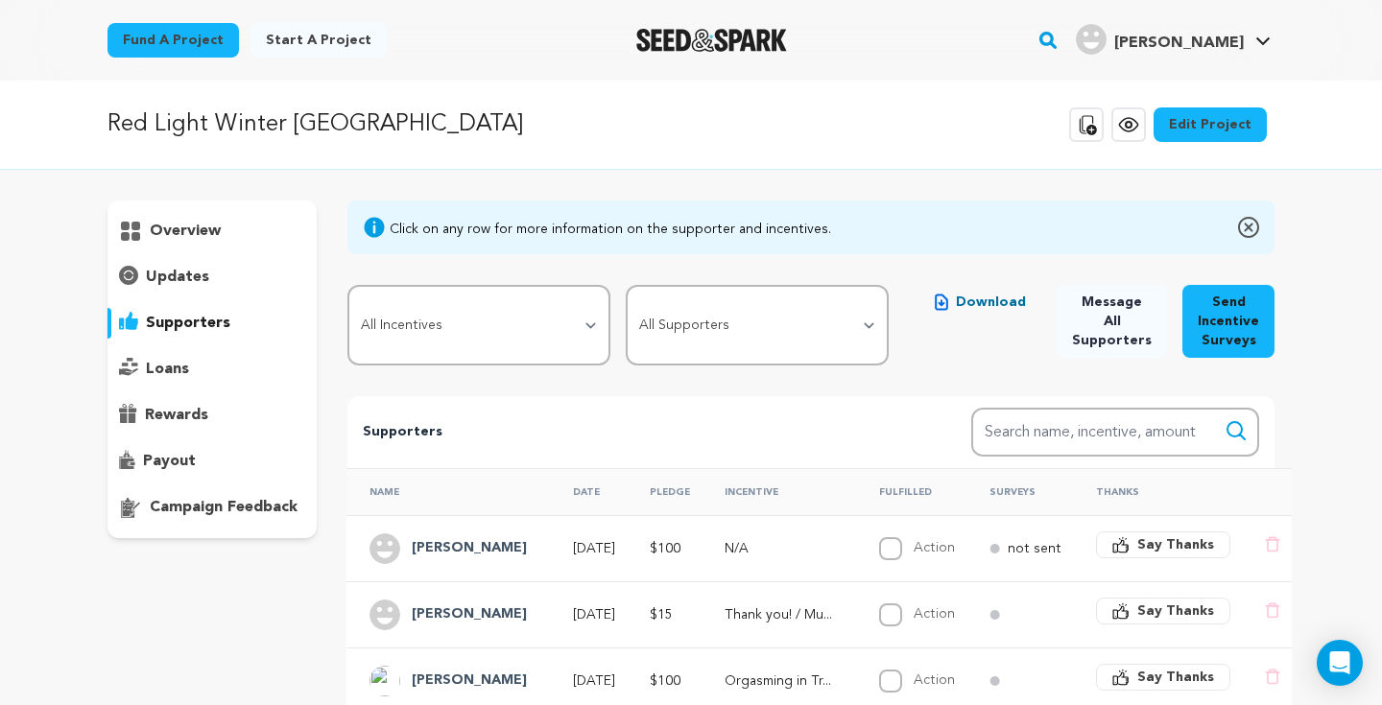
click at [440, 623] on h4 "Aaron F" at bounding box center [469, 614] width 115 height 23
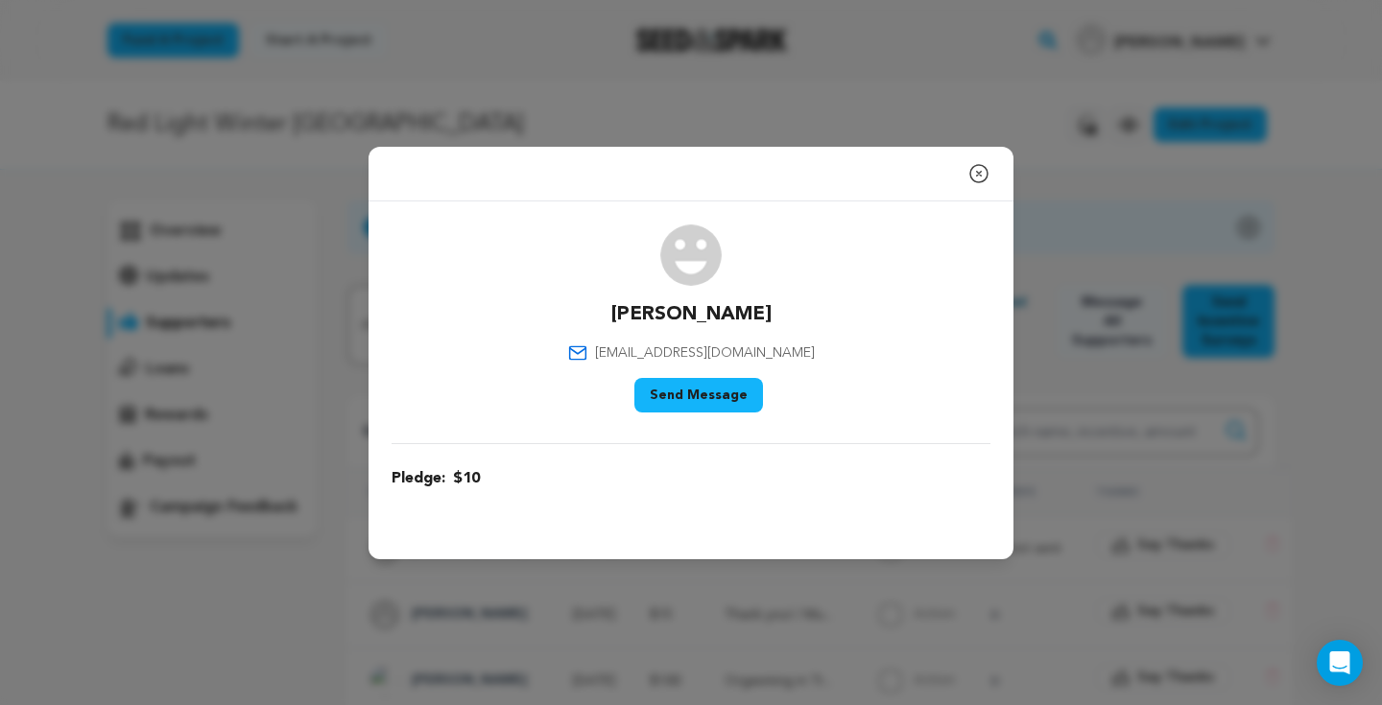
click at [973, 176] on icon "button" at bounding box center [978, 173] width 23 height 23
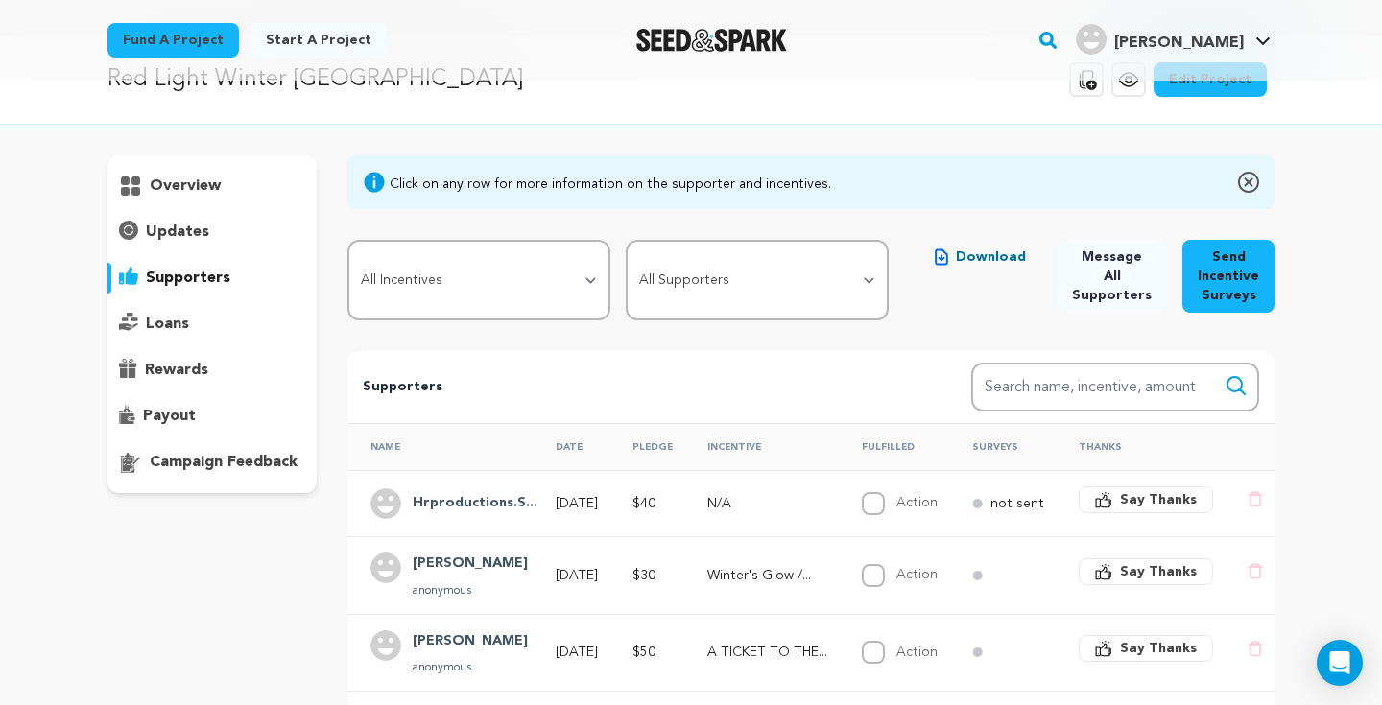
scroll to position [177, 0]
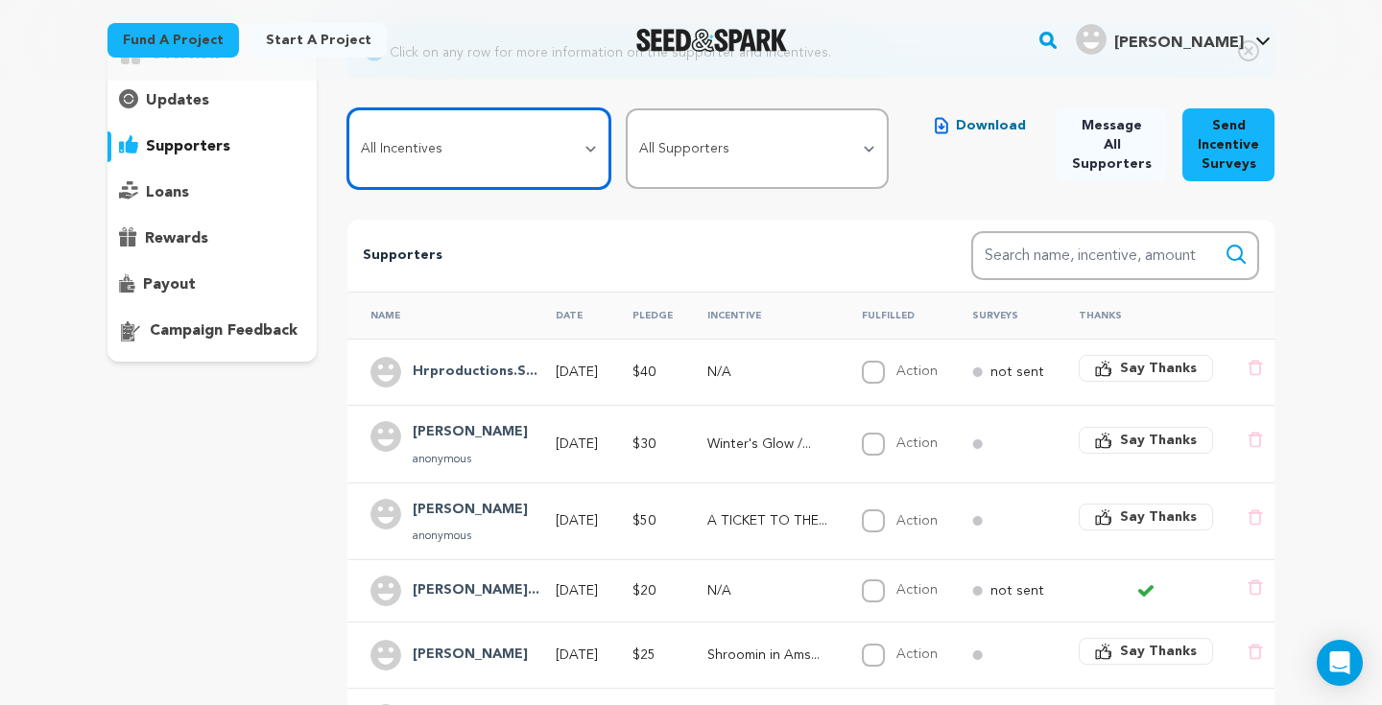
click at [594, 146] on select "All Incentives Thank you! / Muchas Gracias! Shroomin in [GEOGRAPHIC_DATA] / [PE…" at bounding box center [478, 148] width 263 height 81
click at [347, 108] on select "All Incentives Thank you! / Muchas Gracias! Shroomin in [GEOGRAPHIC_DATA] / [PE…" at bounding box center [478, 148] width 263 height 81
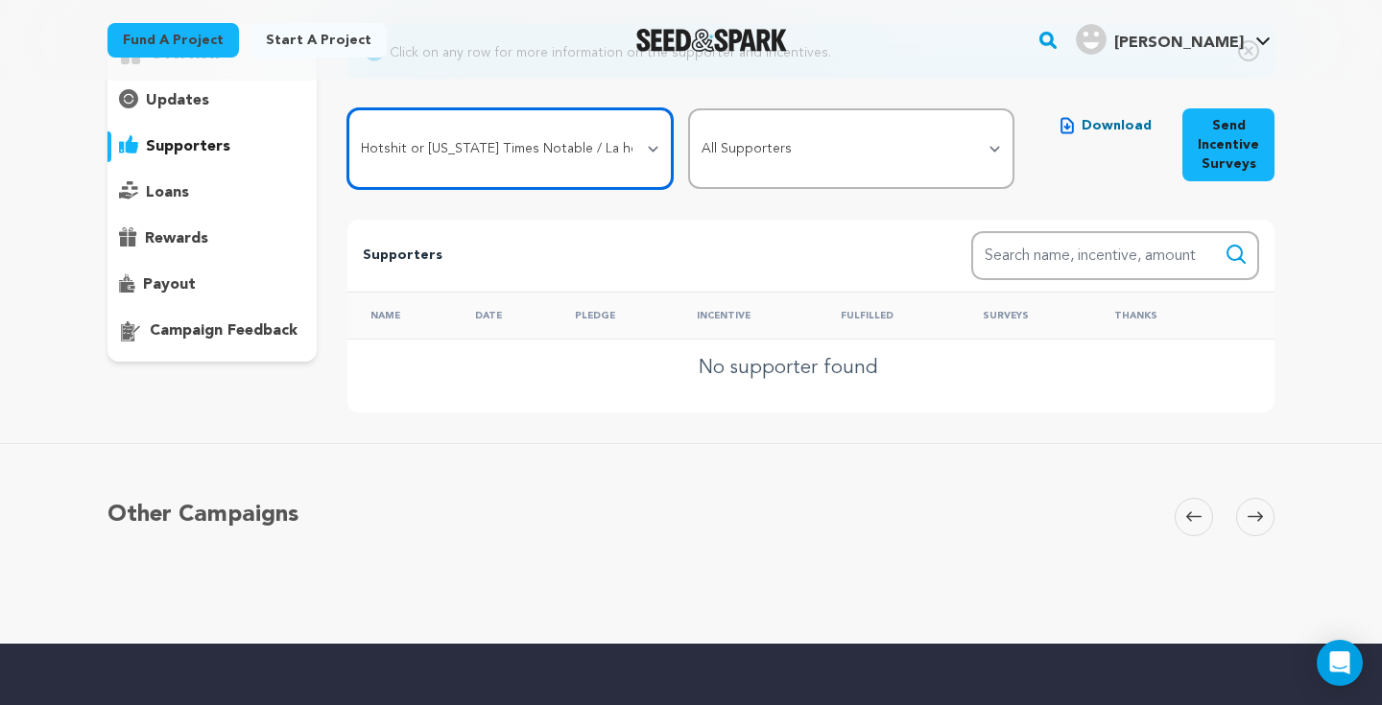
click at [569, 154] on select "All Incentives Thank you! / Muchas Gracias! Shroomin in [GEOGRAPHIC_DATA] / [PE…" at bounding box center [510, 148] width 326 height 81
click at [347, 108] on select "All Incentives Thank you! / Muchas Gracias! Shroomin in [GEOGRAPHIC_DATA] / [PE…" at bounding box center [510, 148] width 326 height 81
click at [546, 144] on select "All Incentives Thank you! / Muchas Gracias! Shroomin in [GEOGRAPHIC_DATA] / [PE…" at bounding box center [510, 148] width 326 height 81
select select "115099"
click at [347, 108] on select "All Incentives Thank you! / Muchas Gracias! Shroomin in [GEOGRAPHIC_DATA] / [PE…" at bounding box center [510, 148] width 326 height 81
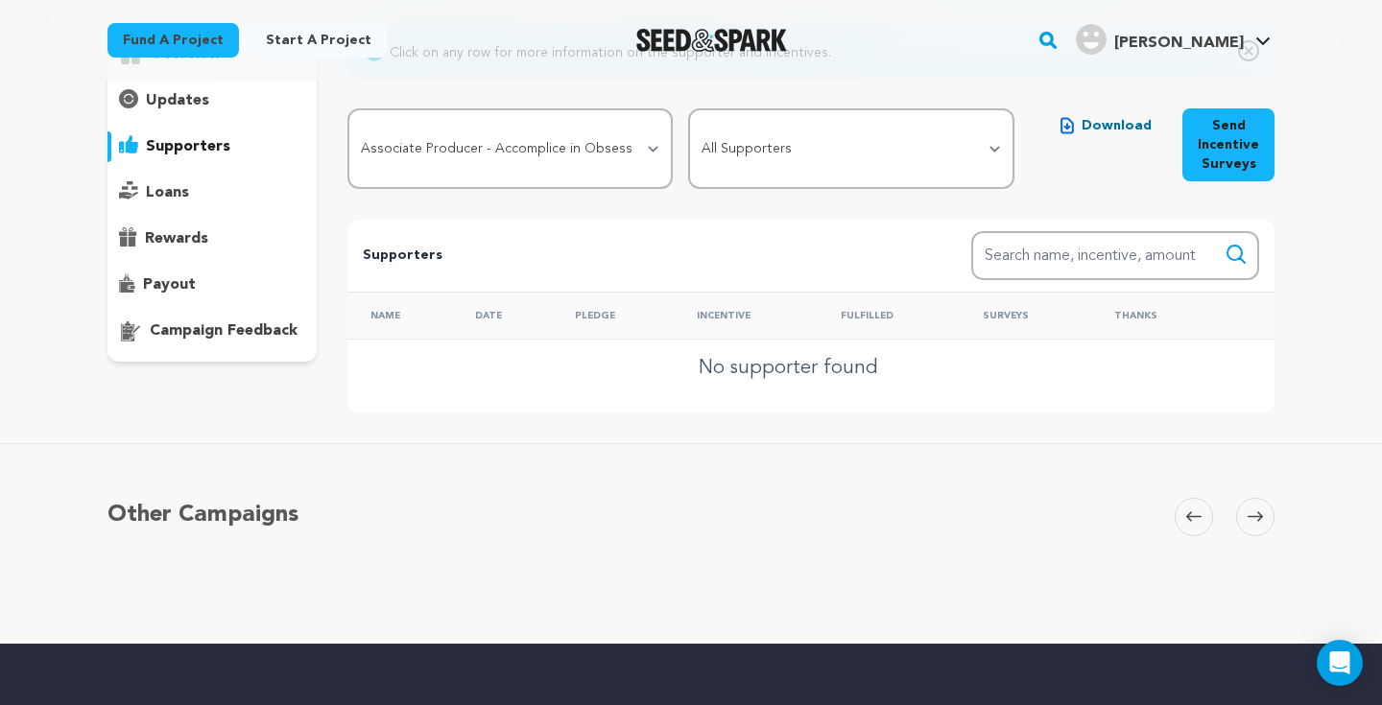
click at [205, 94] on p "updates" at bounding box center [177, 100] width 63 height 23
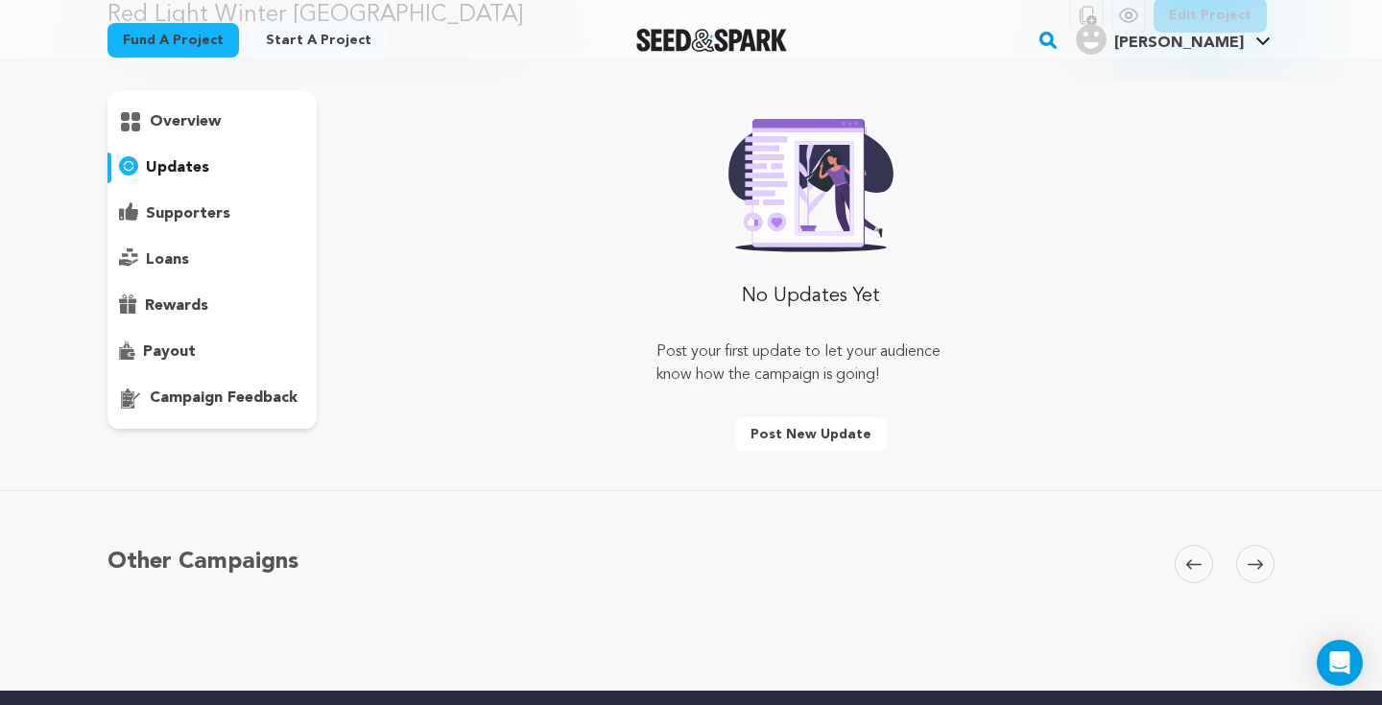
scroll to position [81, 0]
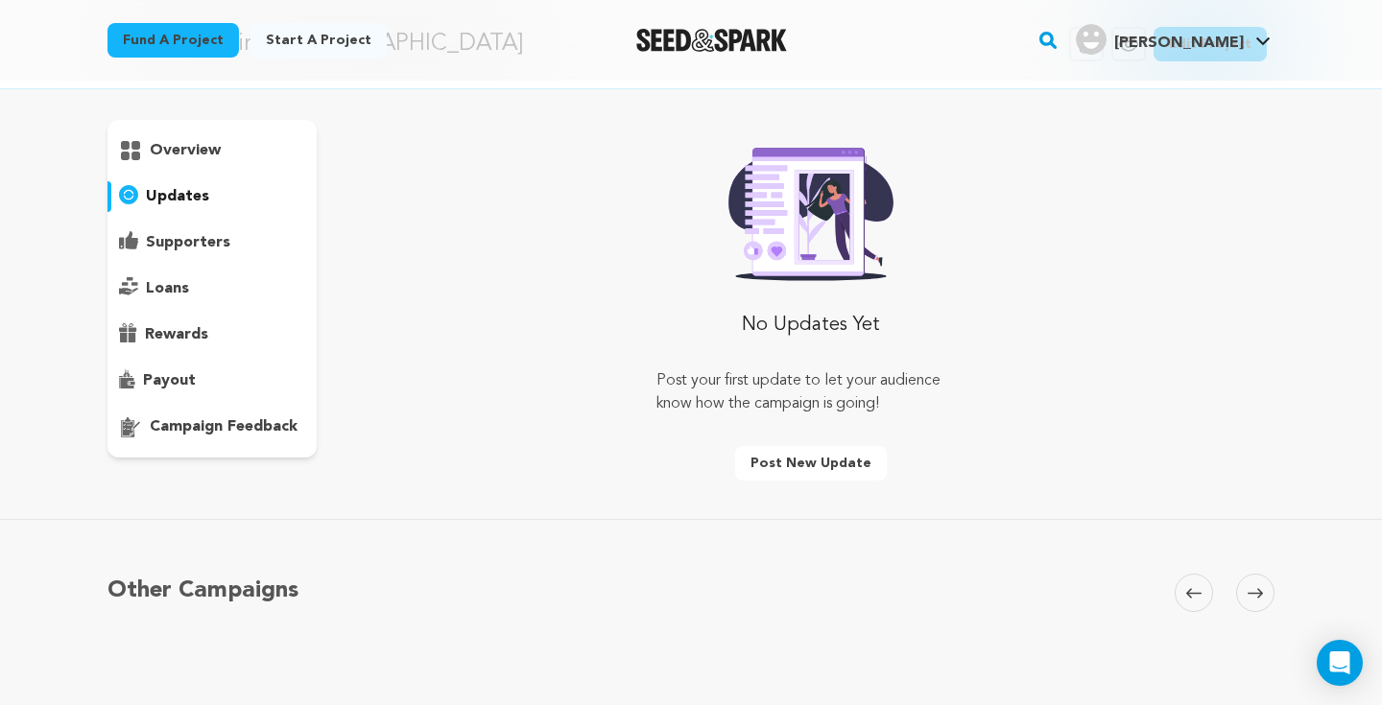
click at [183, 245] on p "supporters" at bounding box center [188, 242] width 84 height 23
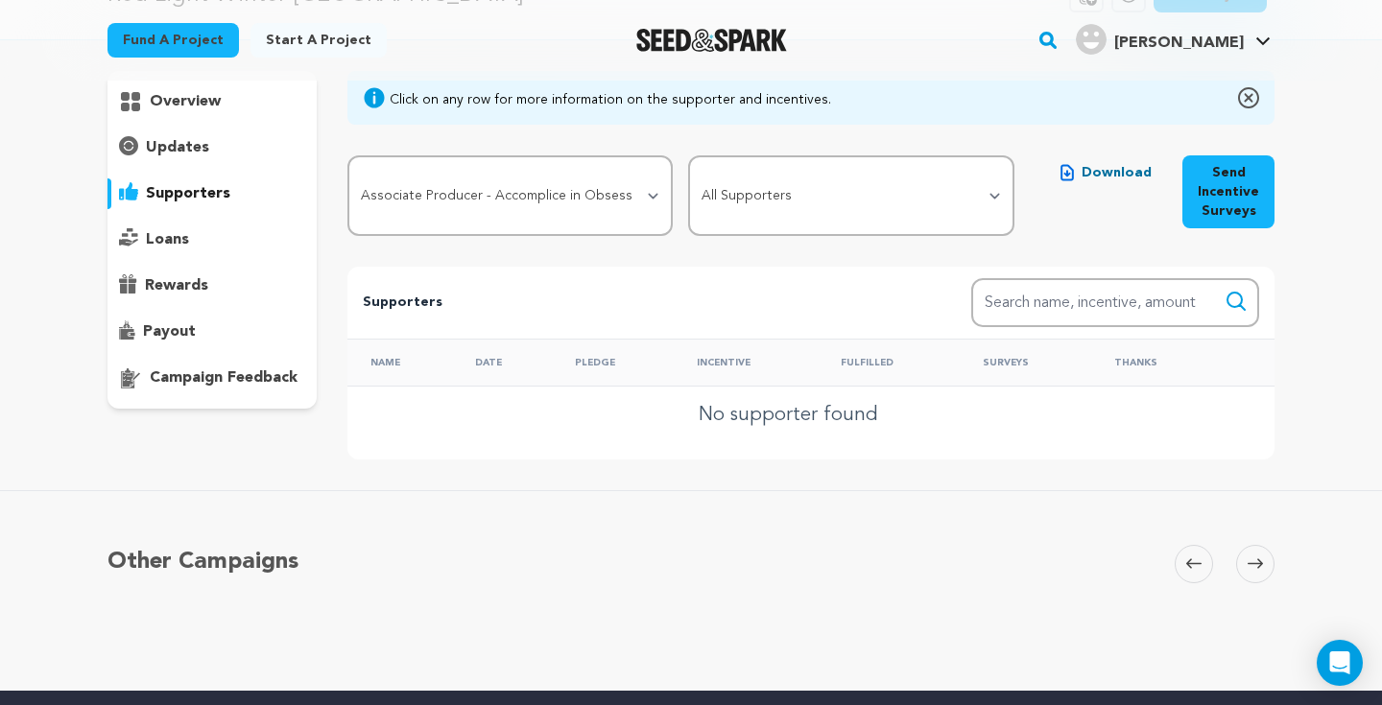
scroll to position [112, 0]
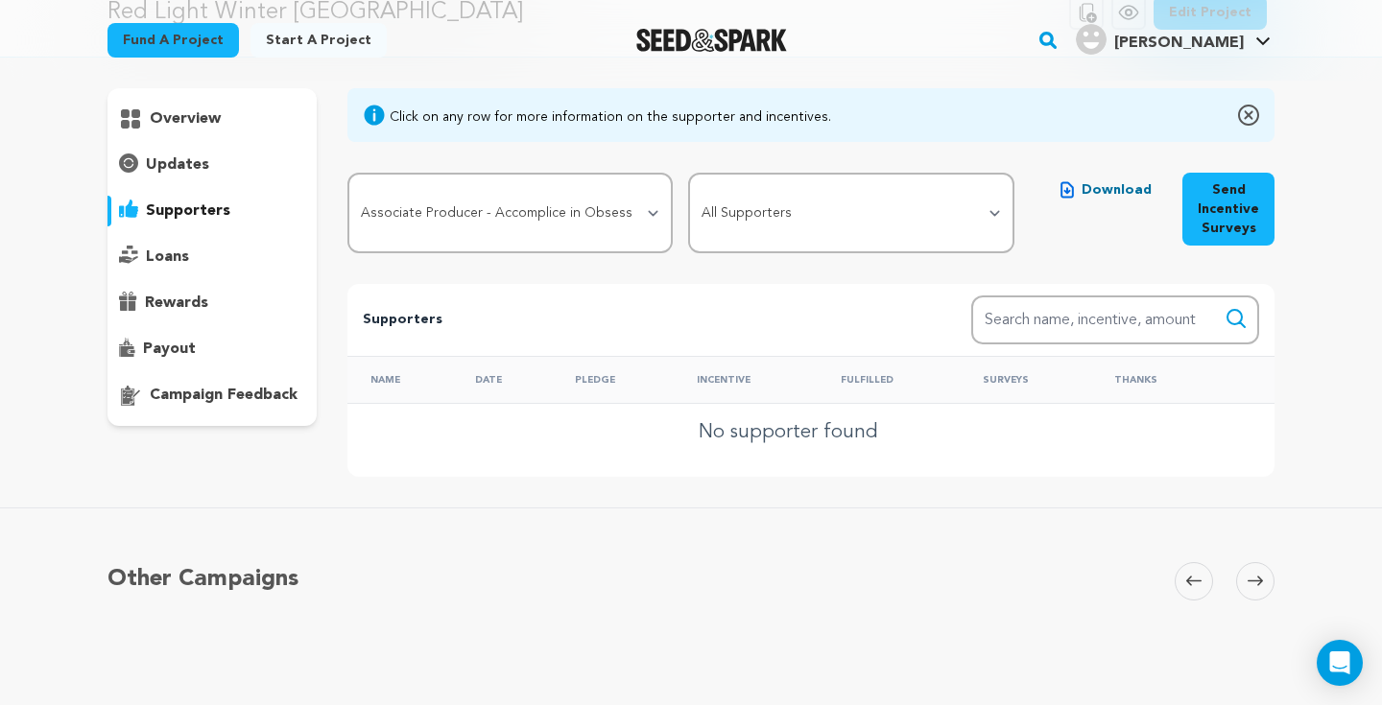
click at [181, 298] on p "rewards" at bounding box center [176, 303] width 63 height 23
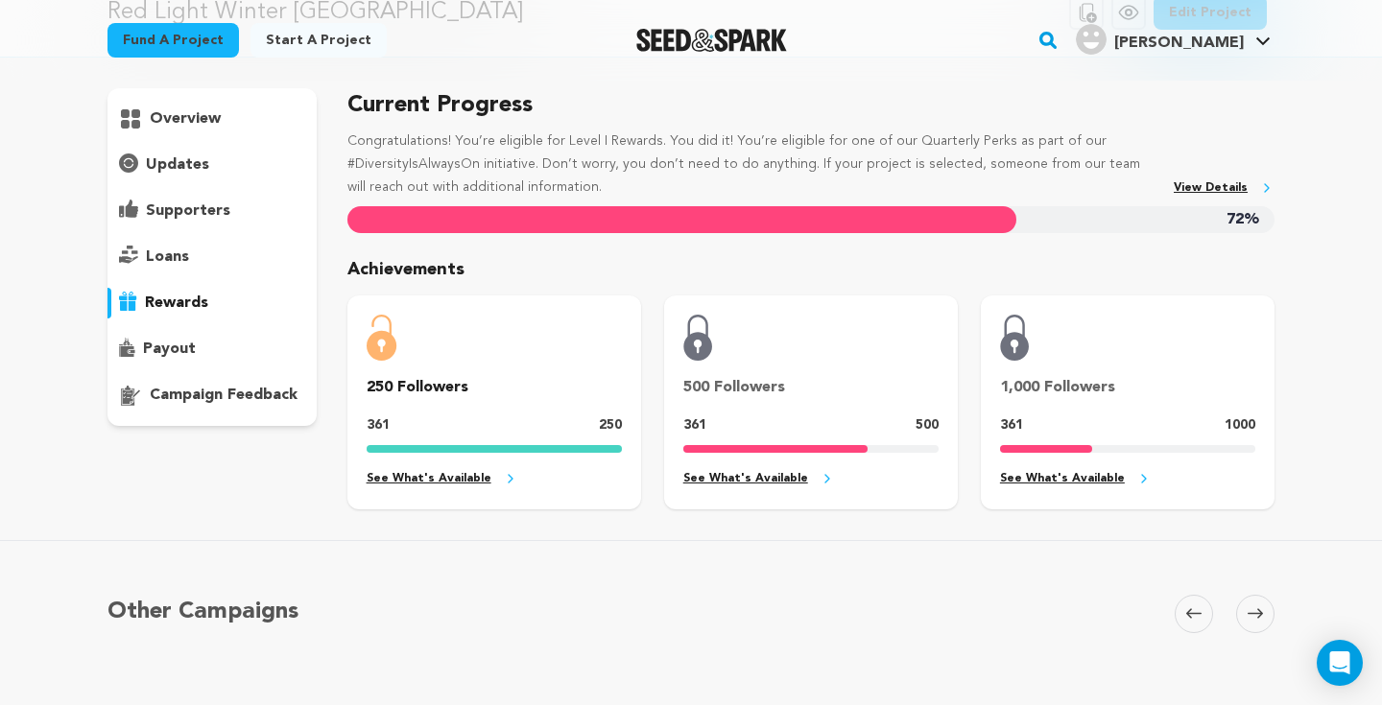
click at [456, 485] on link "See What's Available" at bounding box center [493, 479] width 255 height 22
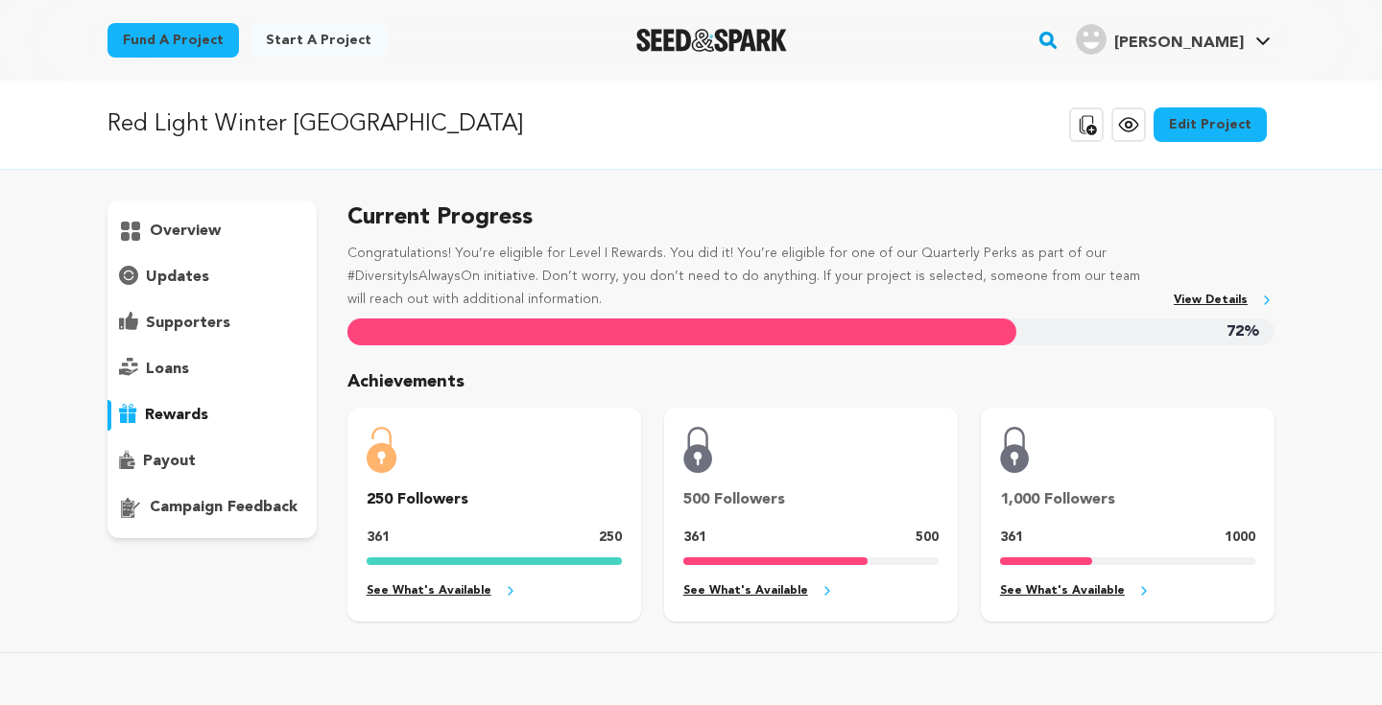
scroll to position [106, 0]
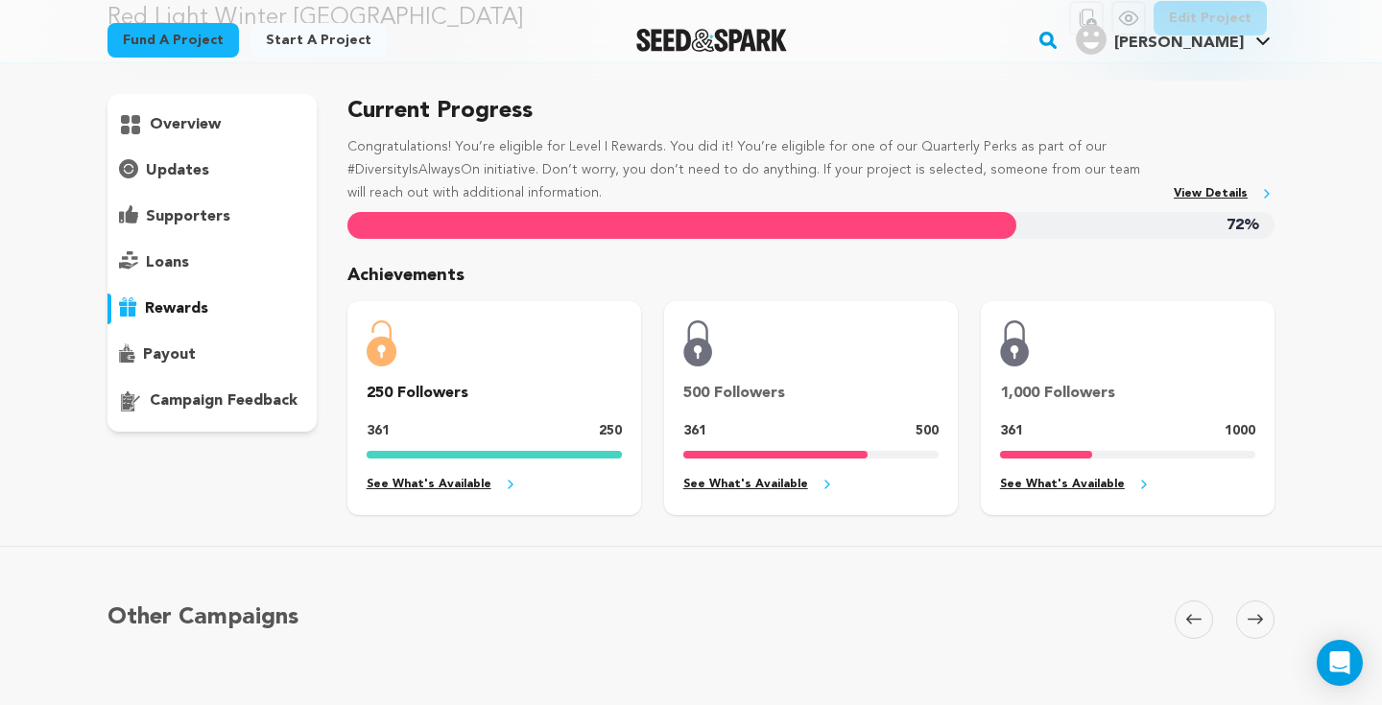
click at [167, 265] on p "loans" at bounding box center [167, 262] width 43 height 23
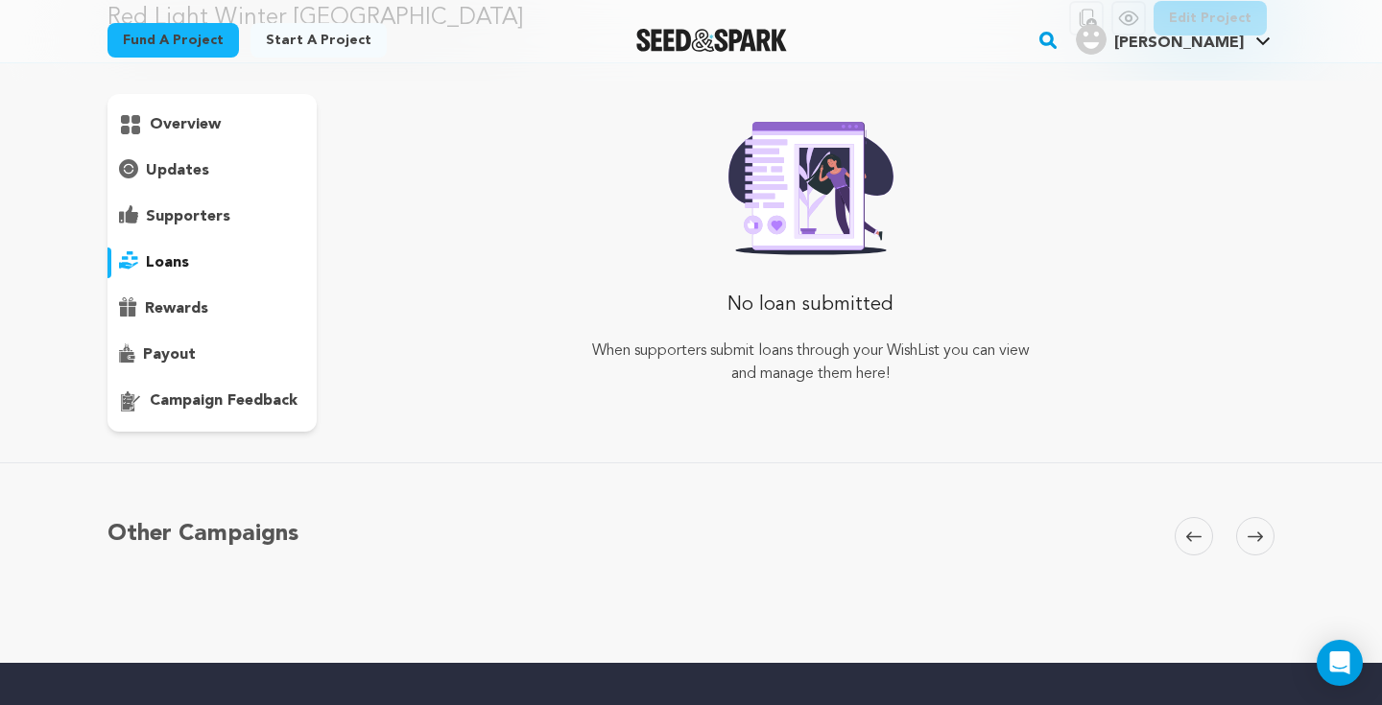
click at [196, 218] on p "supporters" at bounding box center [188, 216] width 84 height 23
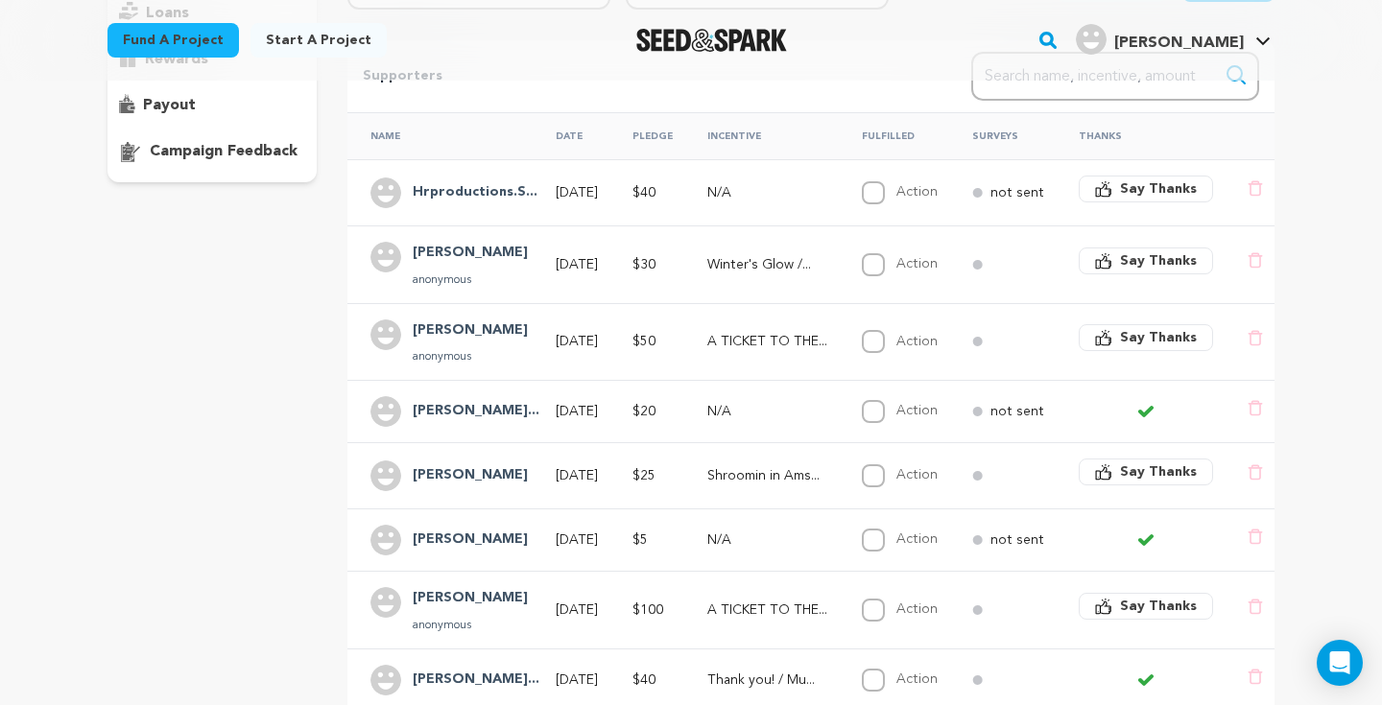
scroll to position [377, 0]
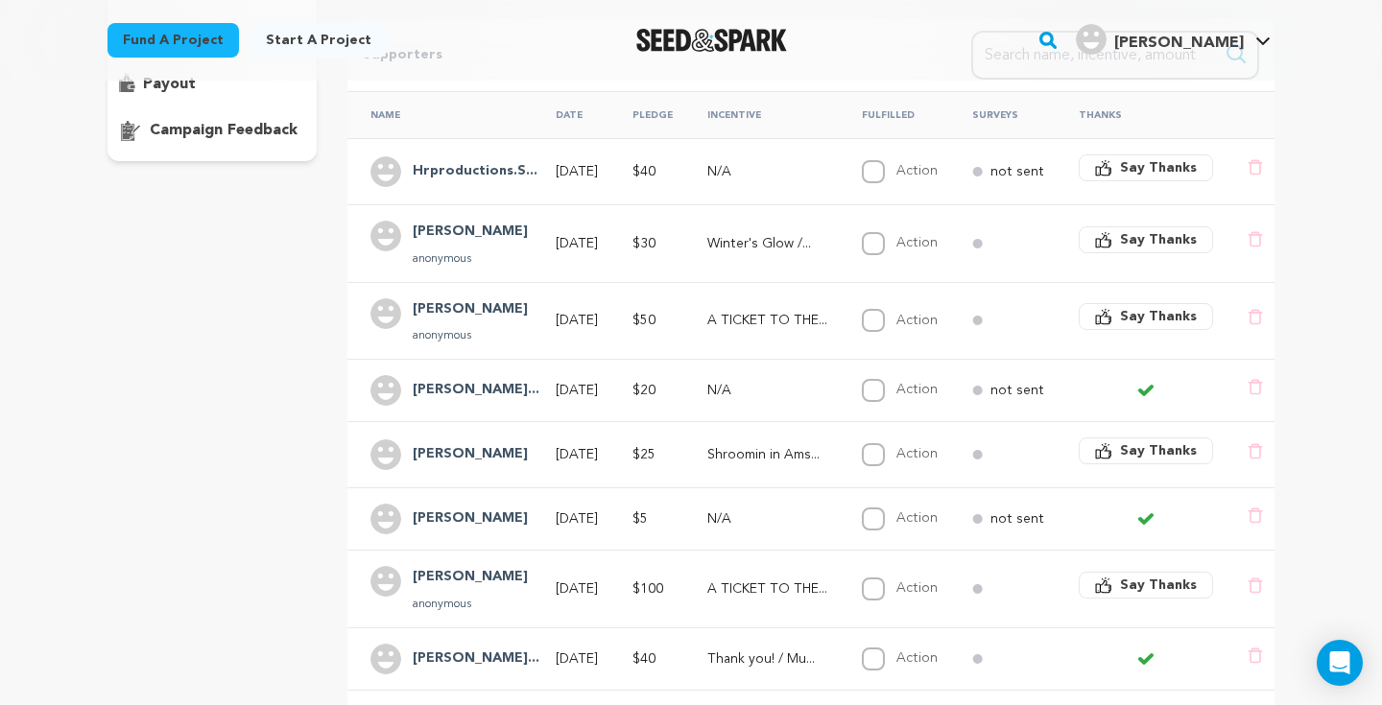
click at [437, 524] on div "[PERSON_NAME]" at bounding box center [470, 519] width 138 height 31
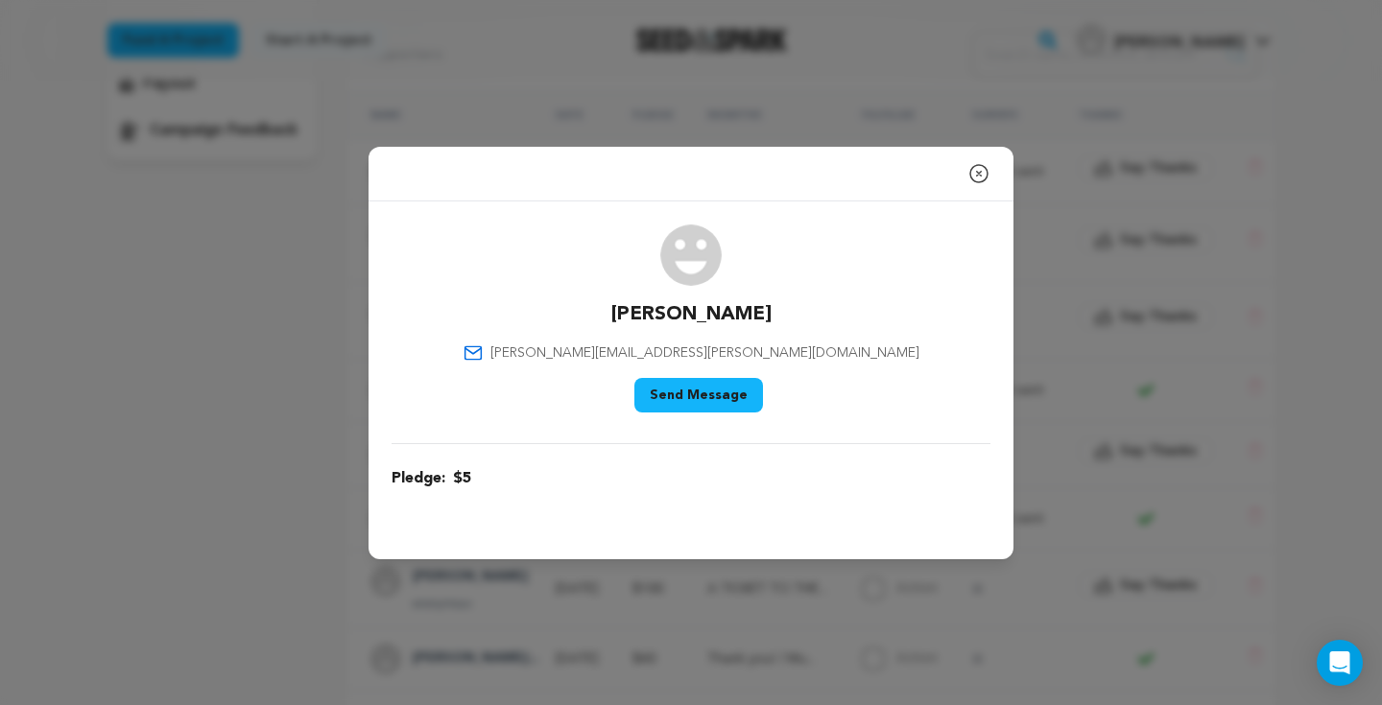
click at [986, 268] on div "Eli [EMAIL_ADDRESS][PERSON_NAME][DOMAIN_NAME] Say Thank You Send Message" at bounding box center [690, 323] width 599 height 196
click at [986, 187] on button "Close modal" at bounding box center [978, 173] width 23 height 38
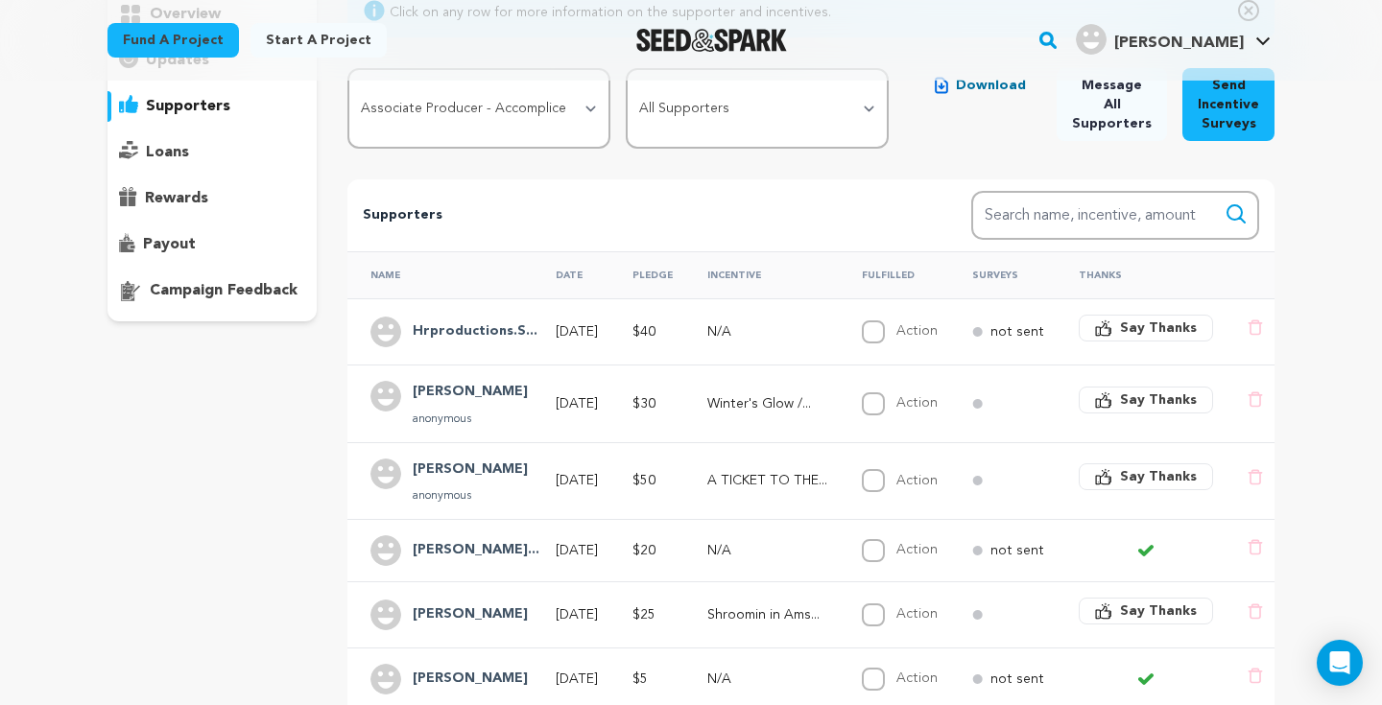
scroll to position [0, 0]
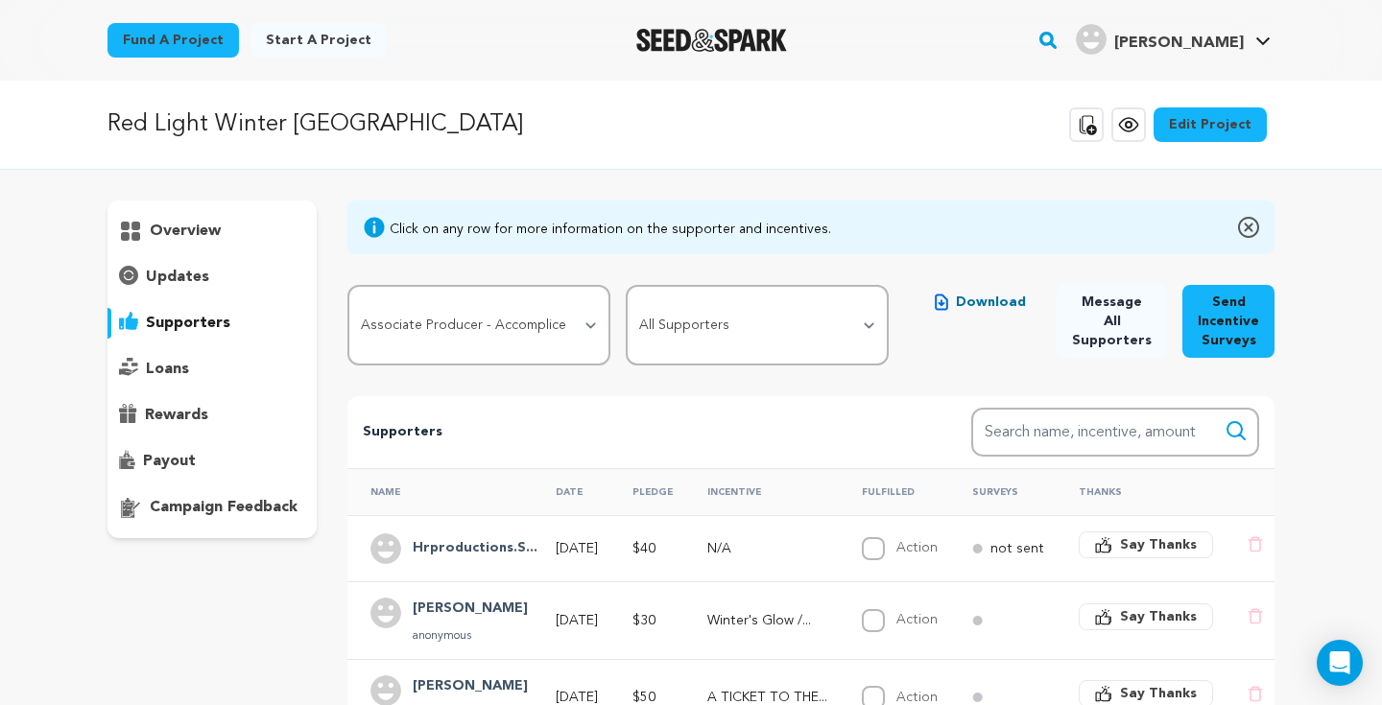
click at [166, 418] on p "rewards" at bounding box center [176, 415] width 63 height 23
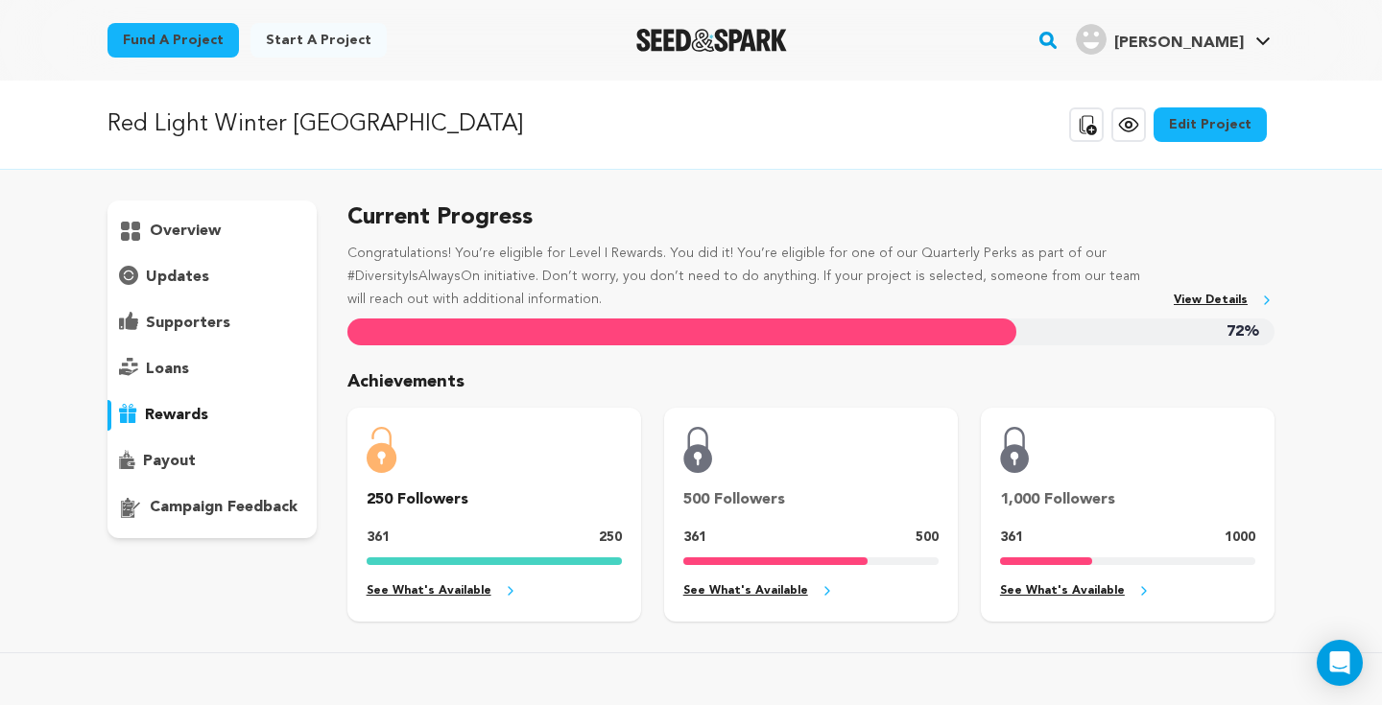
click at [206, 319] on p "supporters" at bounding box center [188, 323] width 84 height 23
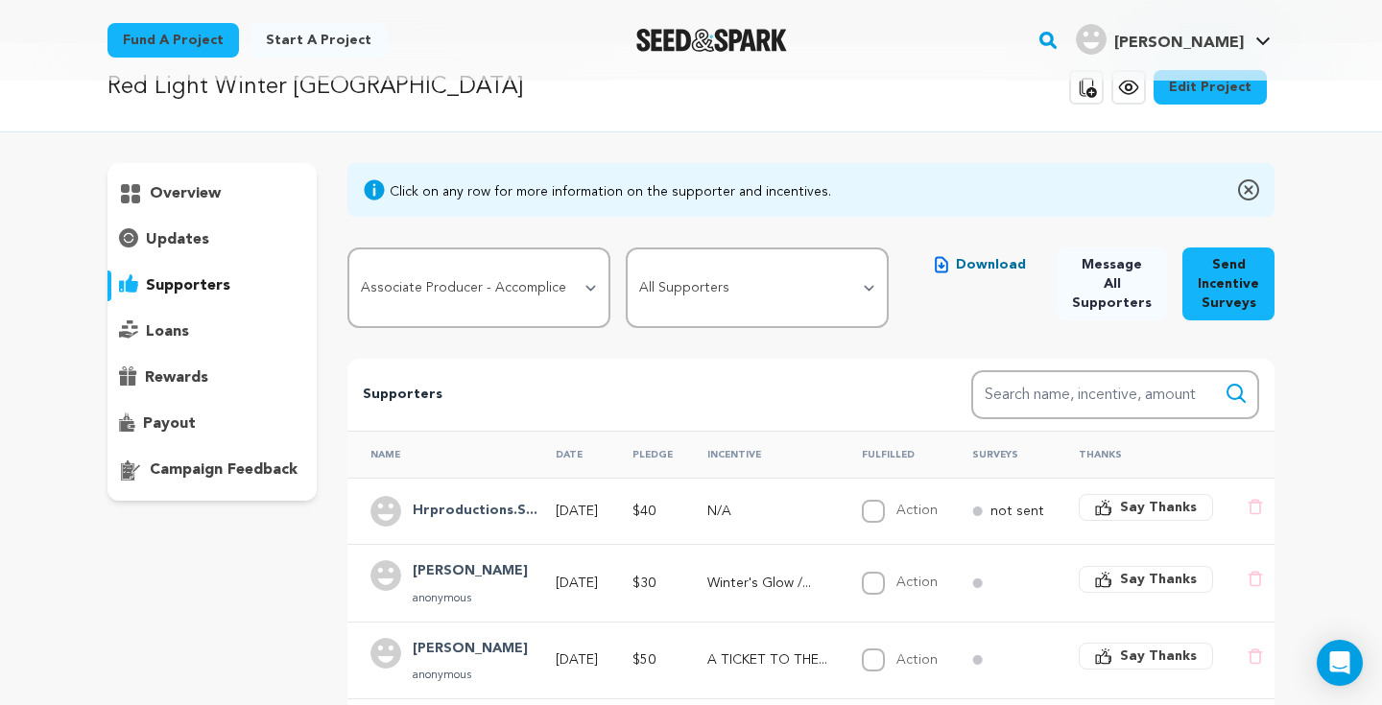
scroll to position [48, 0]
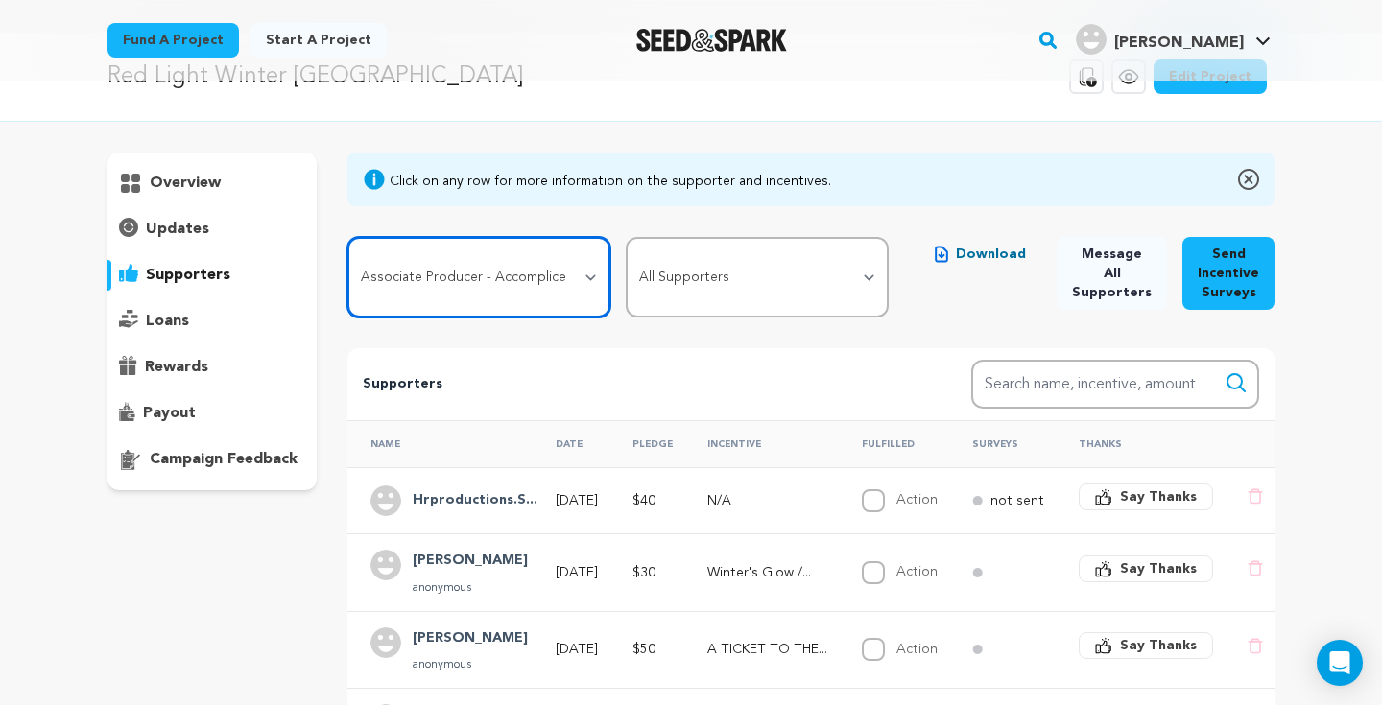
click at [577, 257] on select "All Incentives Thank you! / Muchas Gracias! Shroomin in [GEOGRAPHIC_DATA] / [PE…" at bounding box center [478, 277] width 263 height 81
click at [347, 237] on select "All Incentives Thank you! / Muchas Gracias! Shroomin in [GEOGRAPHIC_DATA] / [PE…" at bounding box center [478, 277] width 263 height 81
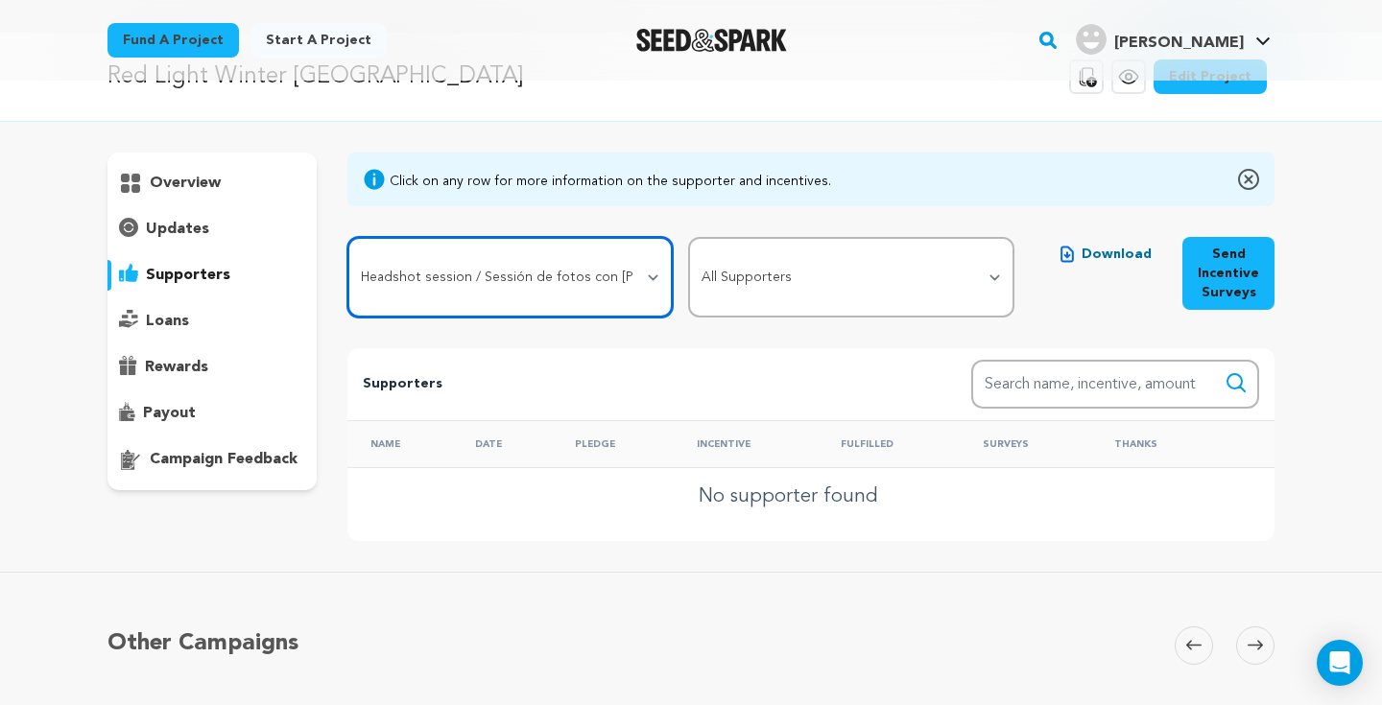
click at [544, 295] on select "All Incentives Thank you! / Muchas Gracias! Shroomin in [GEOGRAPHIC_DATA] / [PE…" at bounding box center [510, 277] width 326 height 81
click at [347, 237] on select "All Incentives Thank you! / Muchas Gracias! Shroomin in [GEOGRAPHIC_DATA] / [PE…" at bounding box center [510, 277] width 326 height 81
click at [539, 300] on select "All Incentives Thank you! / Muchas Gracias! Shroomin in [GEOGRAPHIC_DATA] / [PE…" at bounding box center [510, 277] width 326 height 81
select select "118854"
click at [347, 237] on select "All Incentives Thank you! / Muchas Gracias! Shroomin in [GEOGRAPHIC_DATA] / [PE…" at bounding box center [510, 277] width 326 height 81
